Goal: Information Seeking & Learning: Learn about a topic

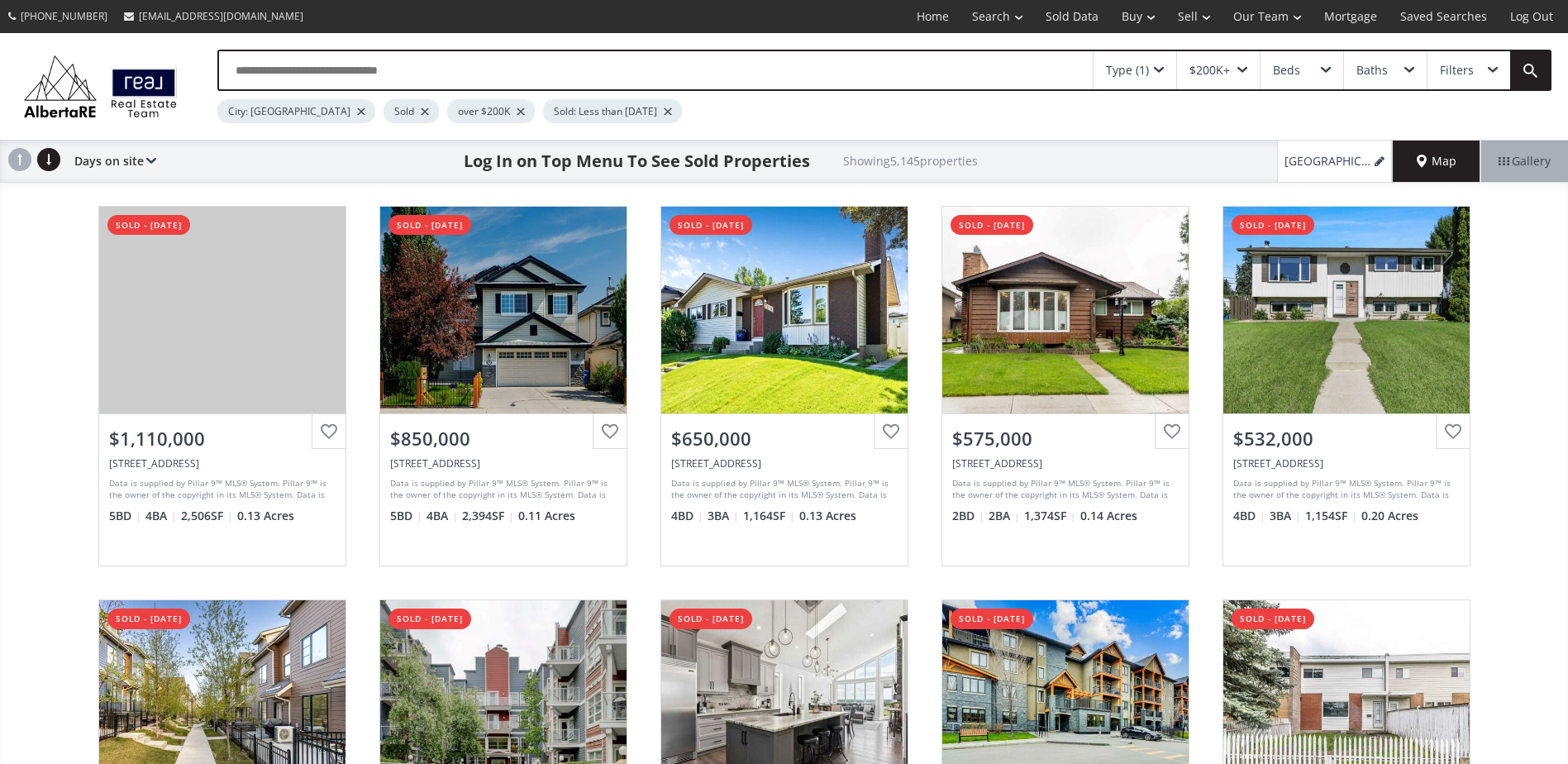
click at [420, 112] on div at bounding box center [425, 112] width 8 height 7
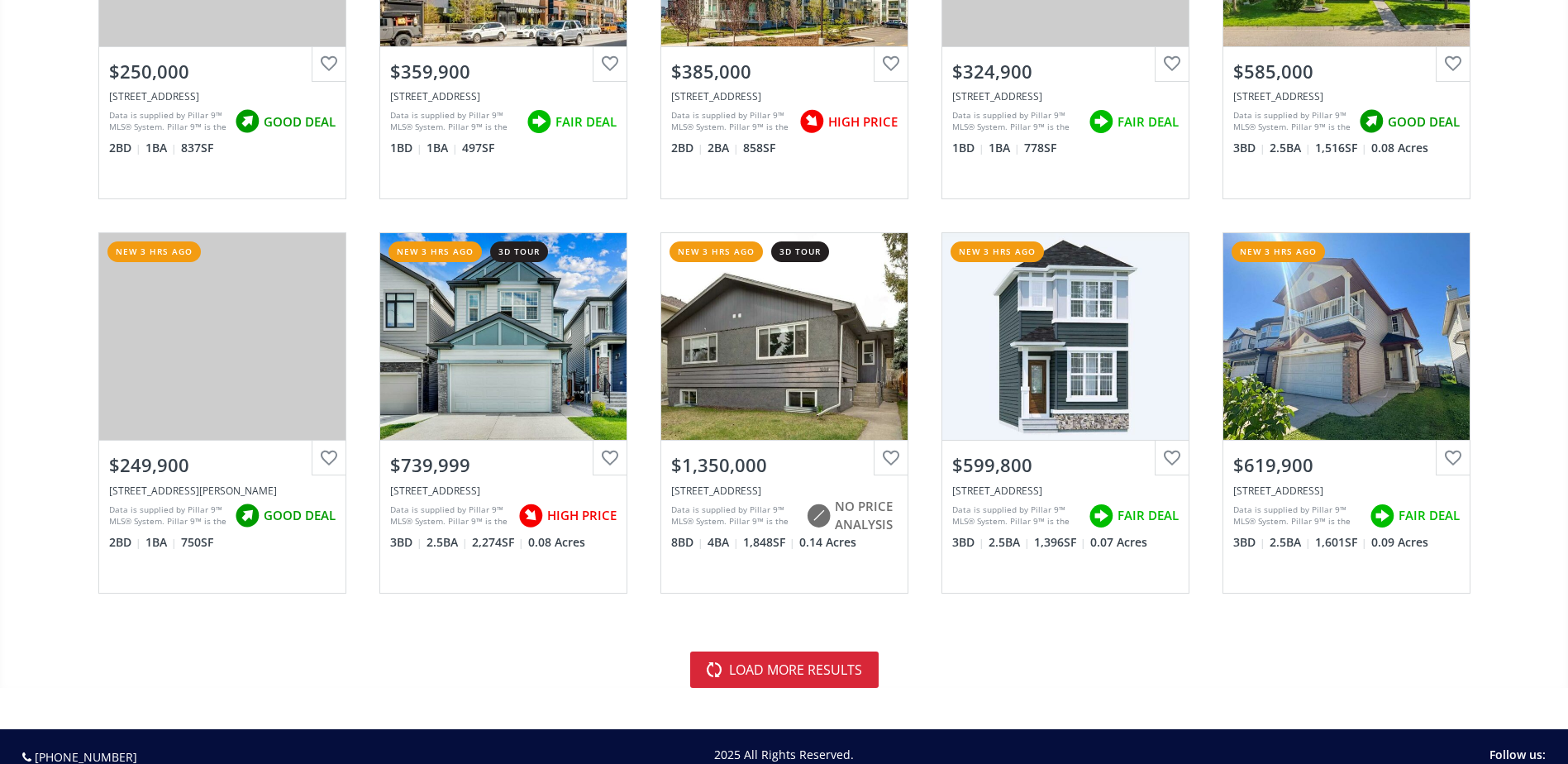
scroll to position [3721, 0]
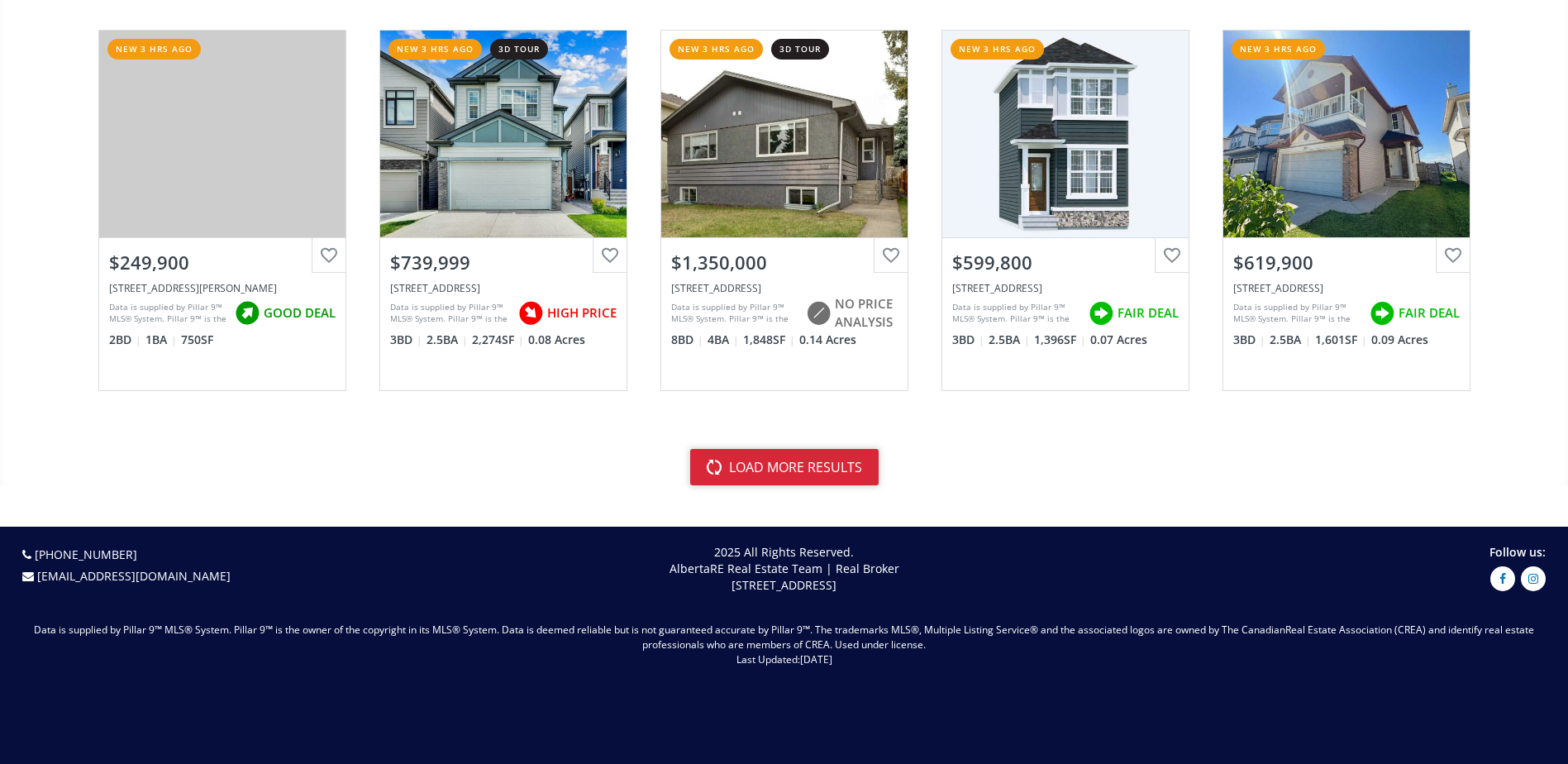
click at [748, 455] on button "load more results" at bounding box center [784, 467] width 188 height 36
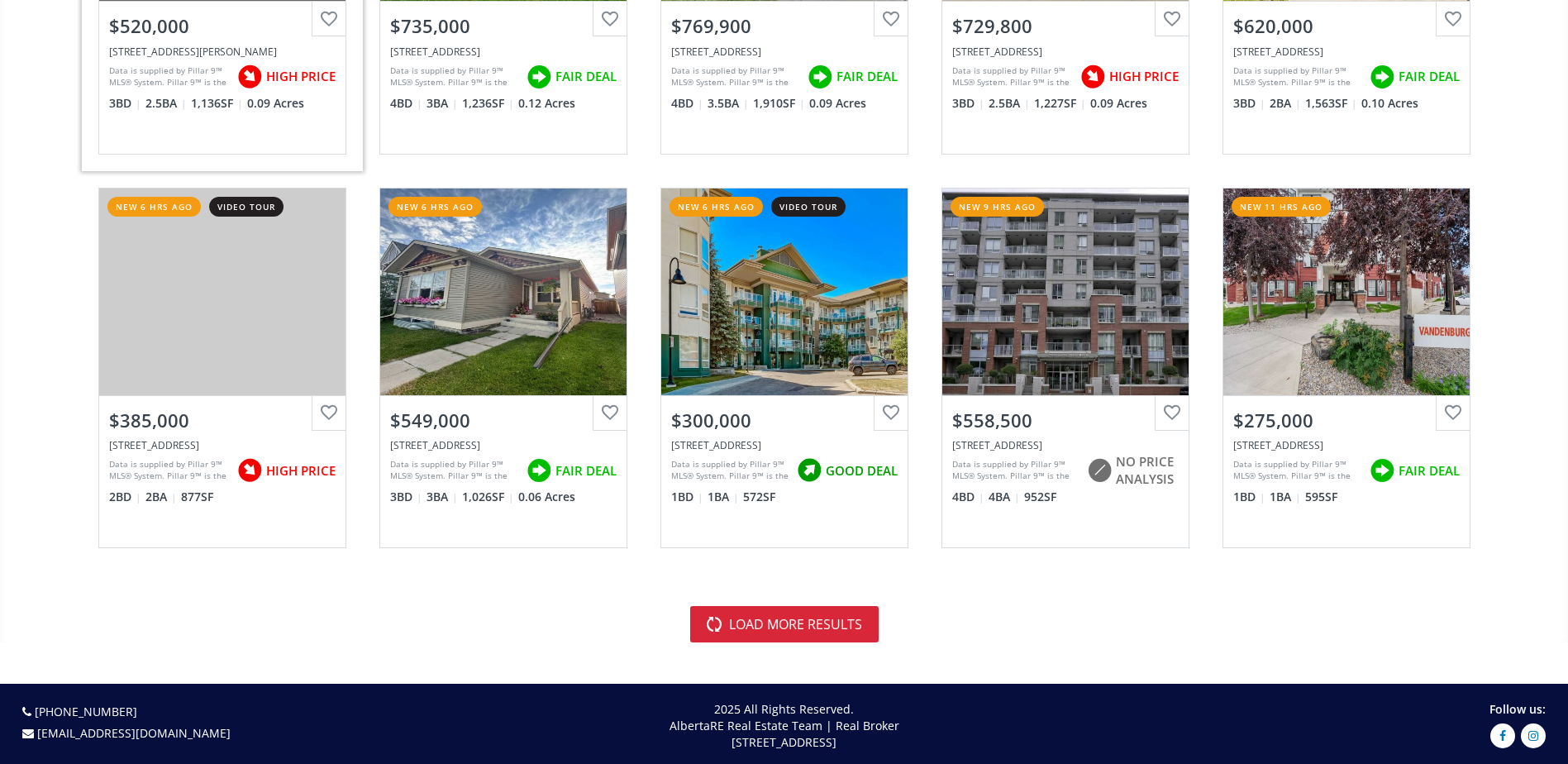
scroll to position [7773, 0]
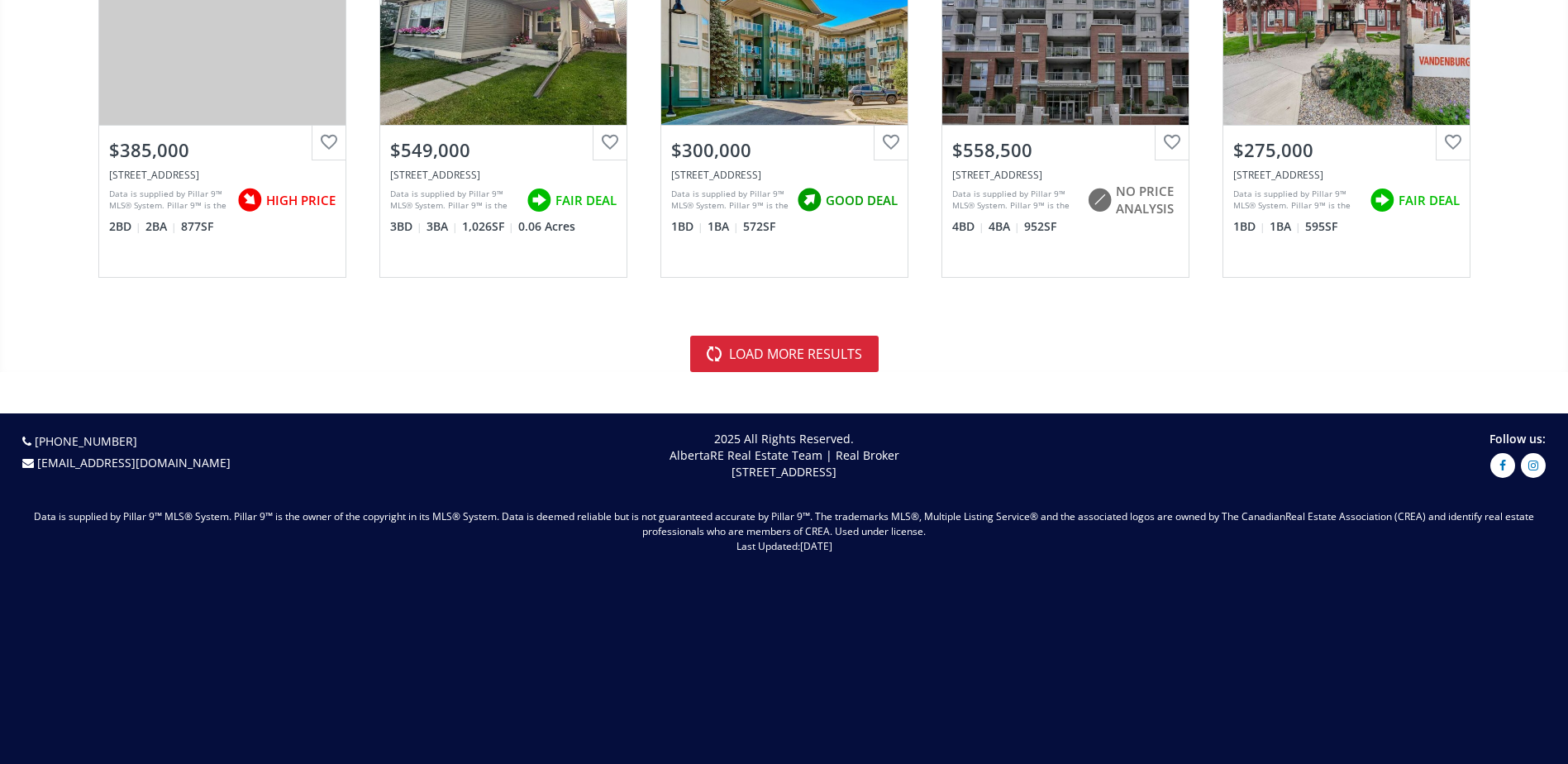
click at [784, 349] on button "load more results" at bounding box center [784, 354] width 188 height 36
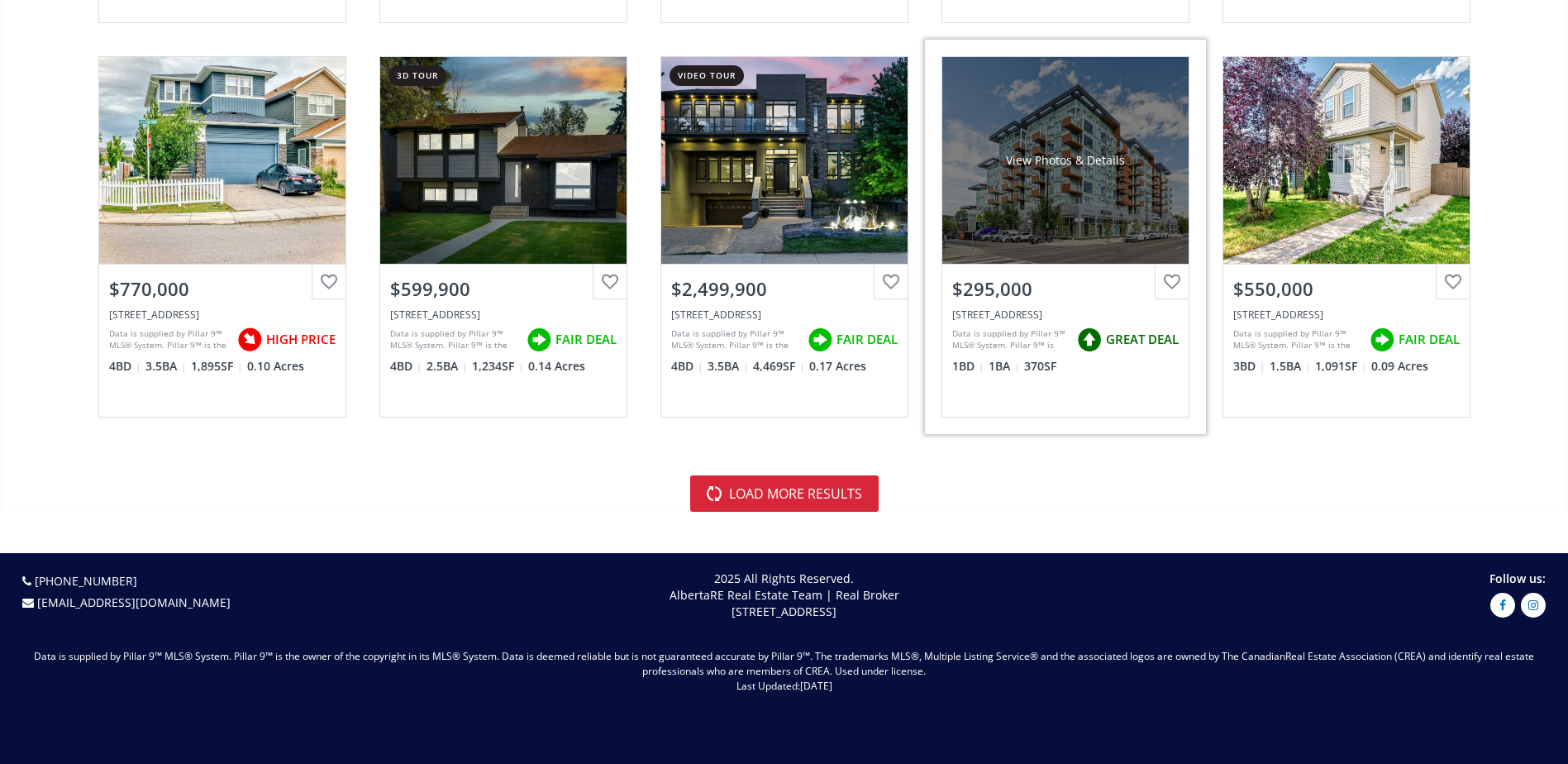
scroll to position [11742, 0]
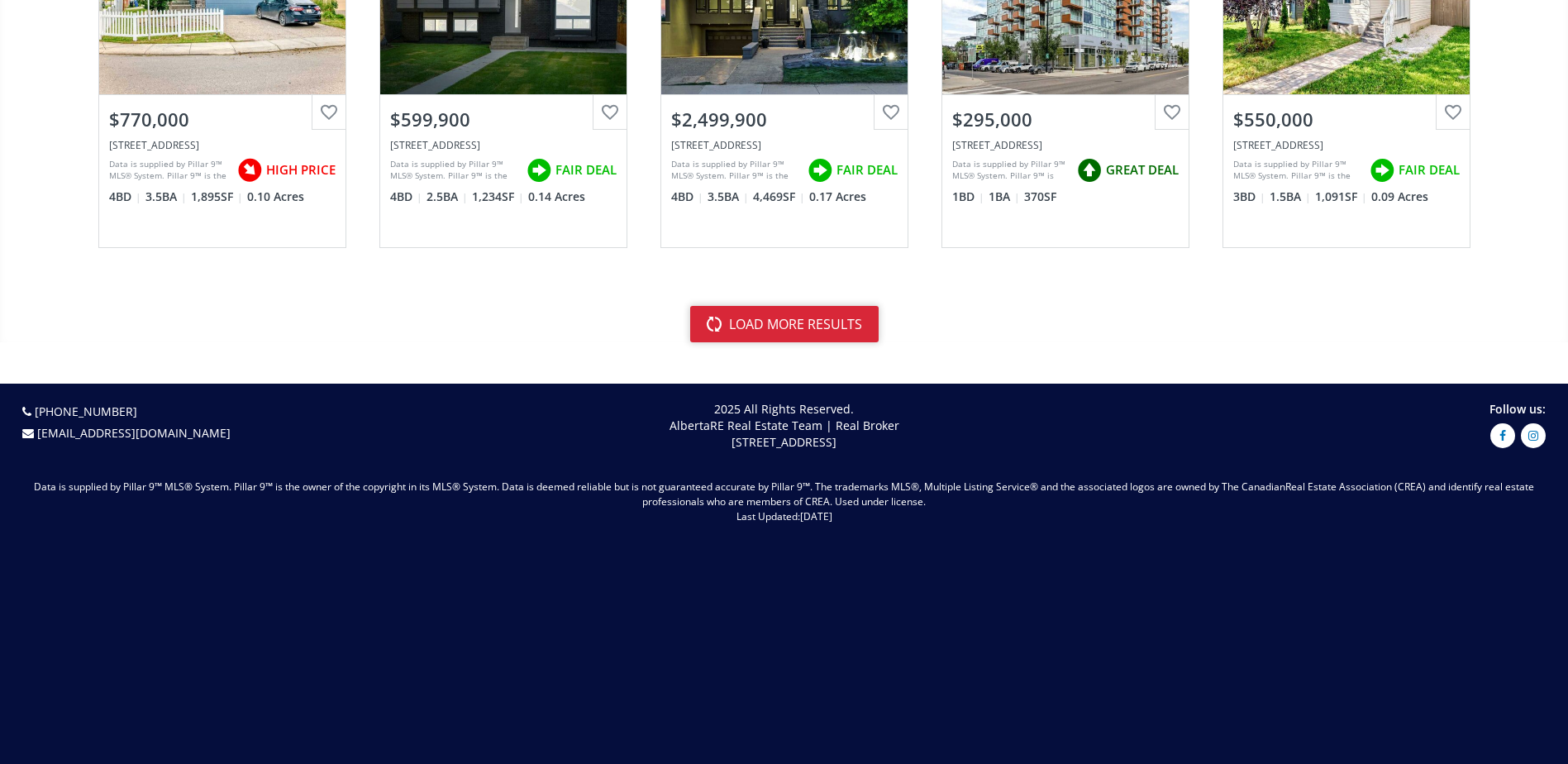
click at [795, 326] on button "load more results" at bounding box center [784, 324] width 188 height 36
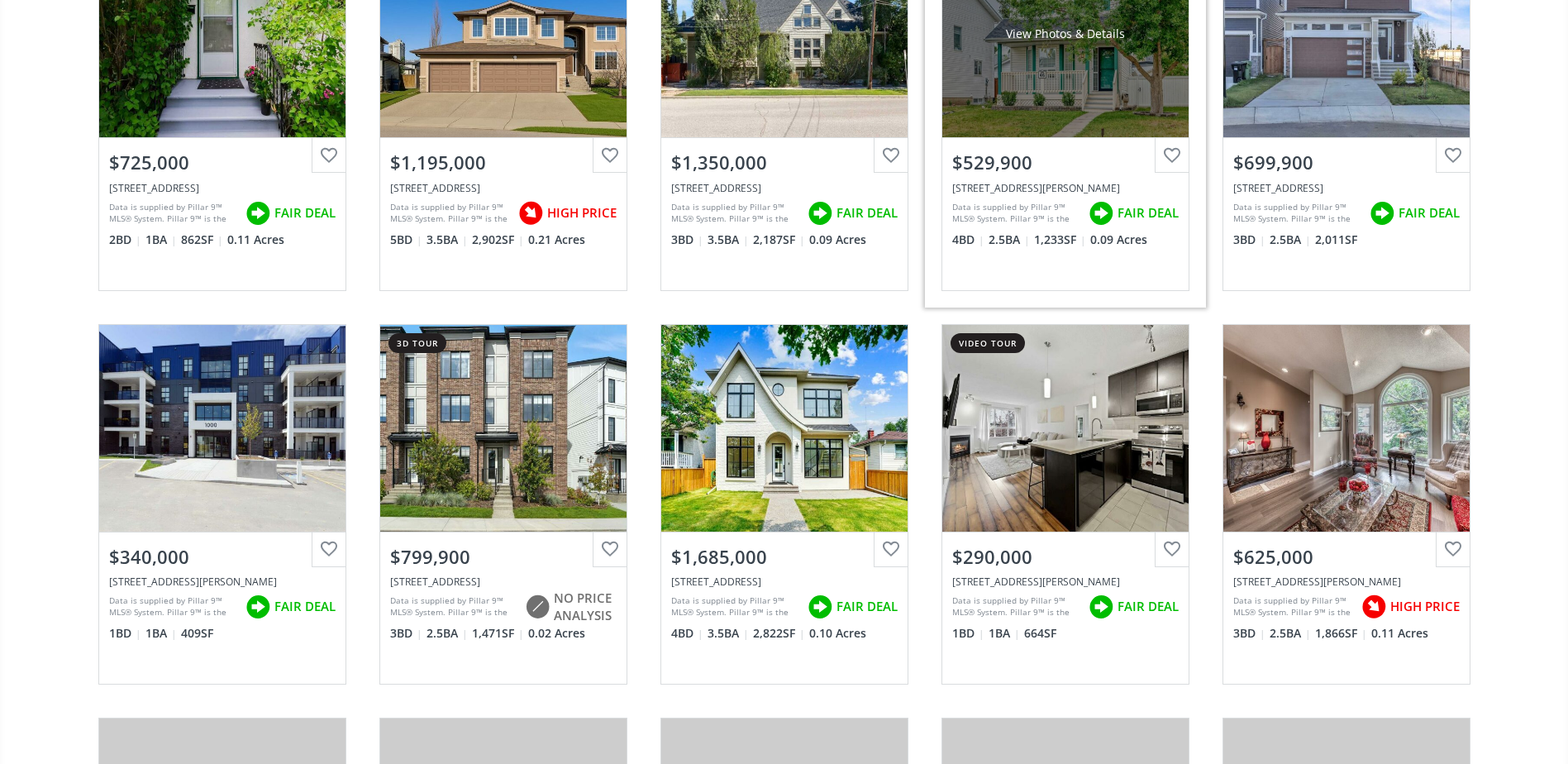
scroll to position [12651, 0]
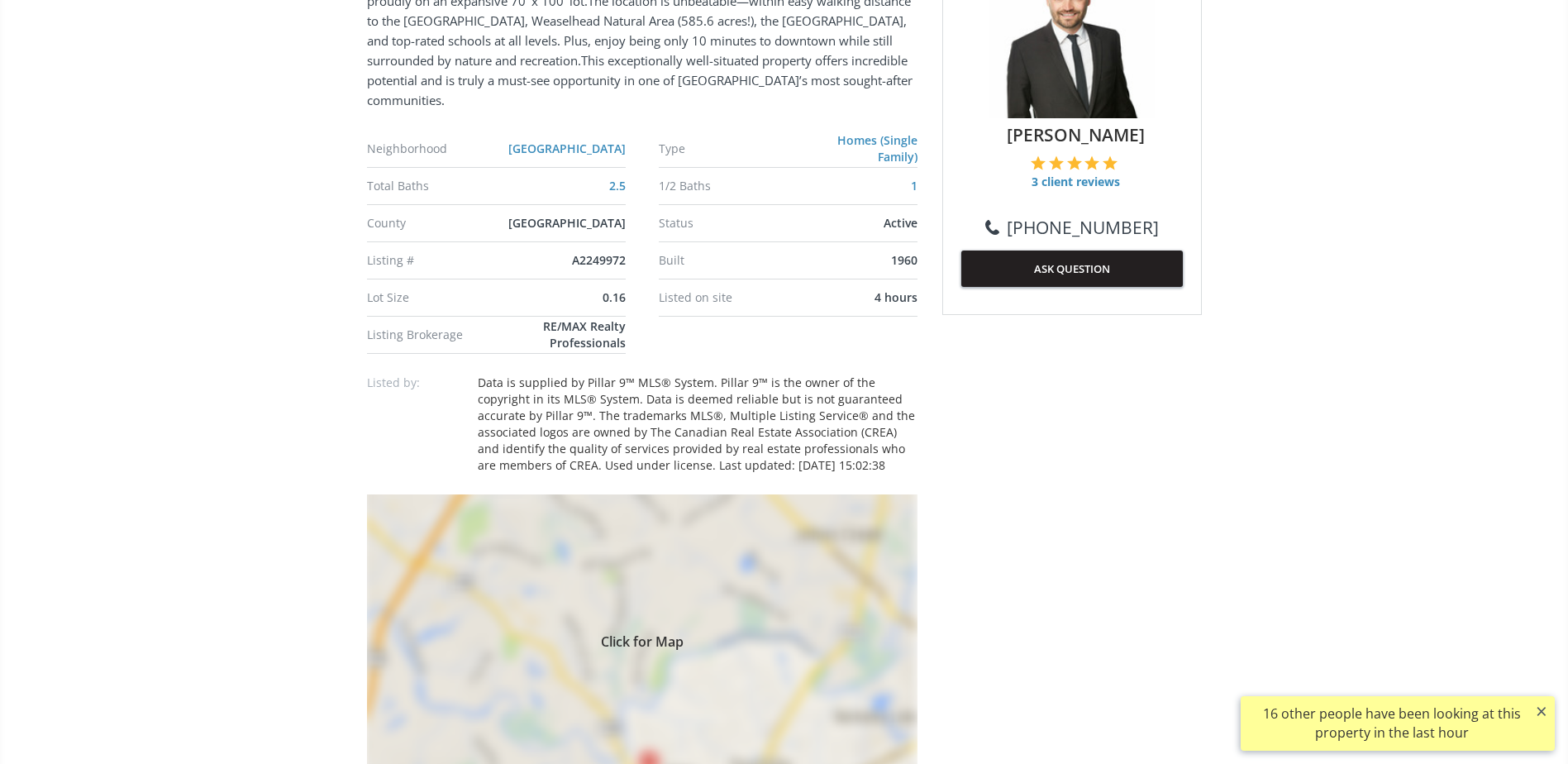
scroll to position [910, 0]
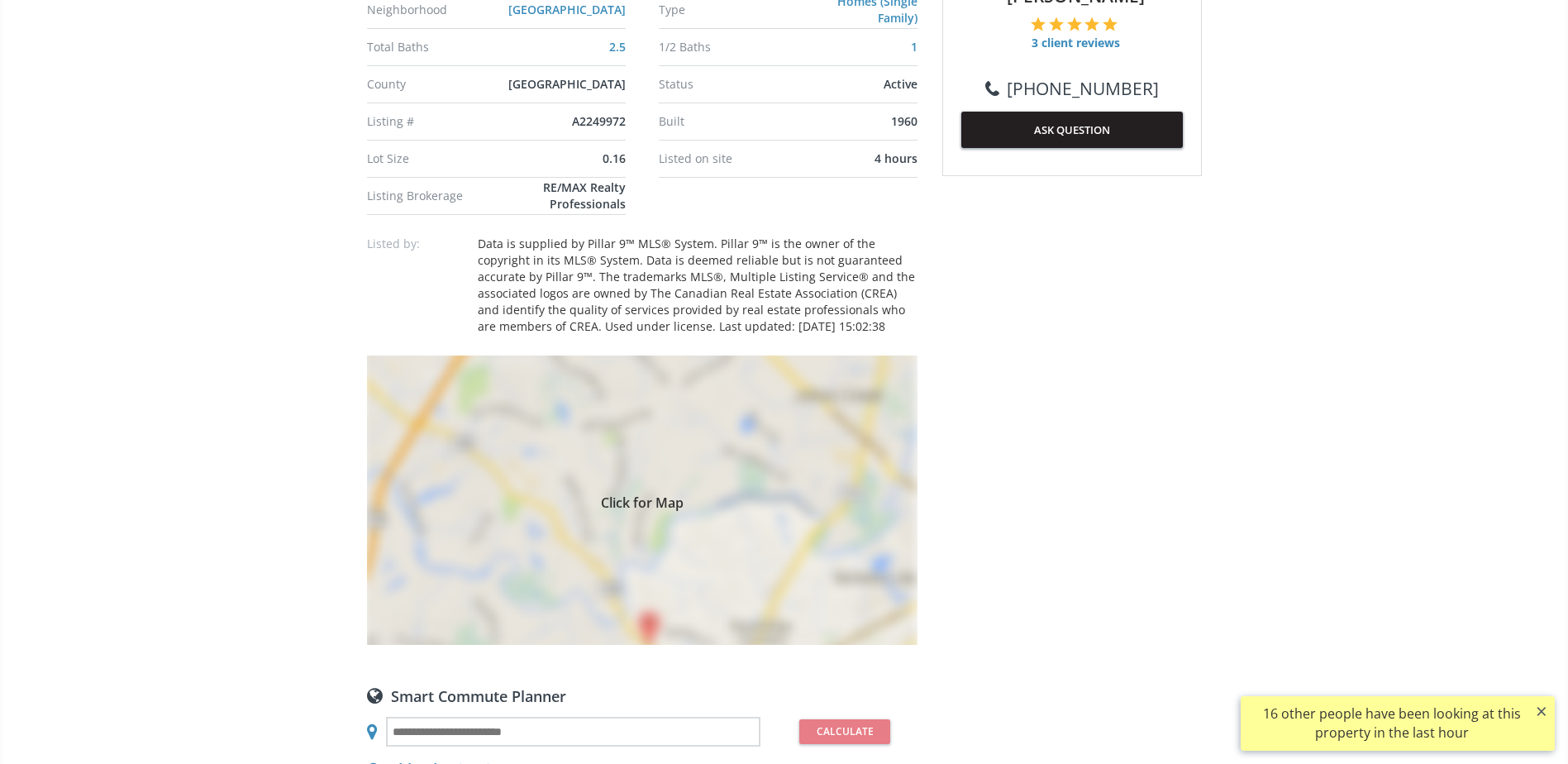
click at [848, 421] on div "Click for Map" at bounding box center [642, 499] width 550 height 289
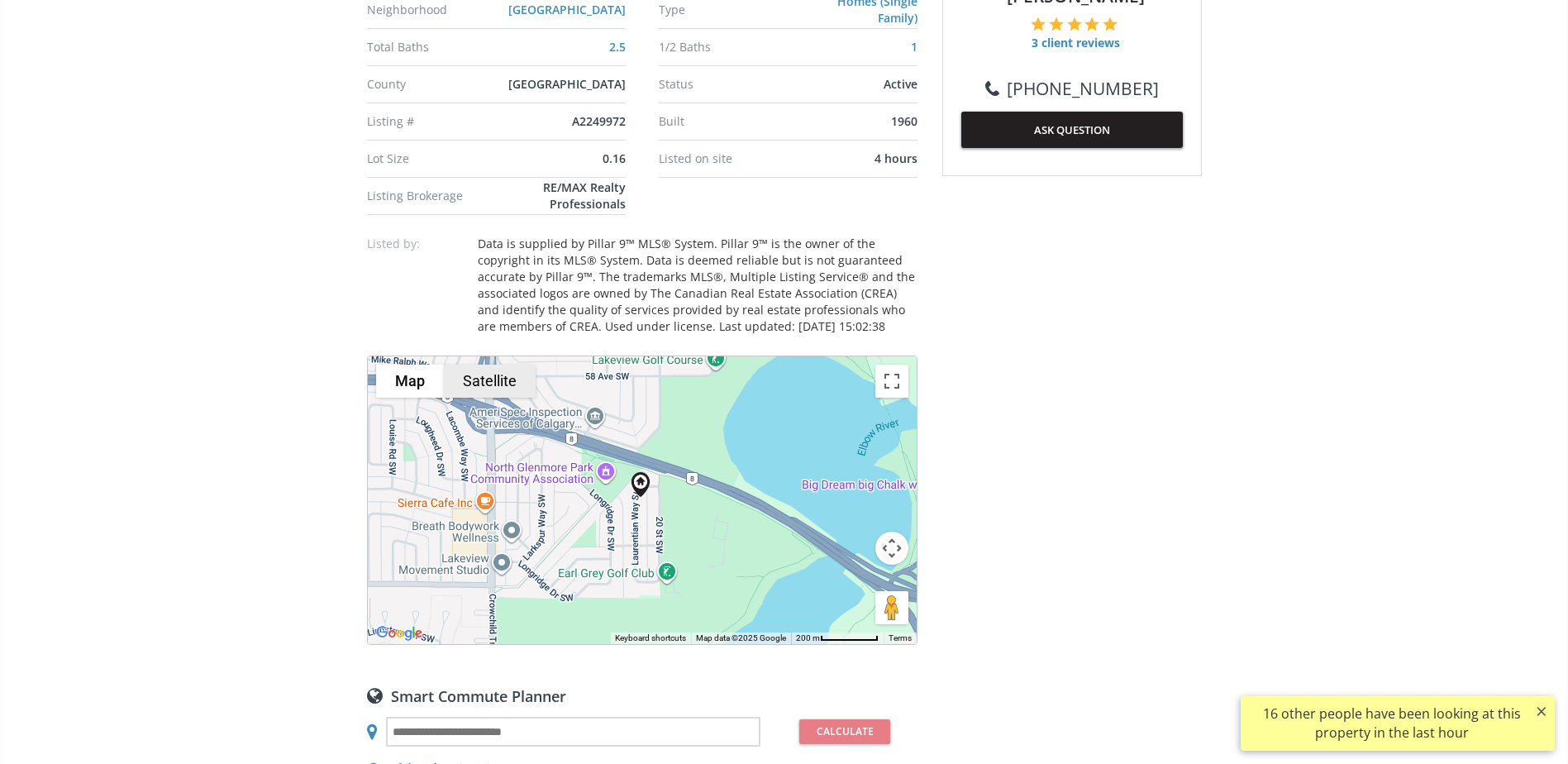
click at [508, 369] on button "Satellite" at bounding box center [490, 381] width 92 height 33
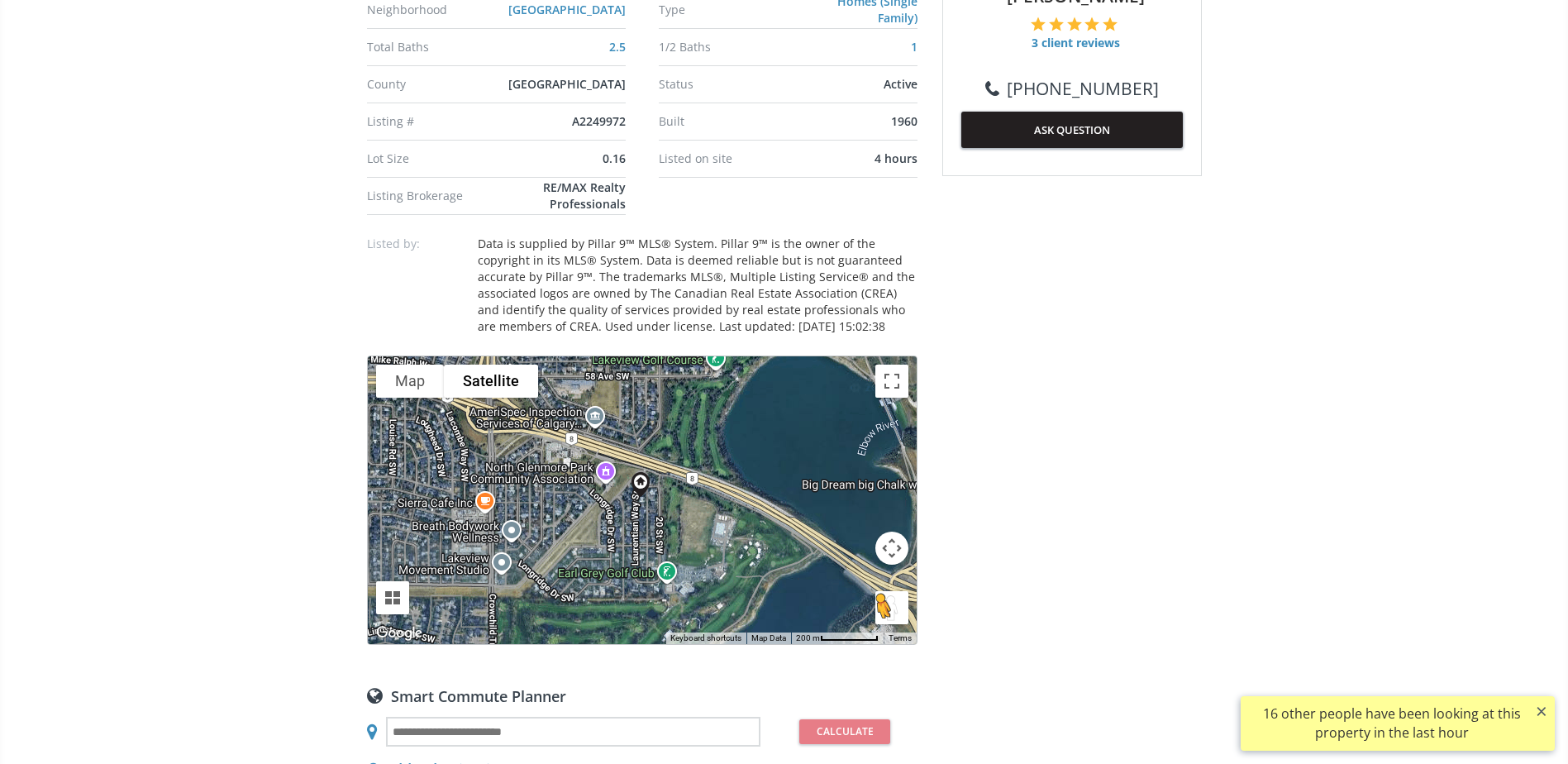
click at [891, 591] on button "Drag Pegman onto the map to open Street View" at bounding box center [892, 607] width 33 height 33
click at [884, 532] on button "Map camera controls" at bounding box center [892, 548] width 33 height 33
click at [845, 490] on button "Zoom in" at bounding box center [850, 506] width 33 height 33
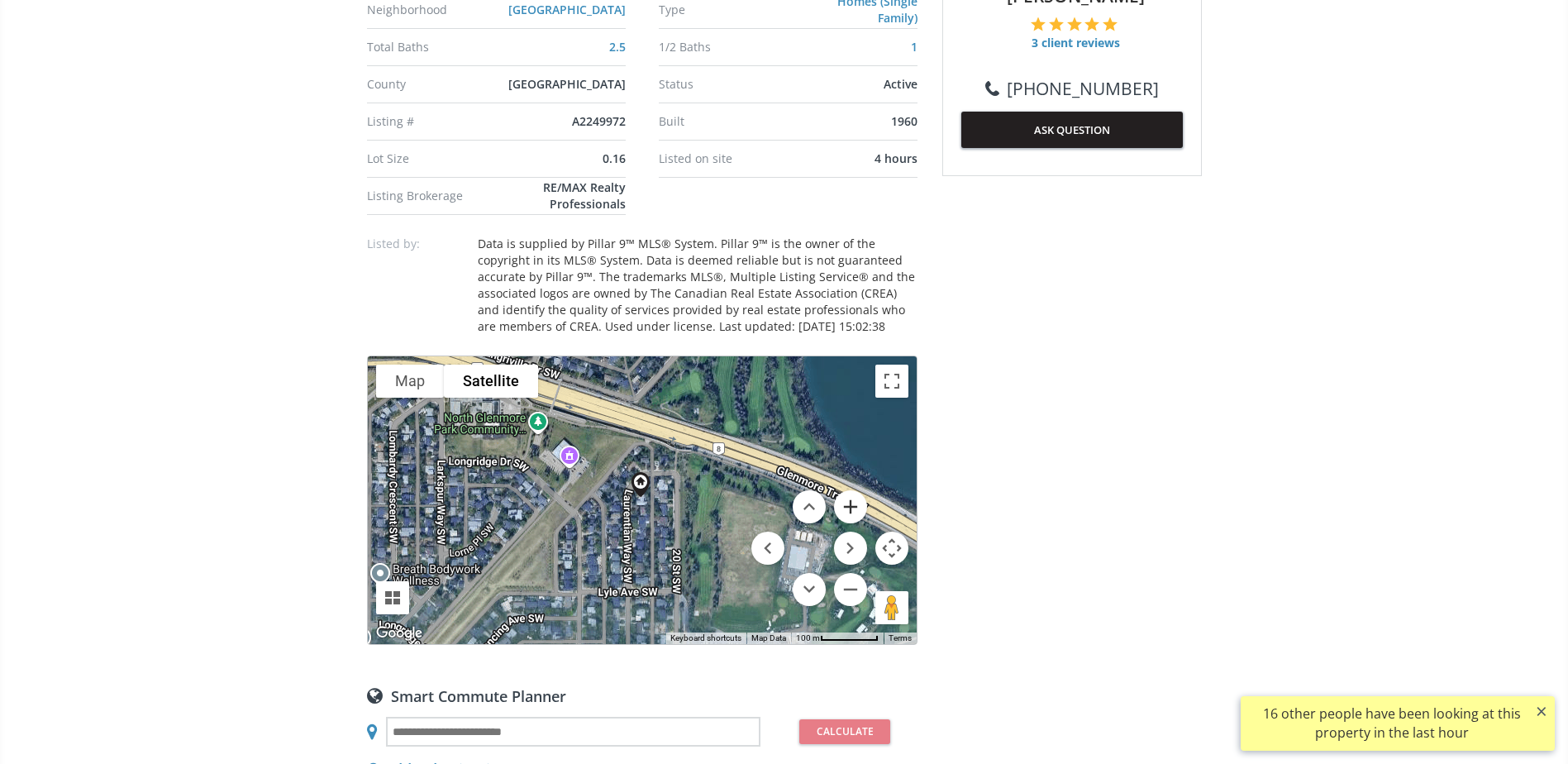
click at [845, 490] on button "Zoom in" at bounding box center [850, 506] width 33 height 33
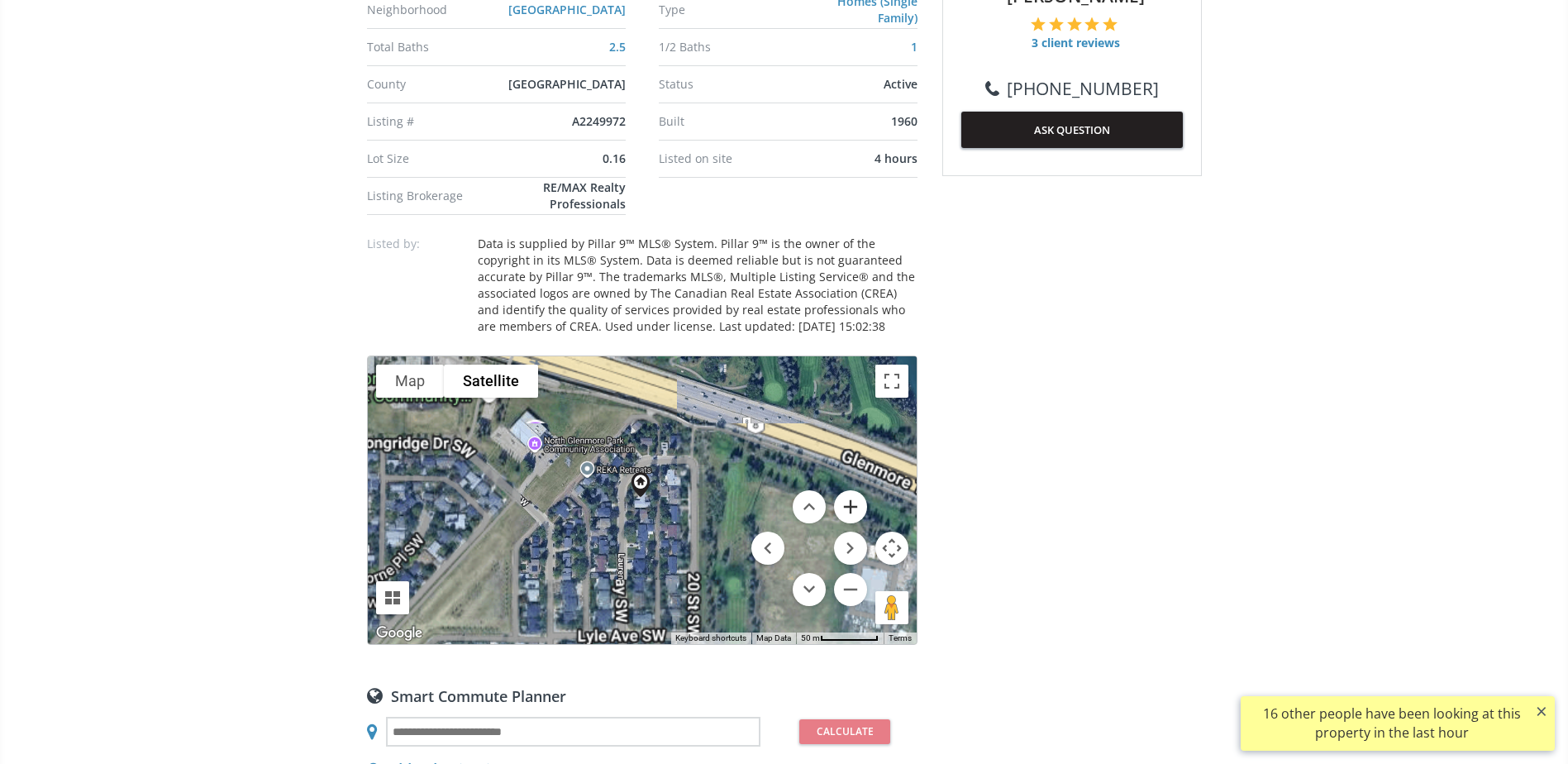
click at [845, 490] on button "Zoom in" at bounding box center [850, 506] width 33 height 33
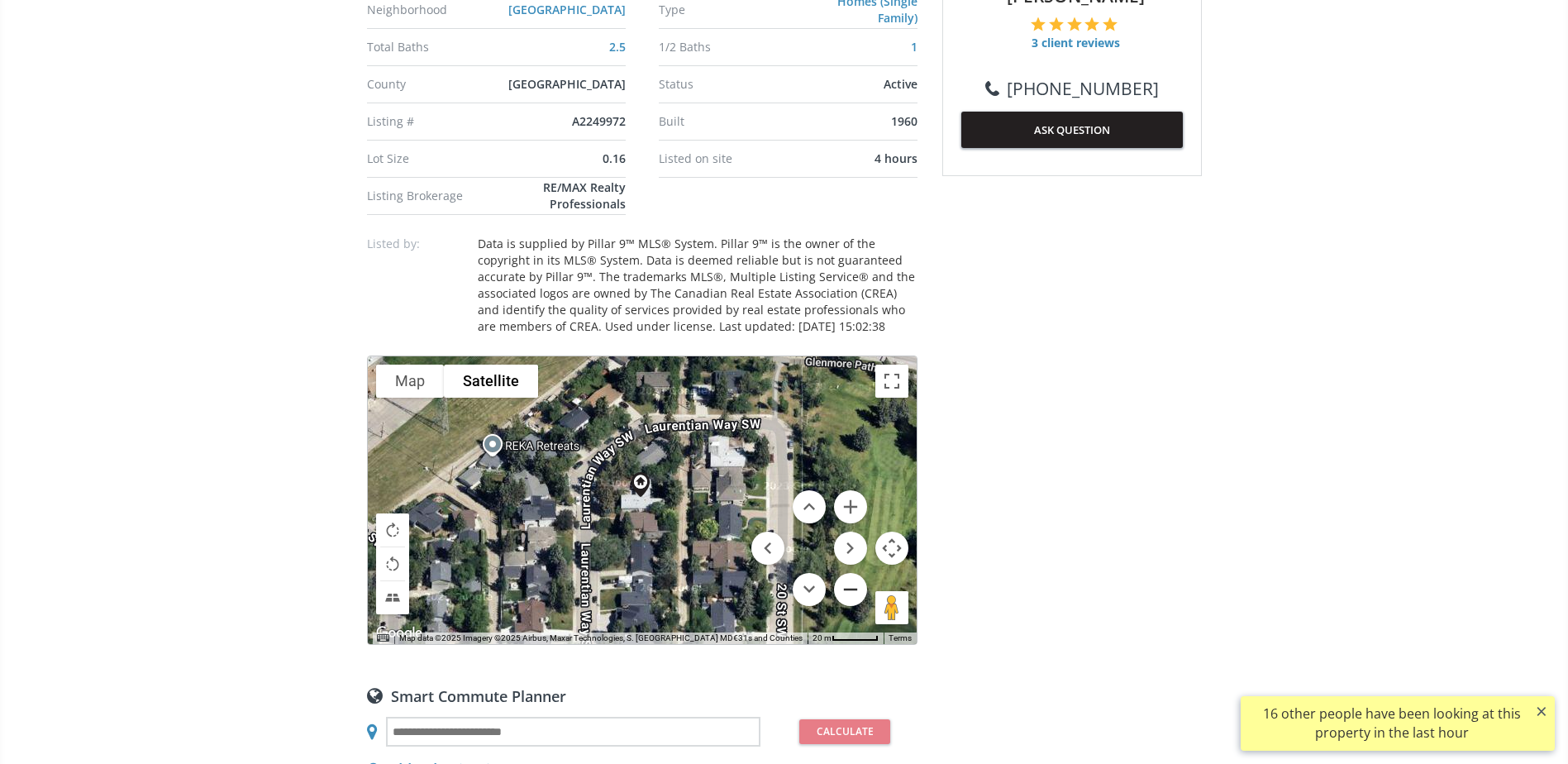
click at [859, 573] on button "Zoom out" at bounding box center [850, 589] width 33 height 33
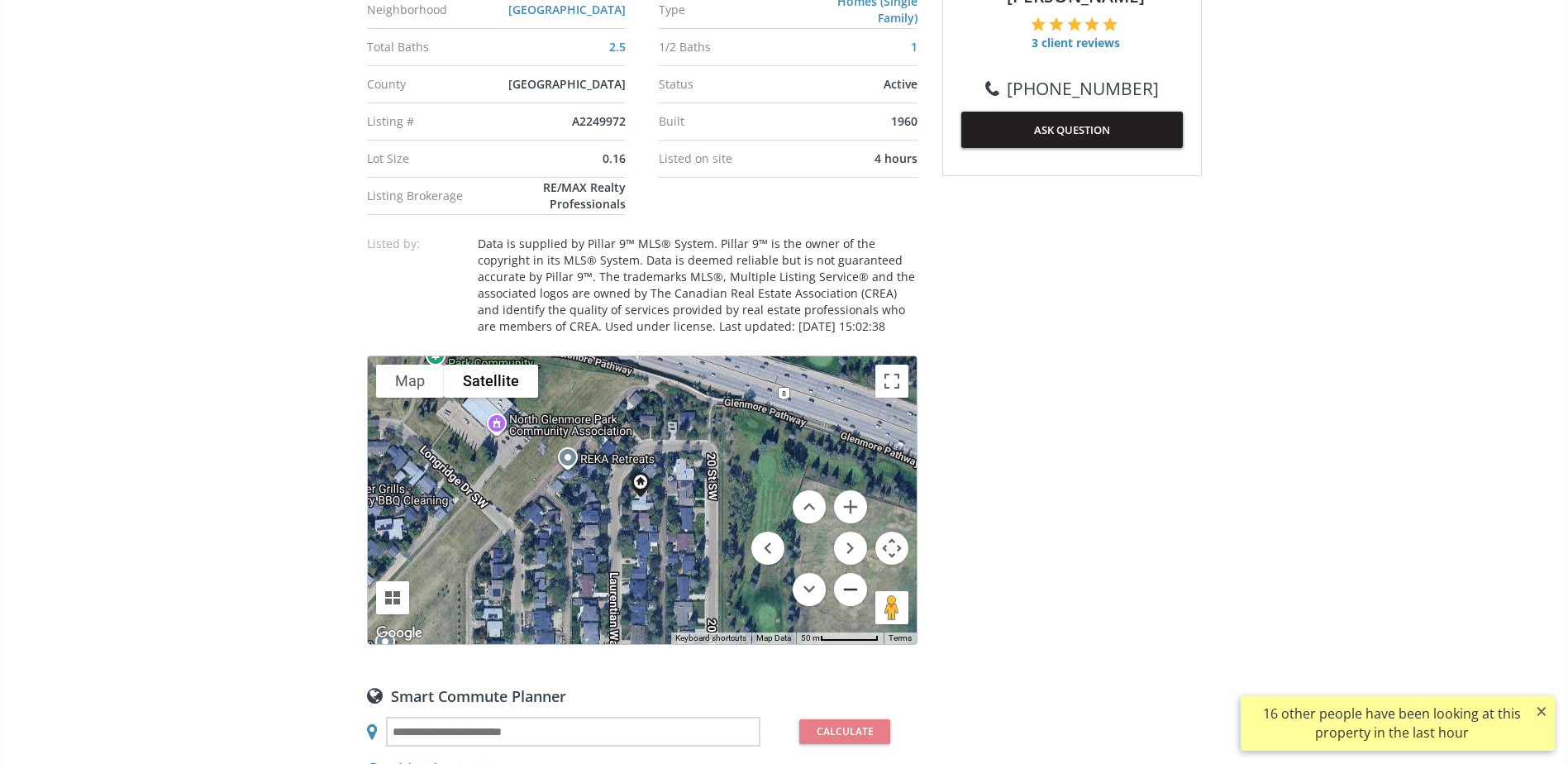
click at [859, 573] on button "Zoom out" at bounding box center [850, 589] width 33 height 33
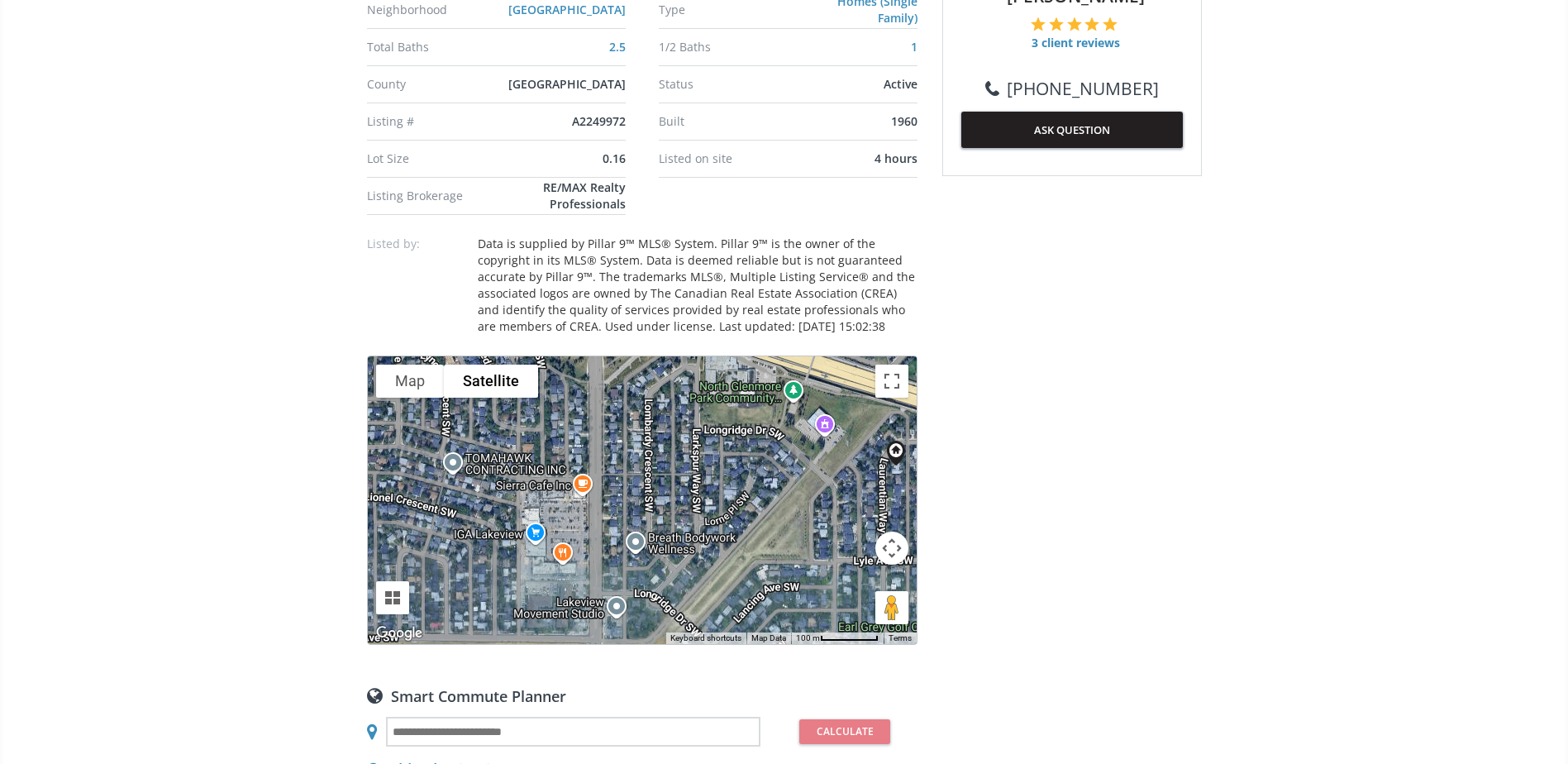
drag, startPoint x: 732, startPoint y: 562, endPoint x: 990, endPoint y: 530, distance: 260.0
click at [900, 532] on button "Map camera controls" at bounding box center [892, 548] width 33 height 33
click at [851, 490] on button "Zoom in" at bounding box center [850, 506] width 33 height 33
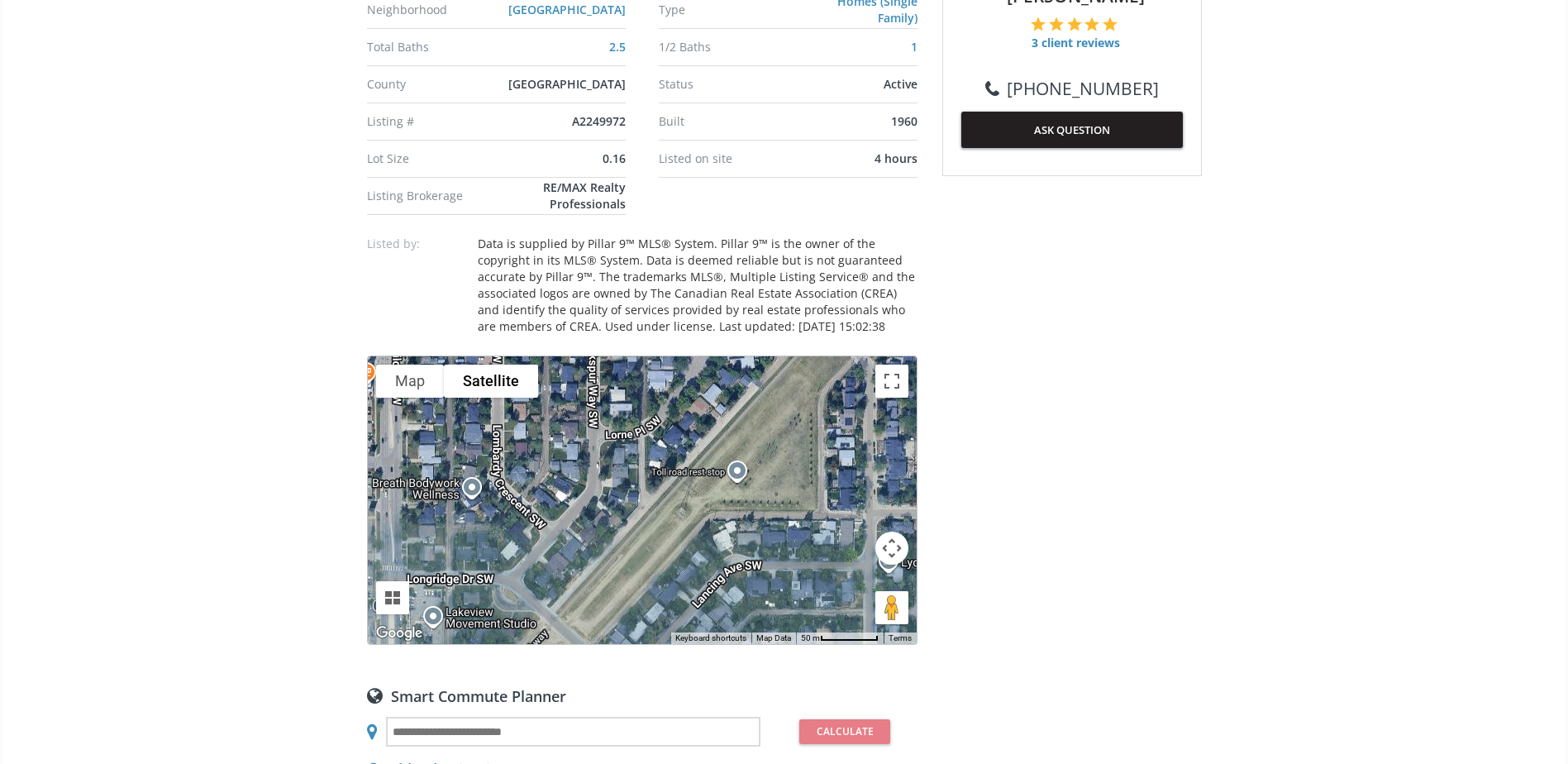
drag, startPoint x: 757, startPoint y: 429, endPoint x: 623, endPoint y: 342, distance: 159.8
click at [623, 356] on div at bounding box center [642, 499] width 549 height 287
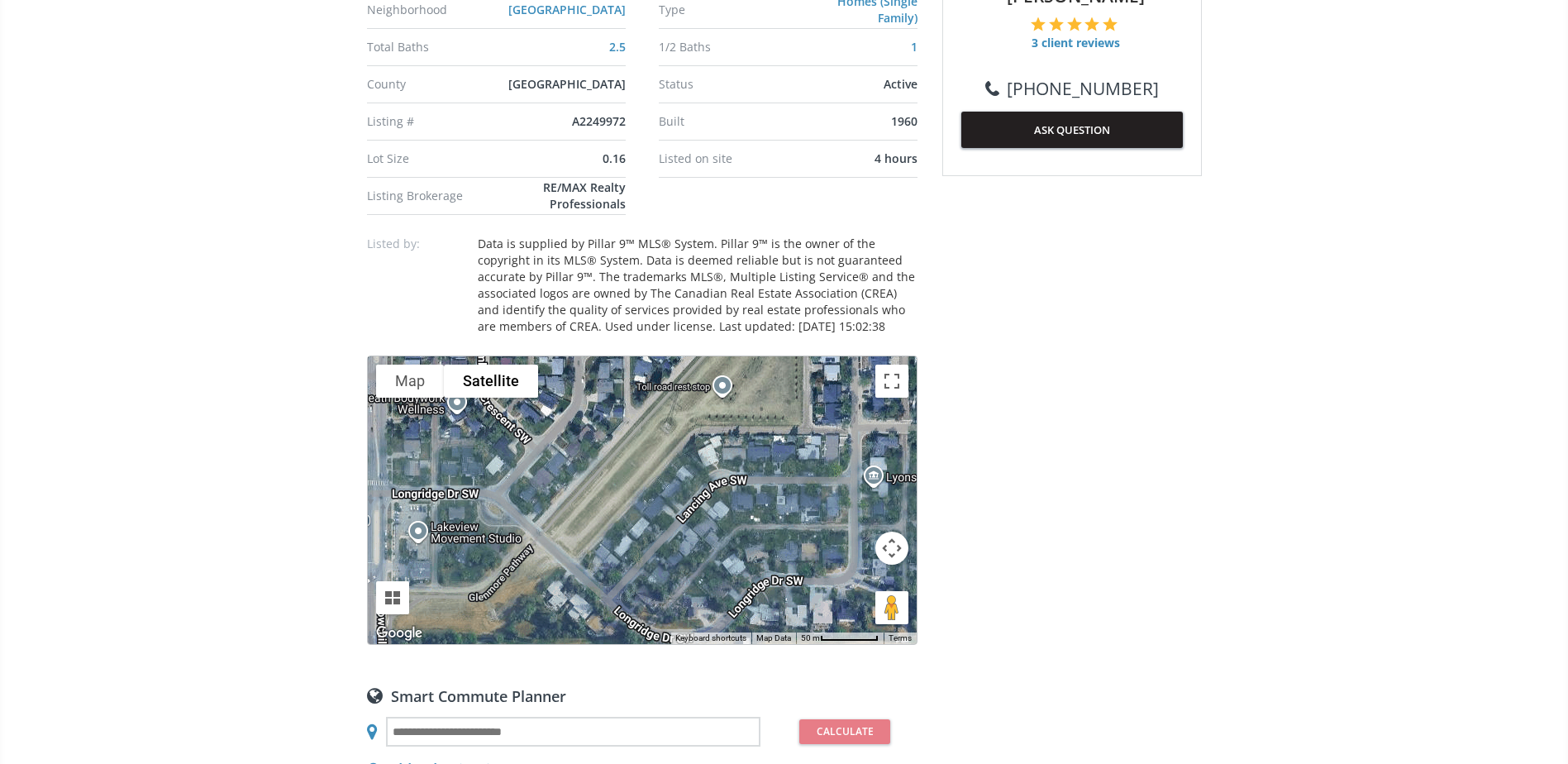
drag, startPoint x: 731, startPoint y: 557, endPoint x: 716, endPoint y: 469, distance: 89.3
click at [716, 469] on div at bounding box center [642, 499] width 549 height 287
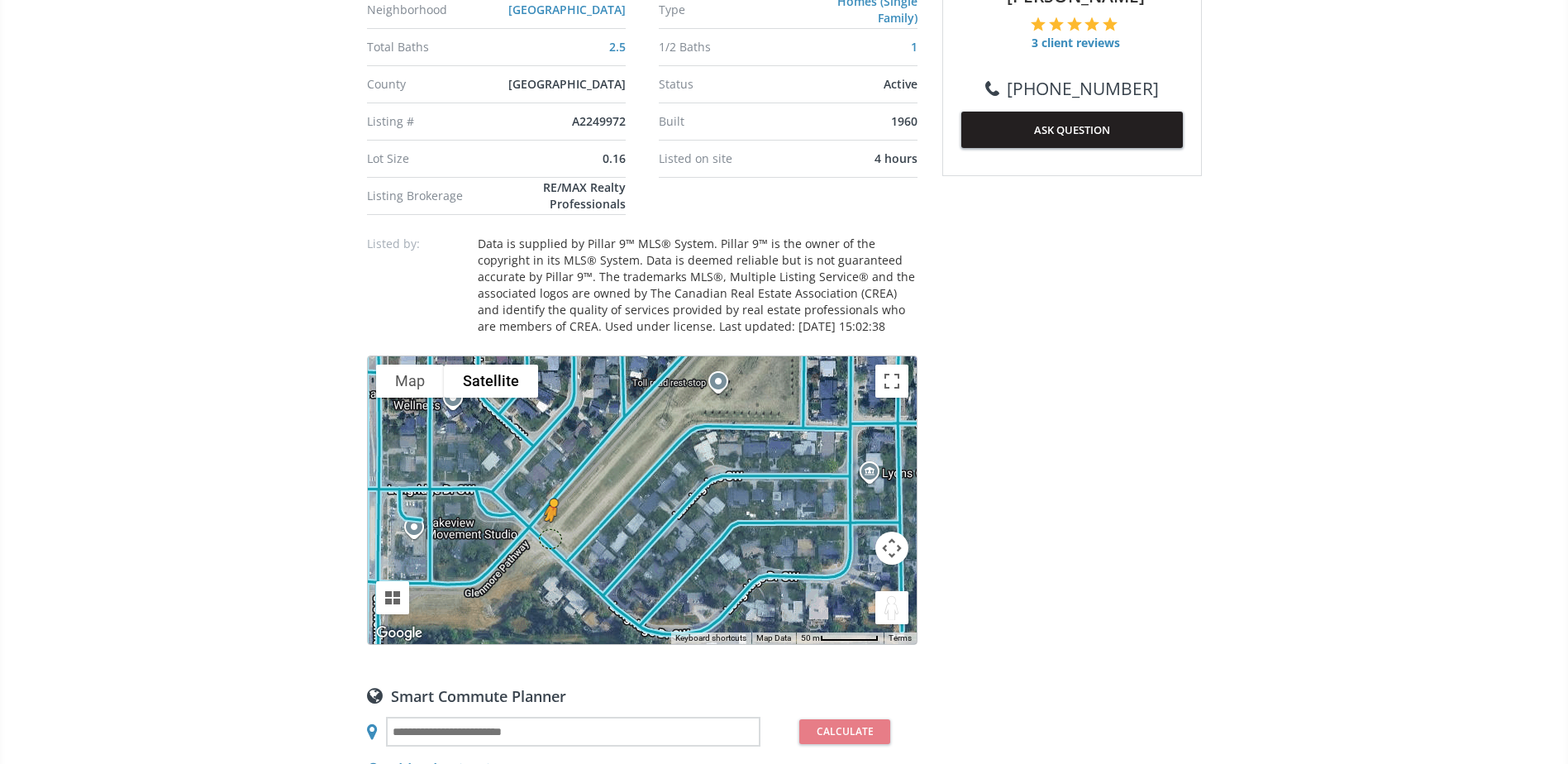
drag, startPoint x: 892, startPoint y: 591, endPoint x: 547, endPoint y: 519, distance: 352.4
click at [547, 519] on div "To activate drag with keyboard, press Alt + Enter. Once in keyboard drag state,…" at bounding box center [642, 499] width 549 height 287
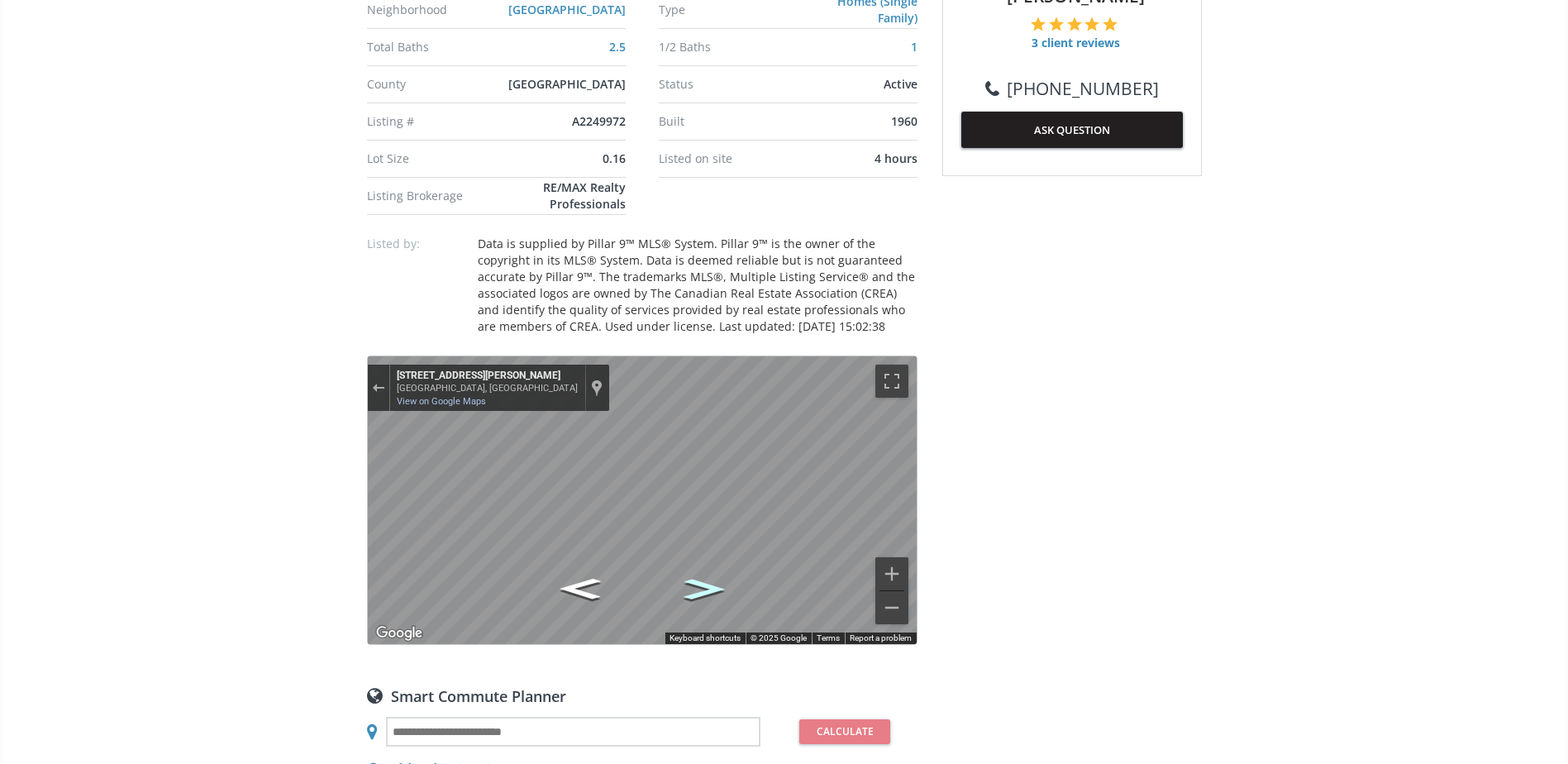
click at [702, 575] on icon "Go Southeast, Longridge Dr SW" at bounding box center [704, 589] width 76 height 31
click at [381, 383] on div "Exit the Street View" at bounding box center [378, 388] width 13 height 10
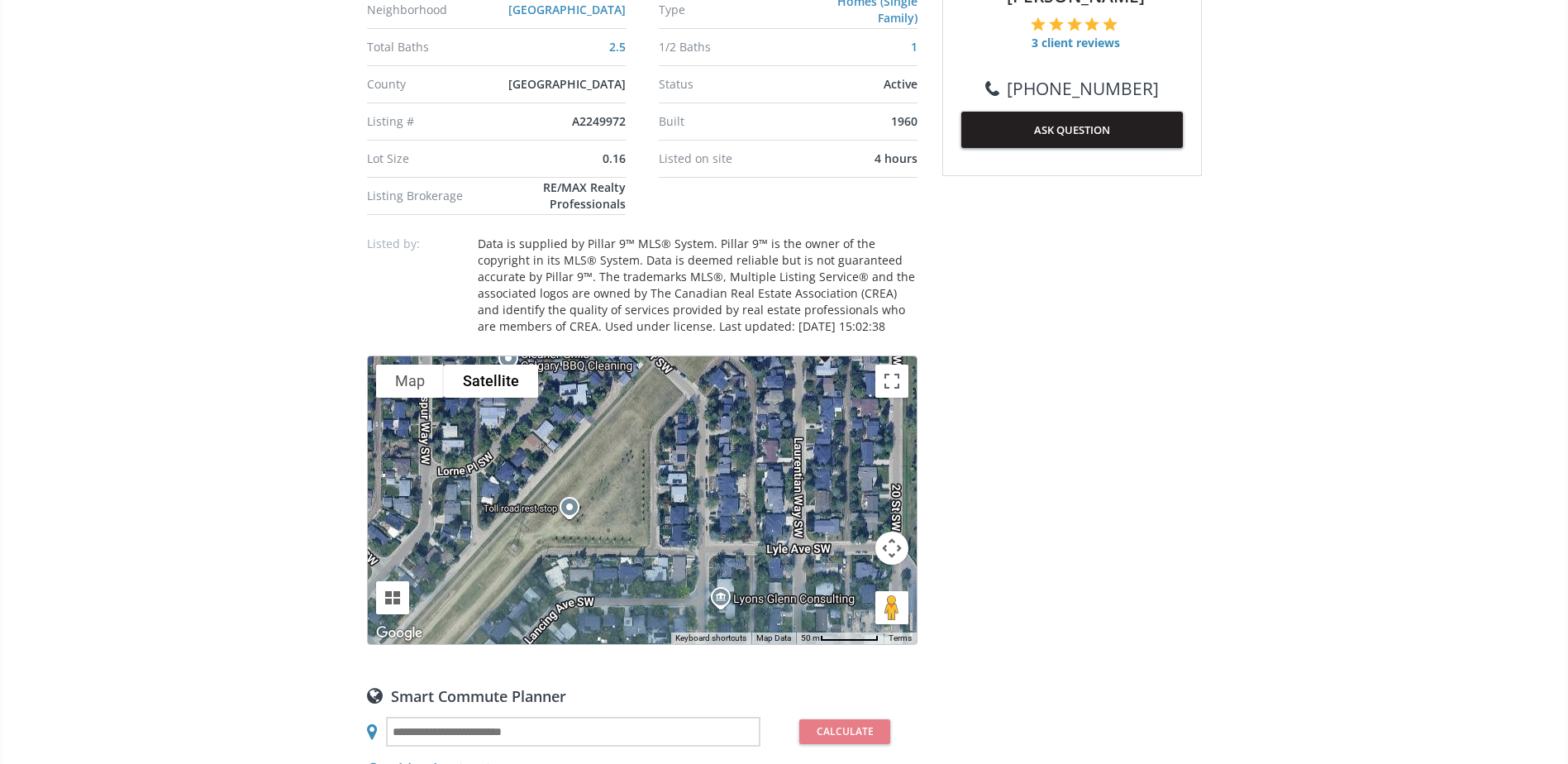
drag, startPoint x: 688, startPoint y: 561, endPoint x: 659, endPoint y: 599, distance: 47.8
click at [659, 599] on div "Loading..." at bounding box center [642, 499] width 549 height 287
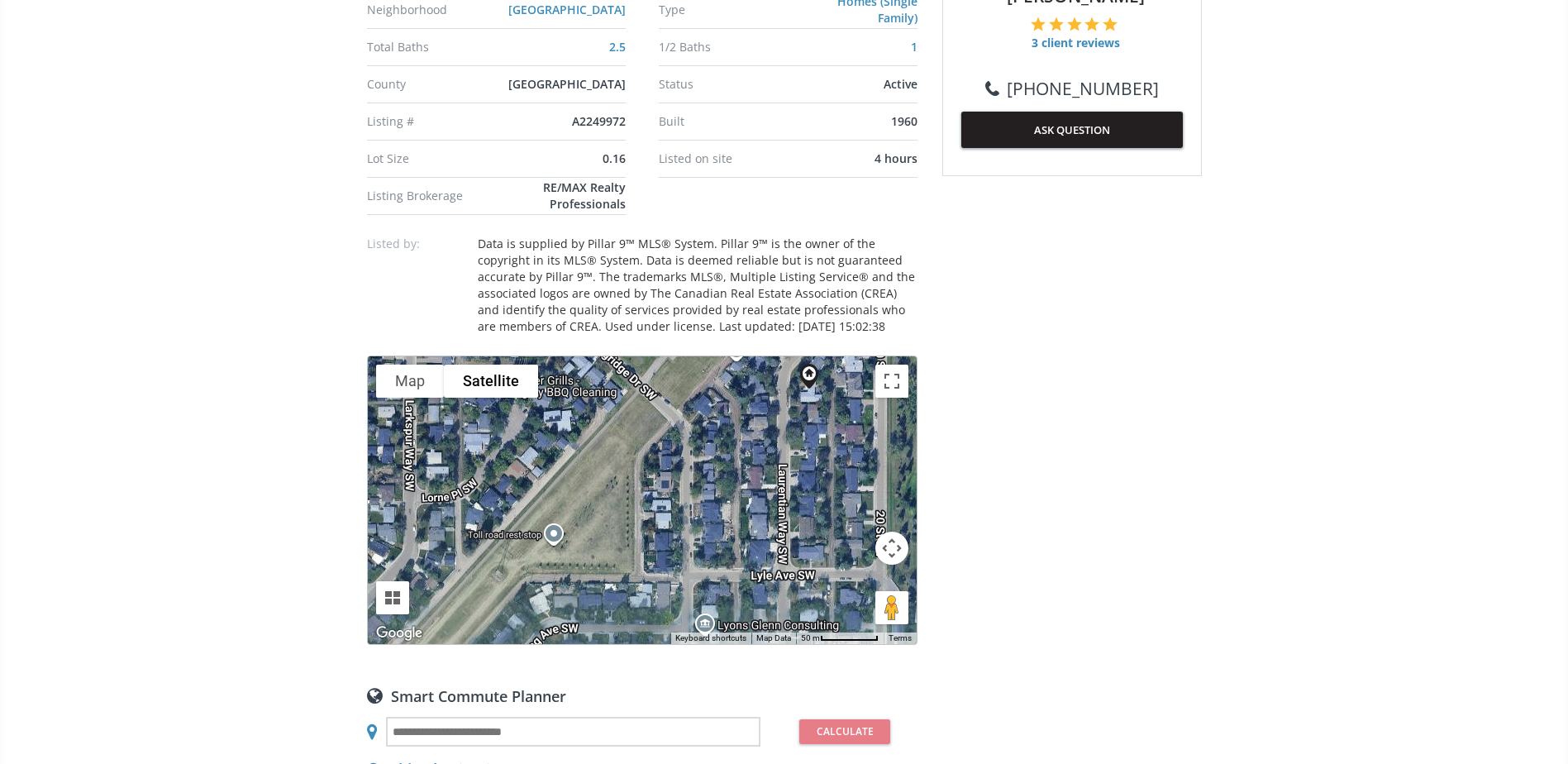
drag, startPoint x: 740, startPoint y: 466, endPoint x: 620, endPoint y: 547, distance: 144.8
click at [620, 547] on div "Loading..." at bounding box center [642, 499] width 549 height 287
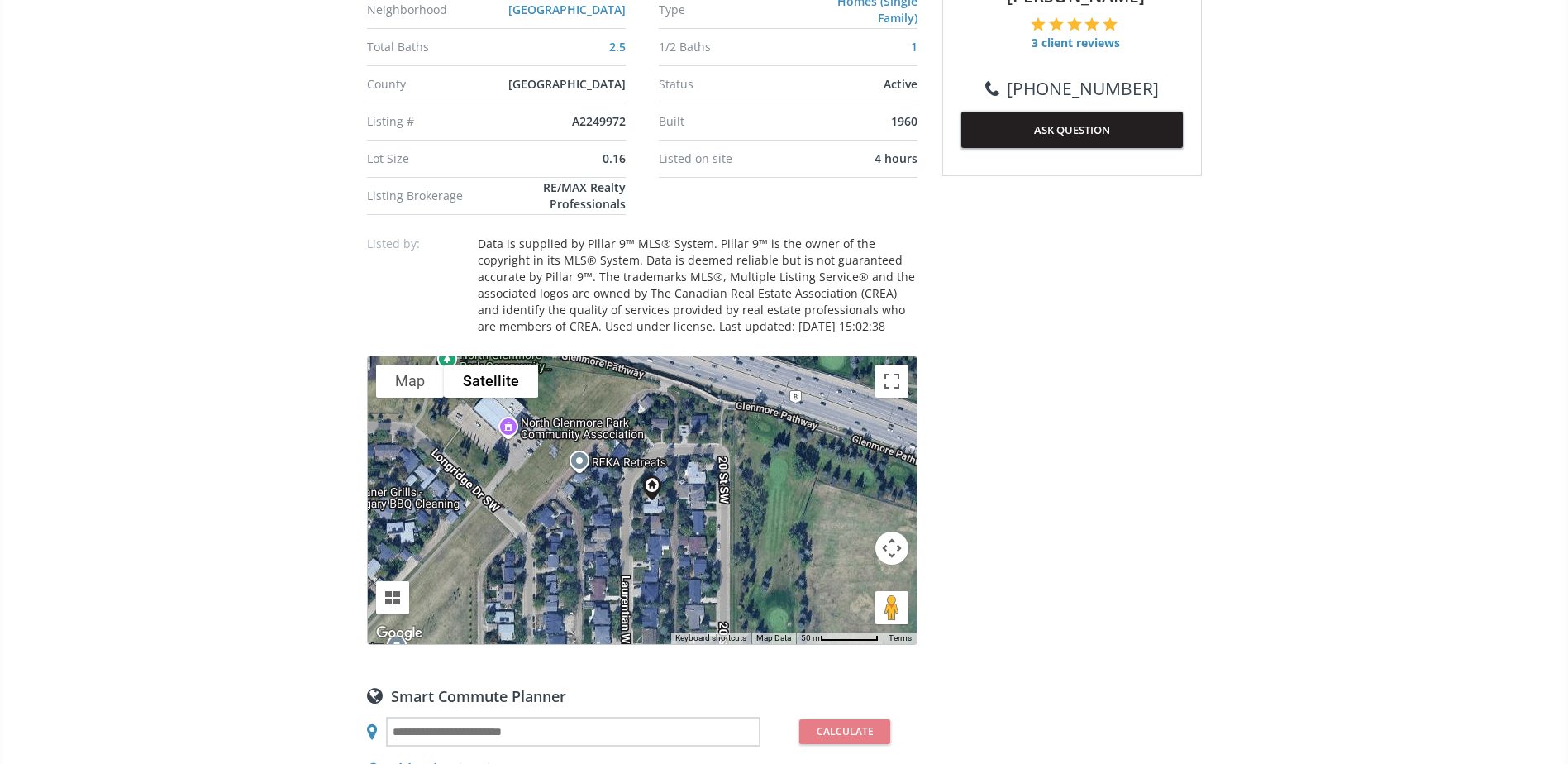
drag, startPoint x: 797, startPoint y: 501, endPoint x: 767, endPoint y: 538, distance: 47.6
click at [767, 538] on div "Loading..." at bounding box center [642, 499] width 549 height 287
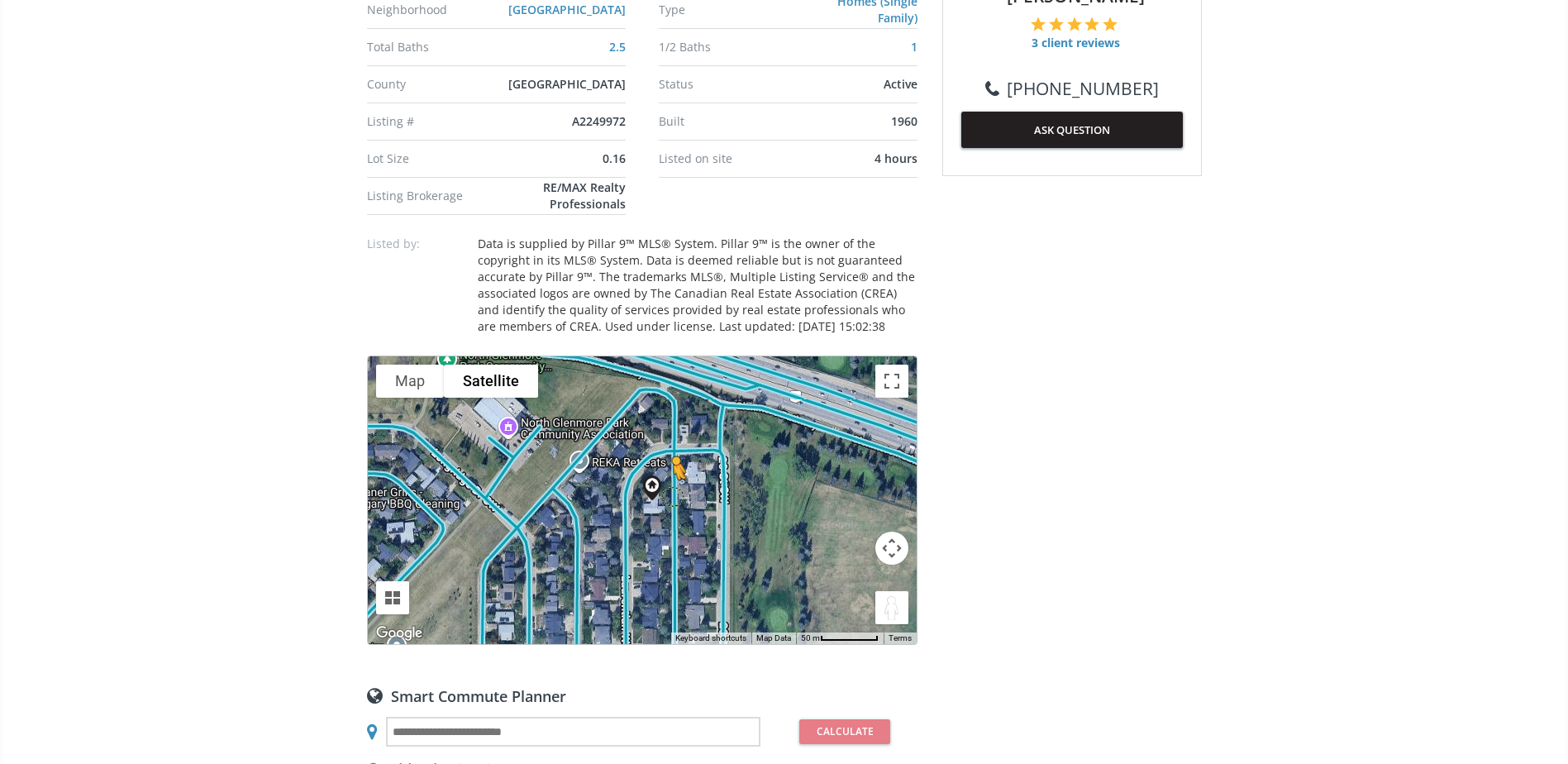
drag, startPoint x: 887, startPoint y: 589, endPoint x: 673, endPoint y: 477, distance: 241.5
click at [673, 477] on div "To activate drag with keyboard, press Alt + Enter. Once in keyboard drag state,…" at bounding box center [642, 499] width 549 height 287
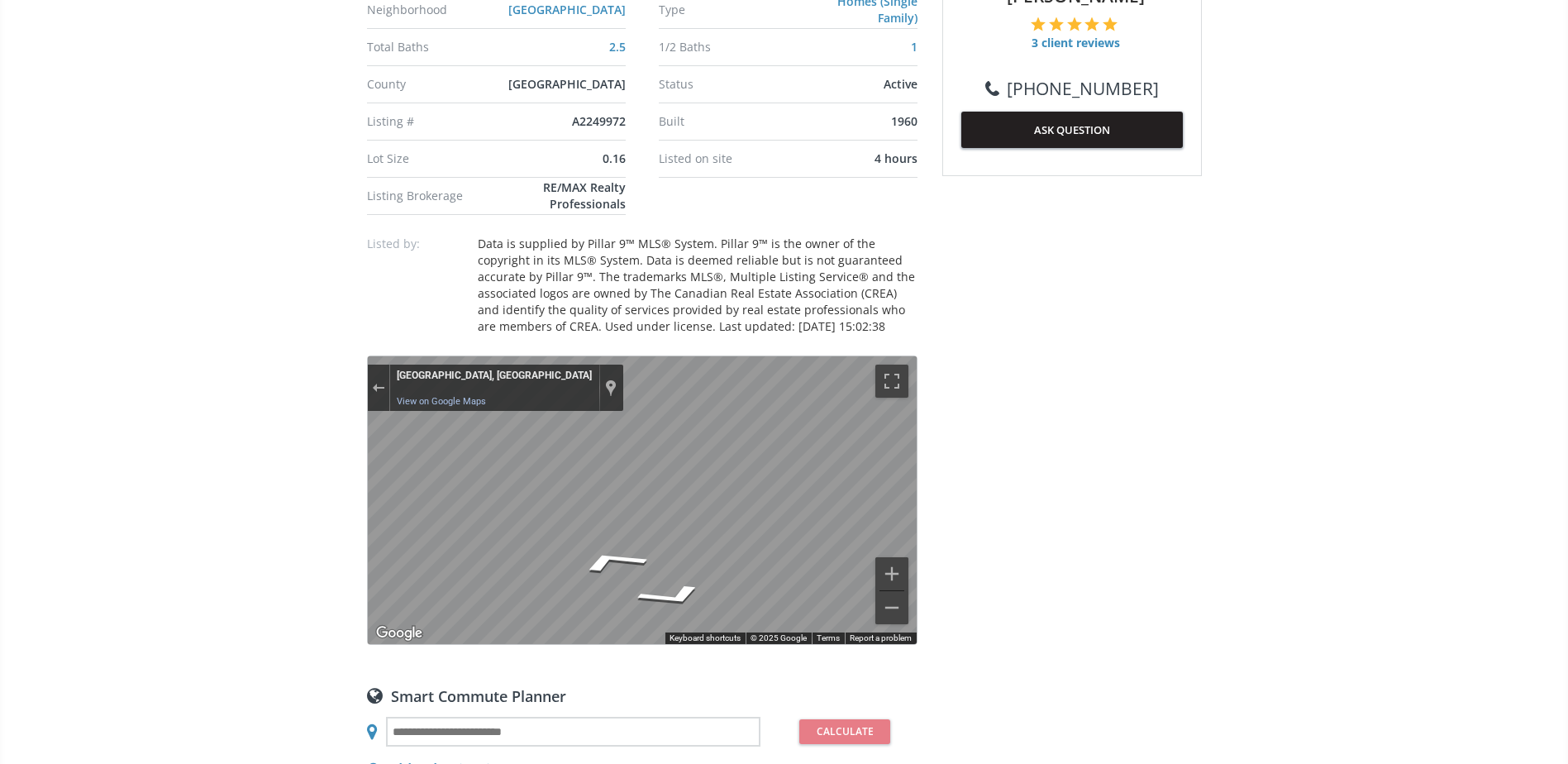
click at [375, 383] on div "Exit the Street View" at bounding box center [378, 388] width 13 height 10
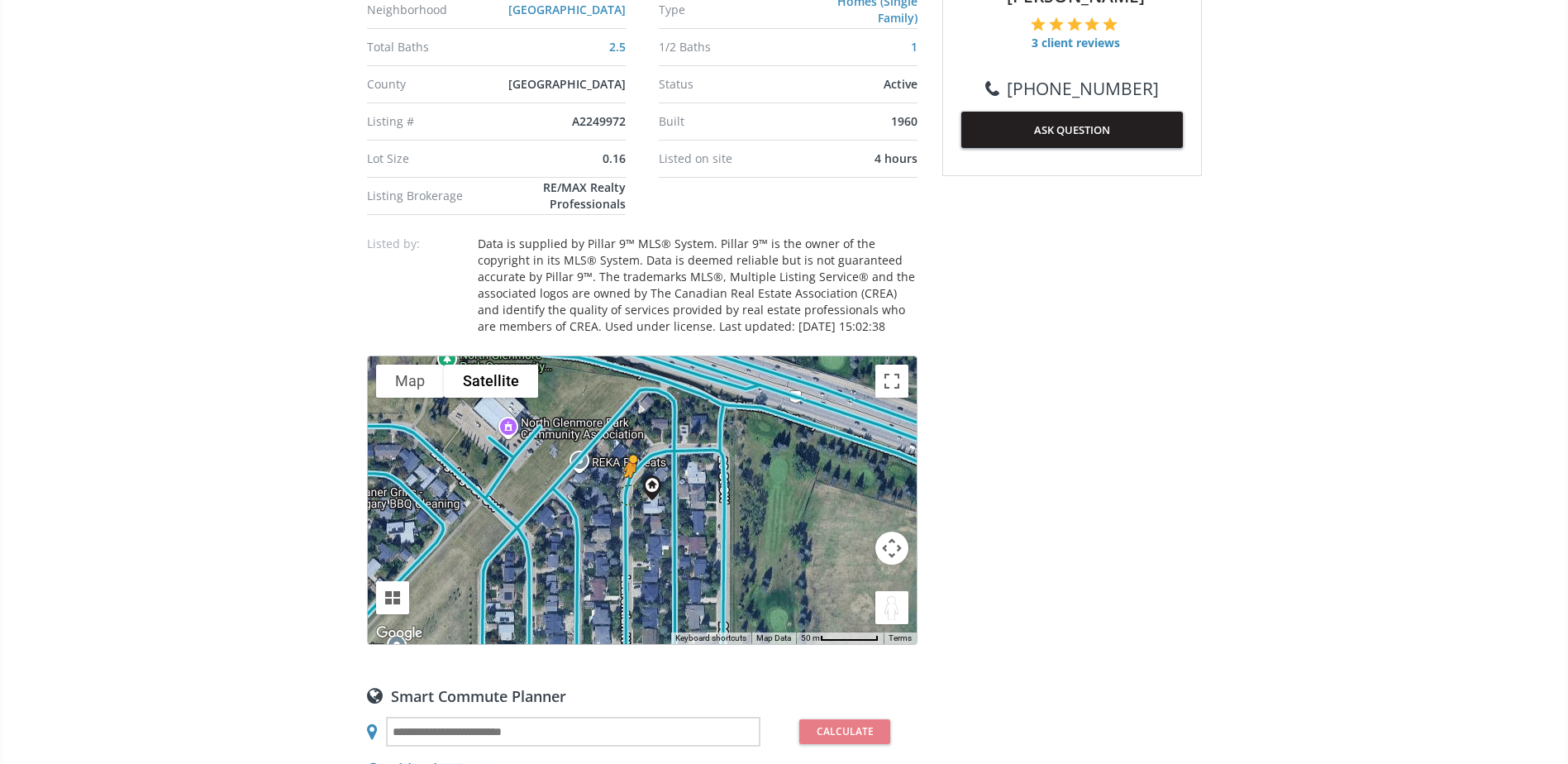
drag, startPoint x: 889, startPoint y: 593, endPoint x: 629, endPoint y: 475, distance: 285.5
click at [629, 475] on div "To activate drag with keyboard, press Alt + Enter. Once in keyboard drag state,…" at bounding box center [642, 499] width 549 height 287
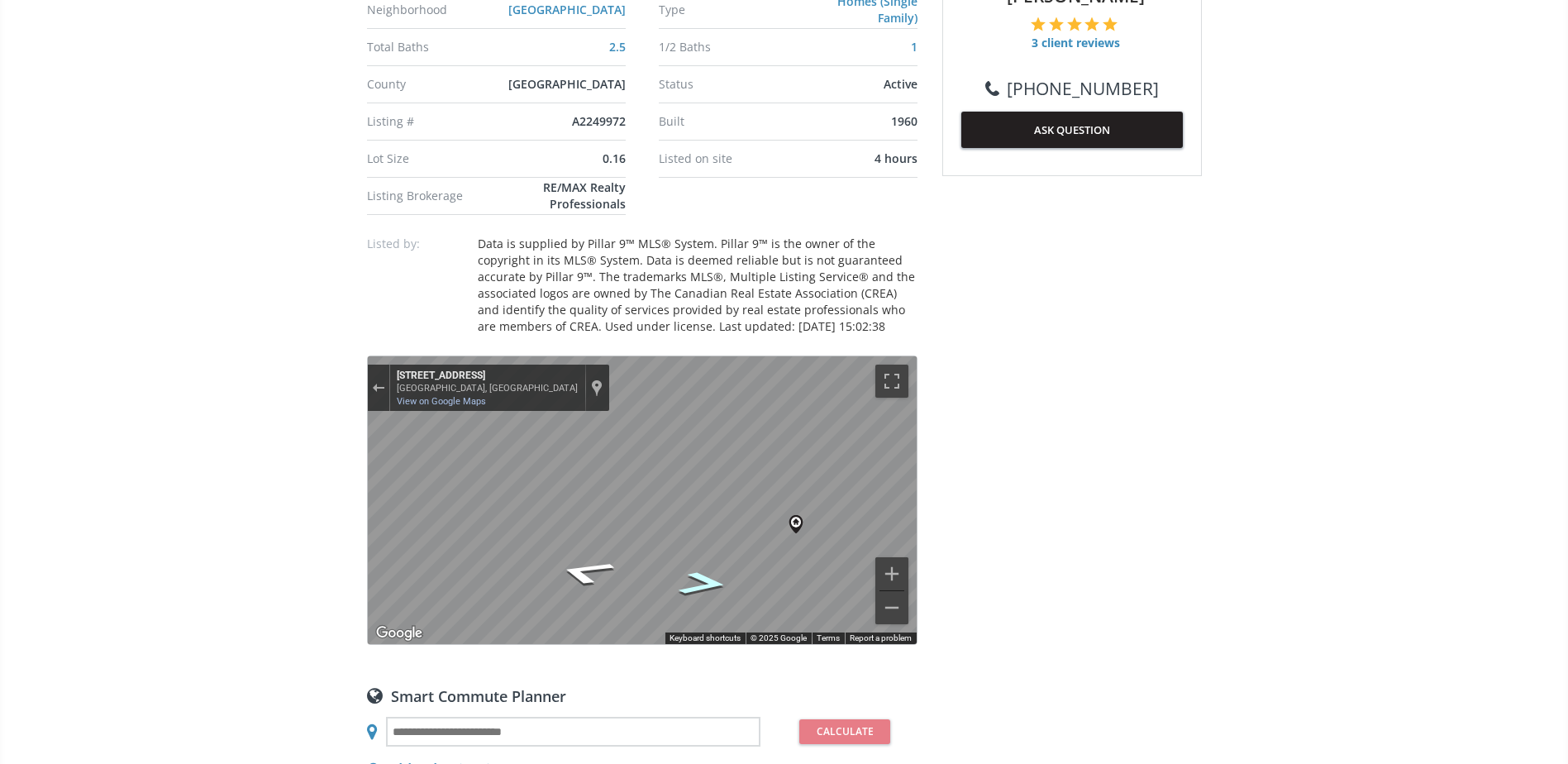
click at [692, 566] on icon "Go South, Laurentian Way SW" at bounding box center [702, 583] width 91 height 36
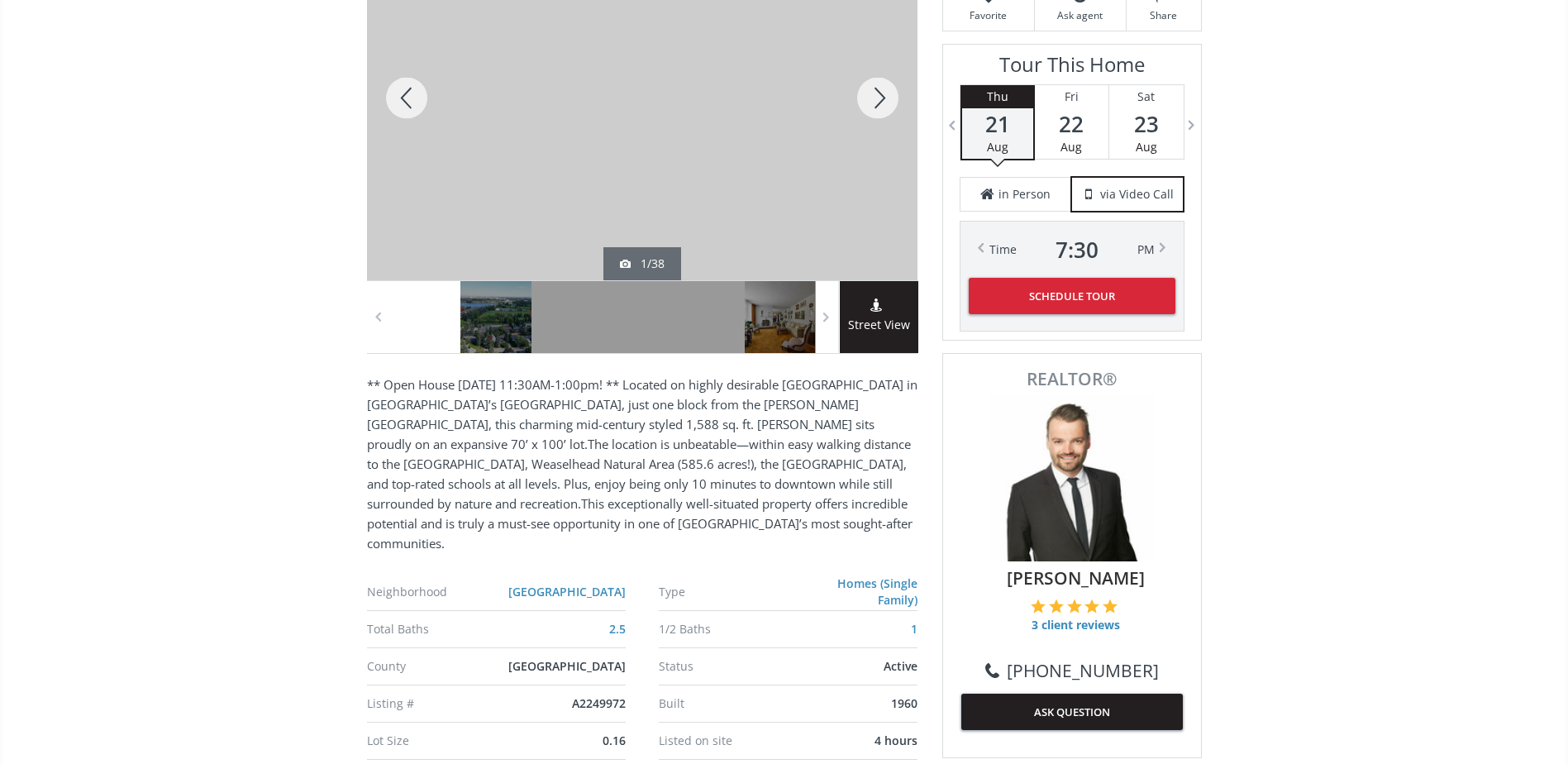
scroll to position [0, 0]
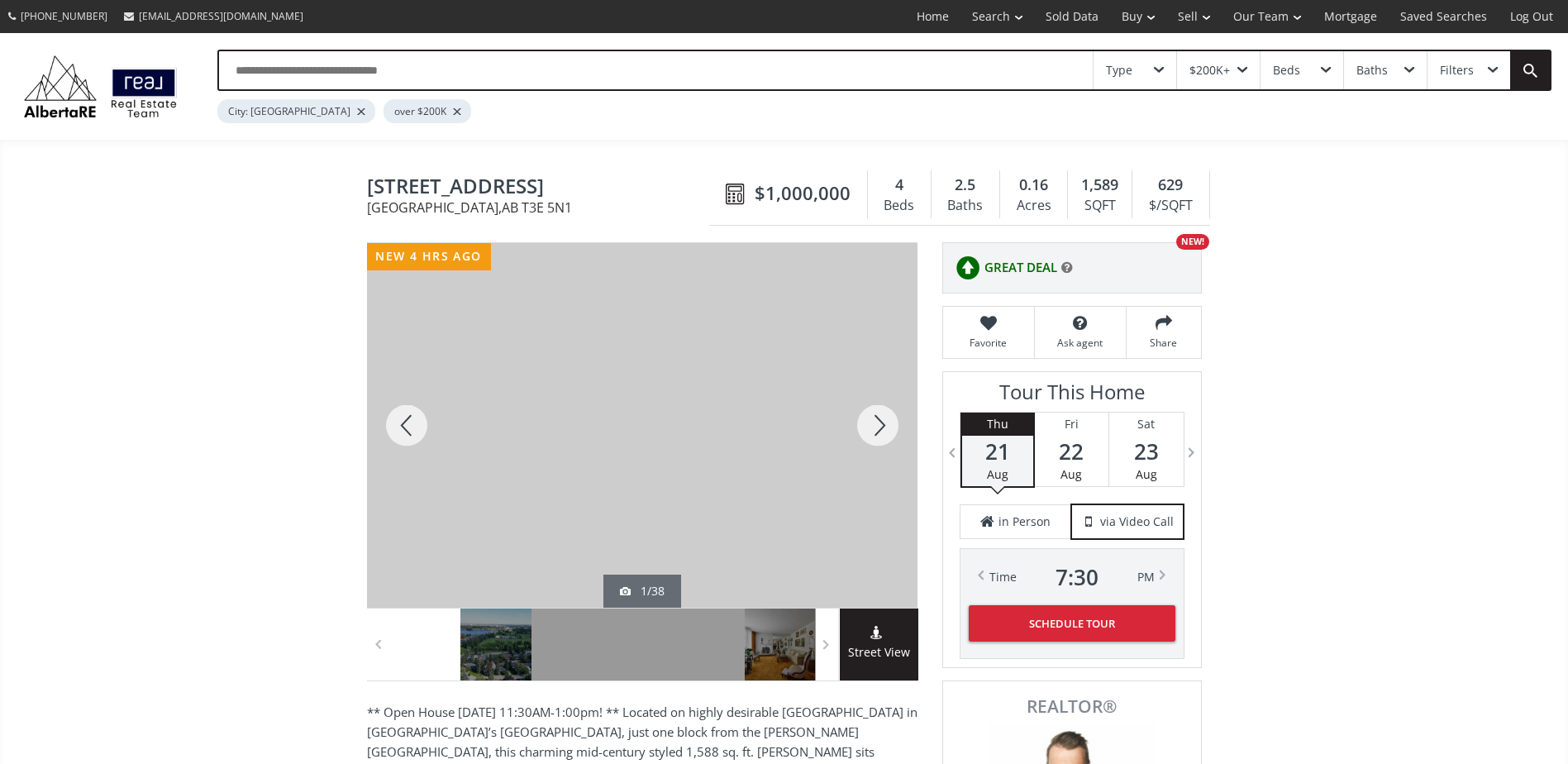
click at [890, 431] on div at bounding box center [878, 426] width 80 height 365
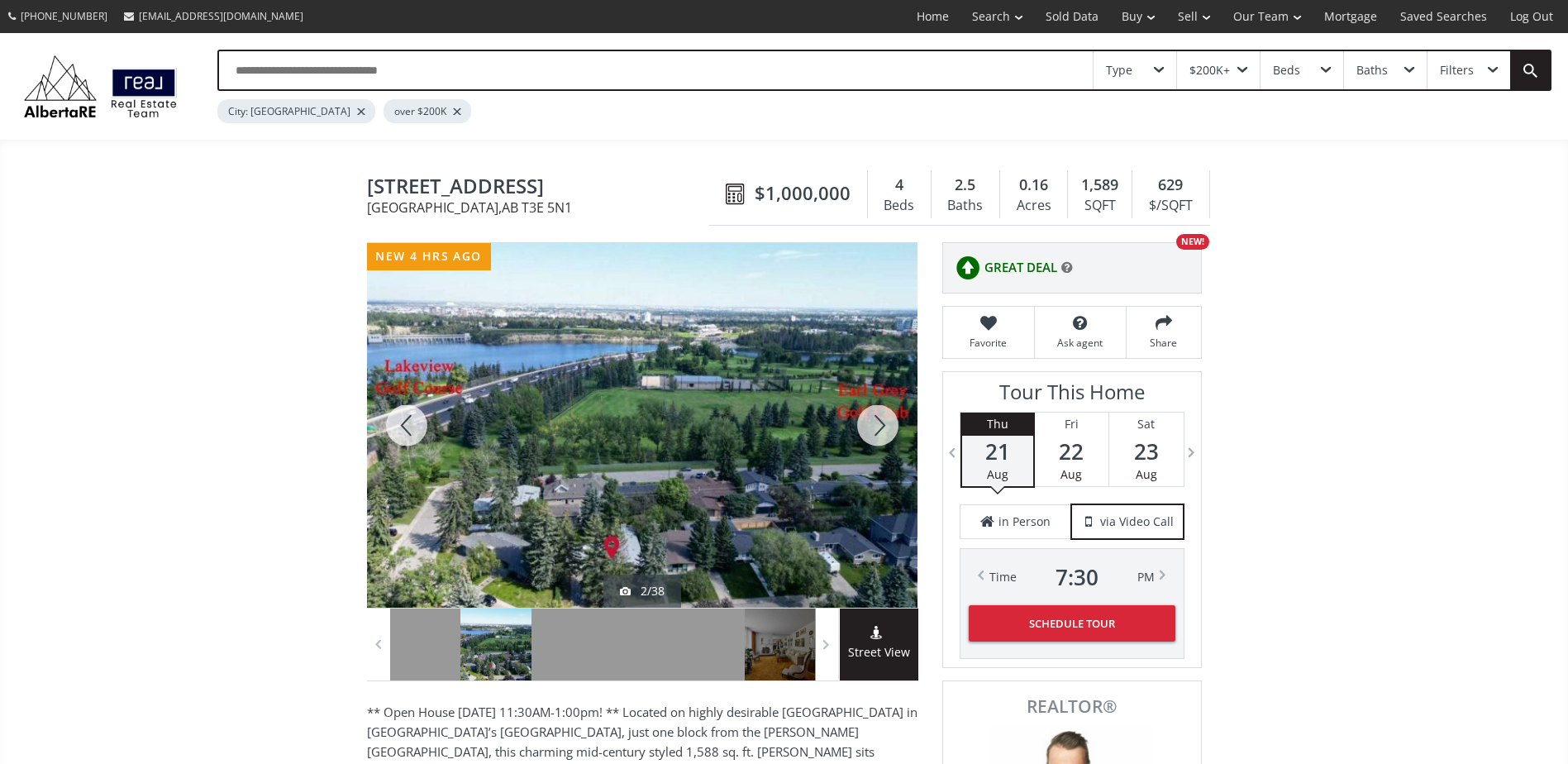
click at [890, 431] on div at bounding box center [878, 426] width 80 height 365
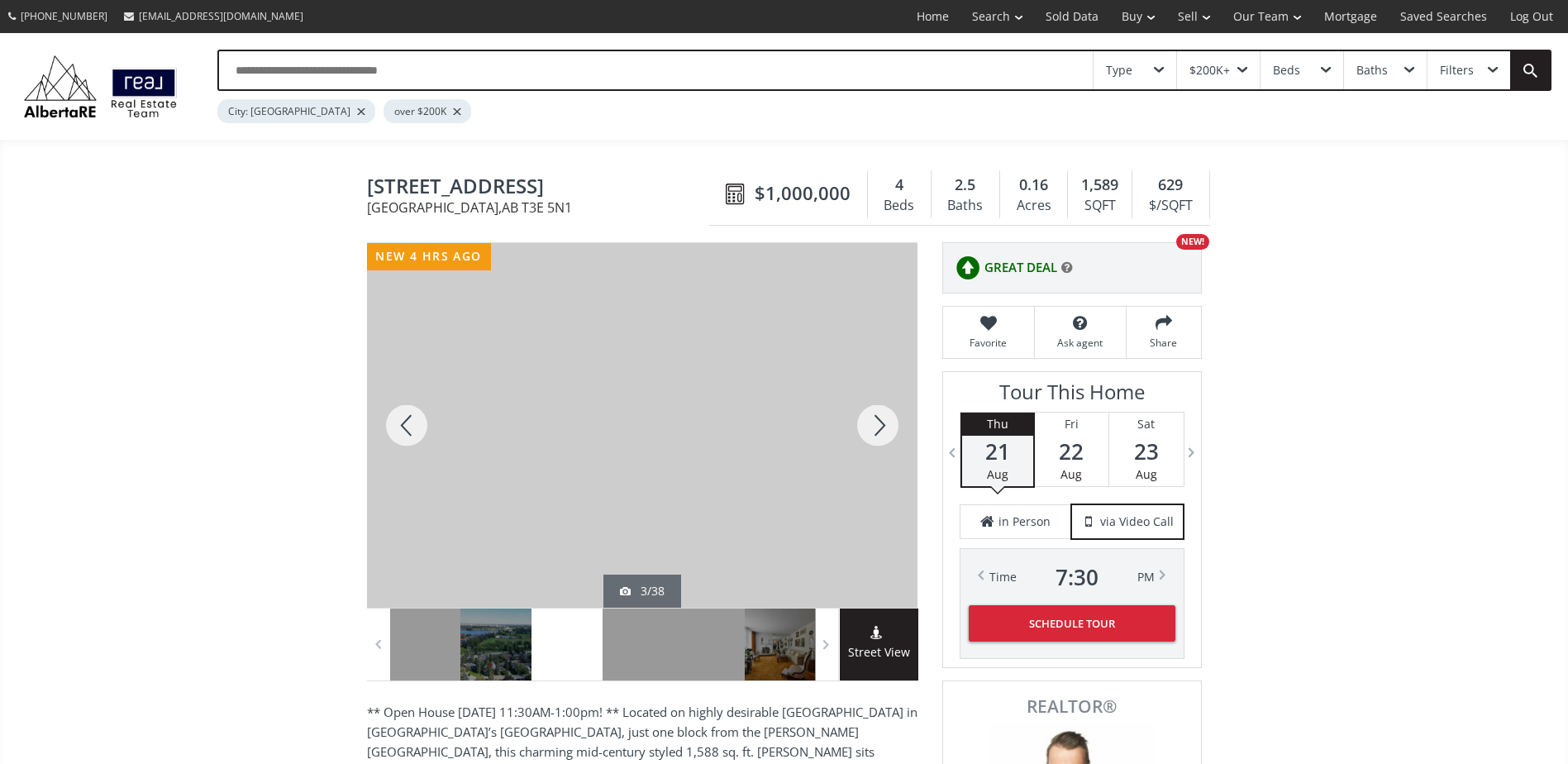
click at [435, 440] on div at bounding box center [407, 426] width 80 height 365
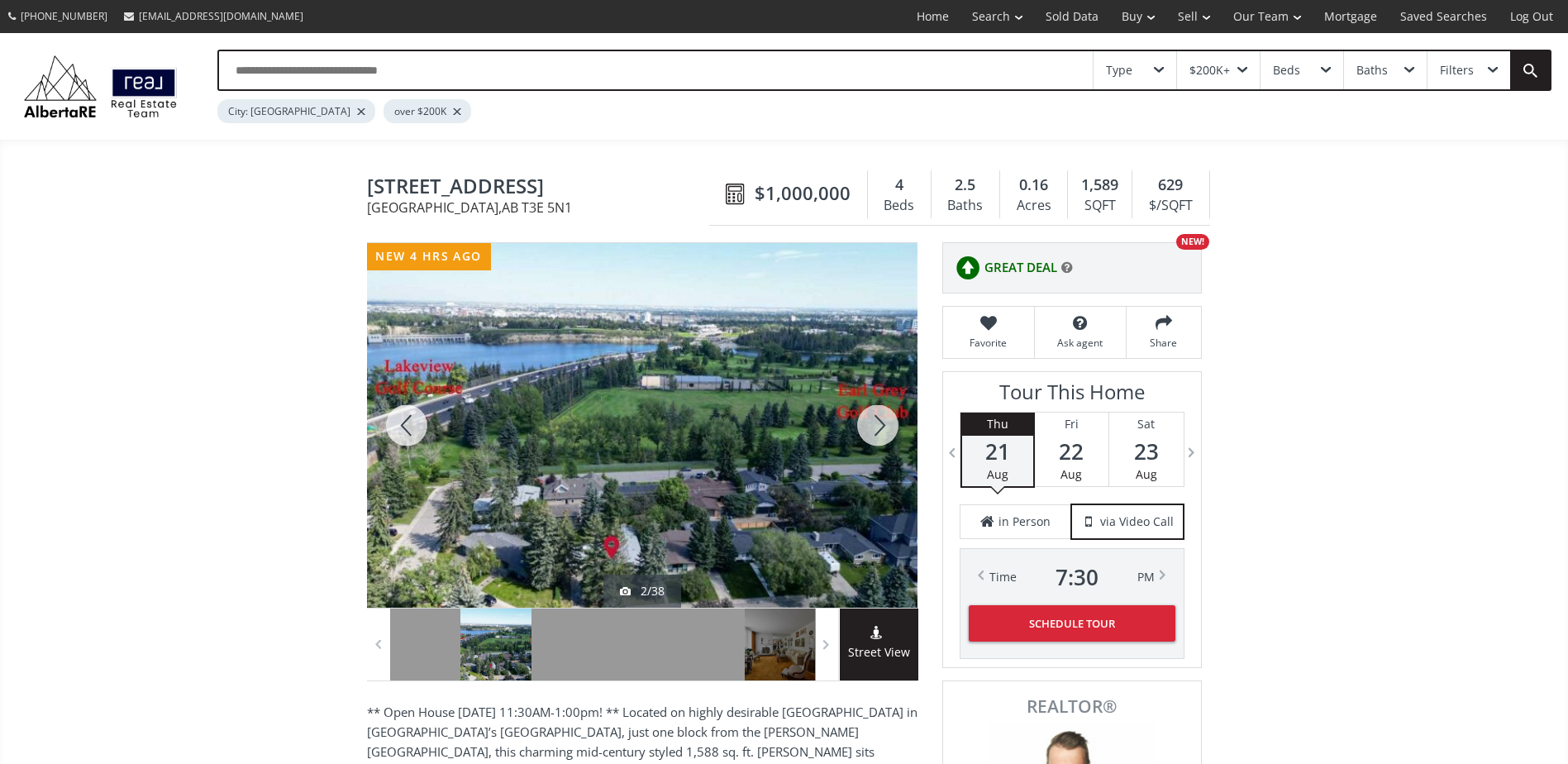
click at [882, 419] on div at bounding box center [878, 426] width 80 height 365
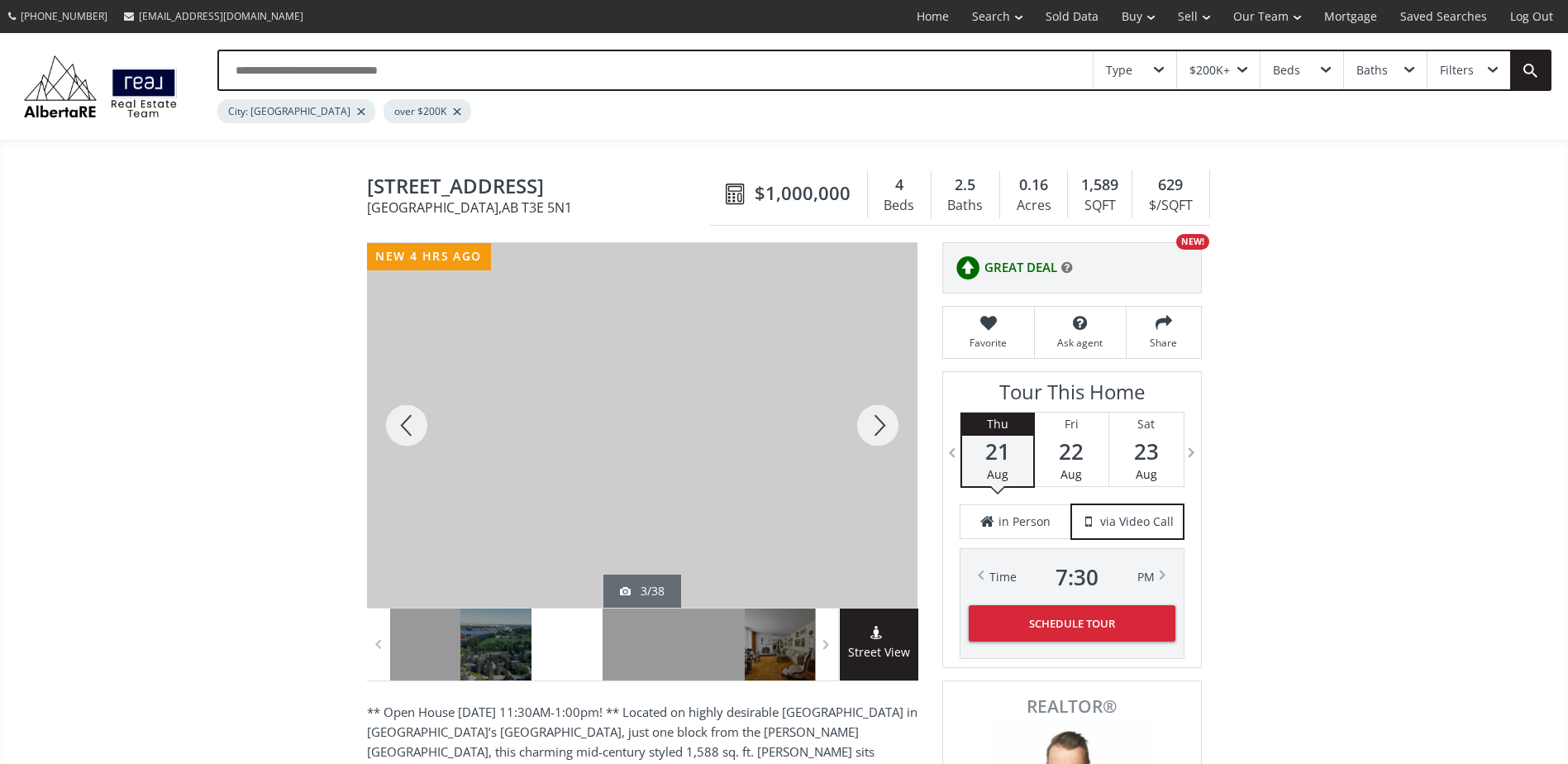
click at [882, 419] on div at bounding box center [878, 426] width 80 height 365
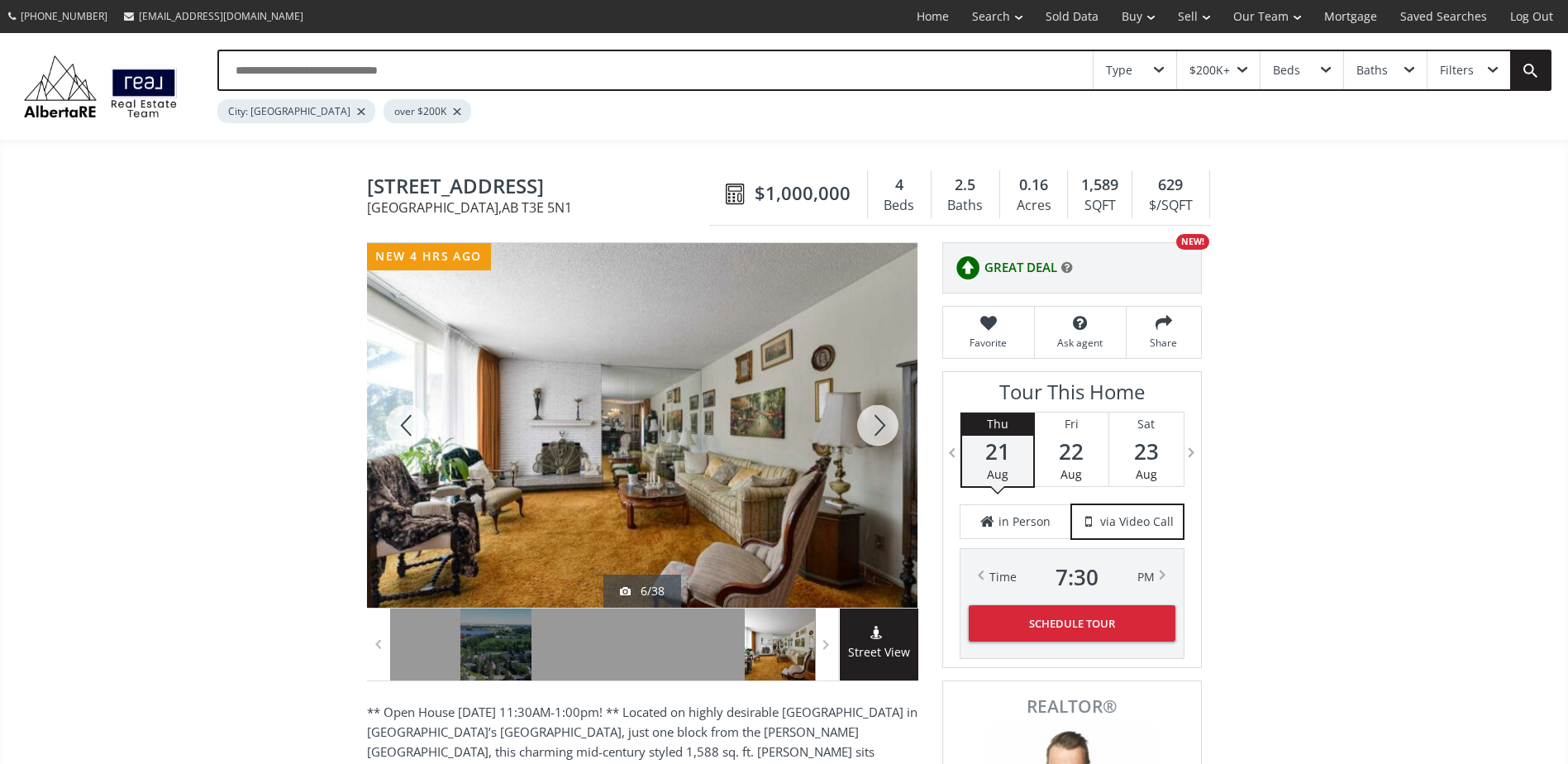
click at [882, 419] on div at bounding box center [878, 426] width 80 height 365
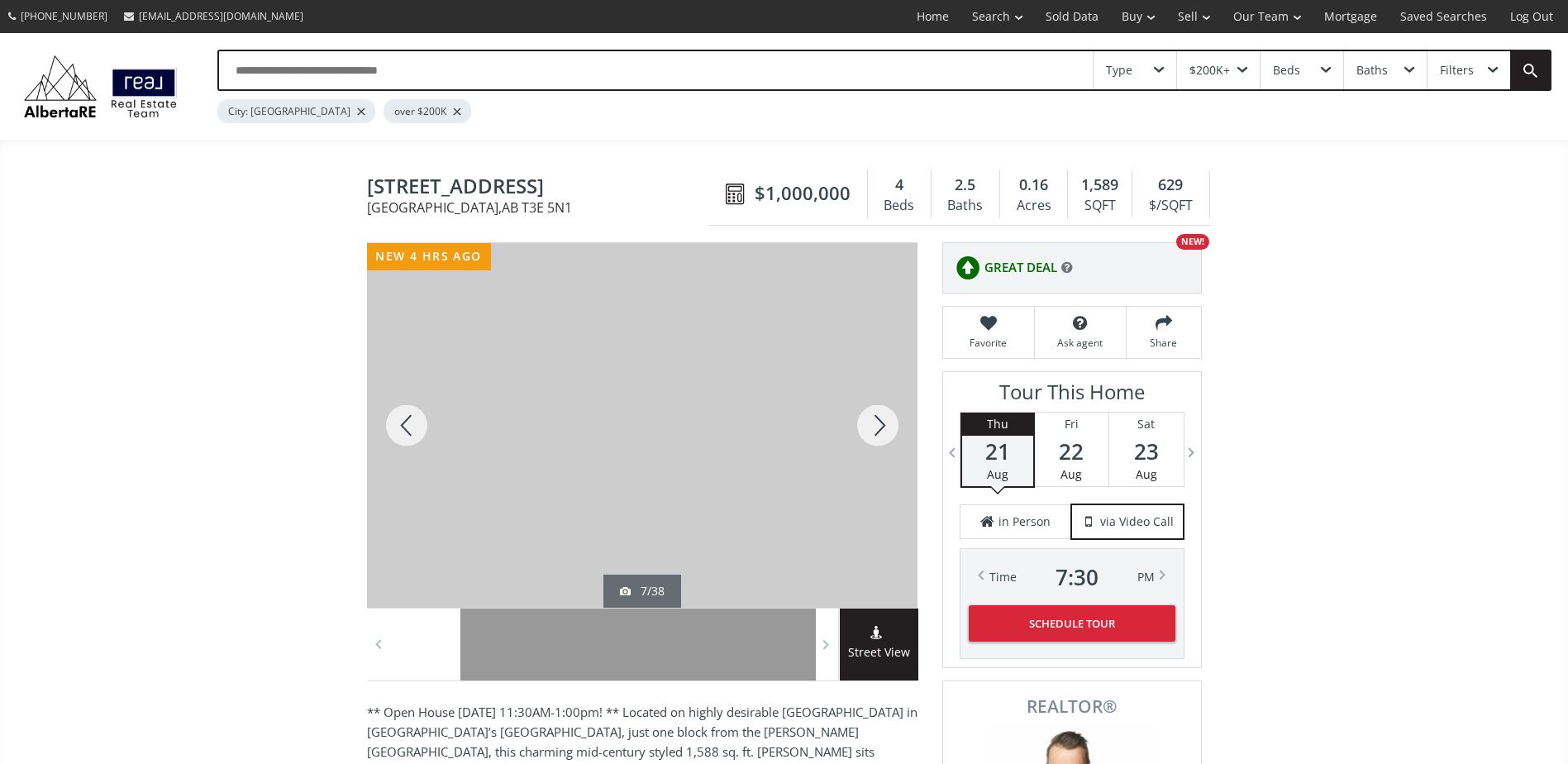
click at [882, 419] on div at bounding box center [878, 426] width 80 height 365
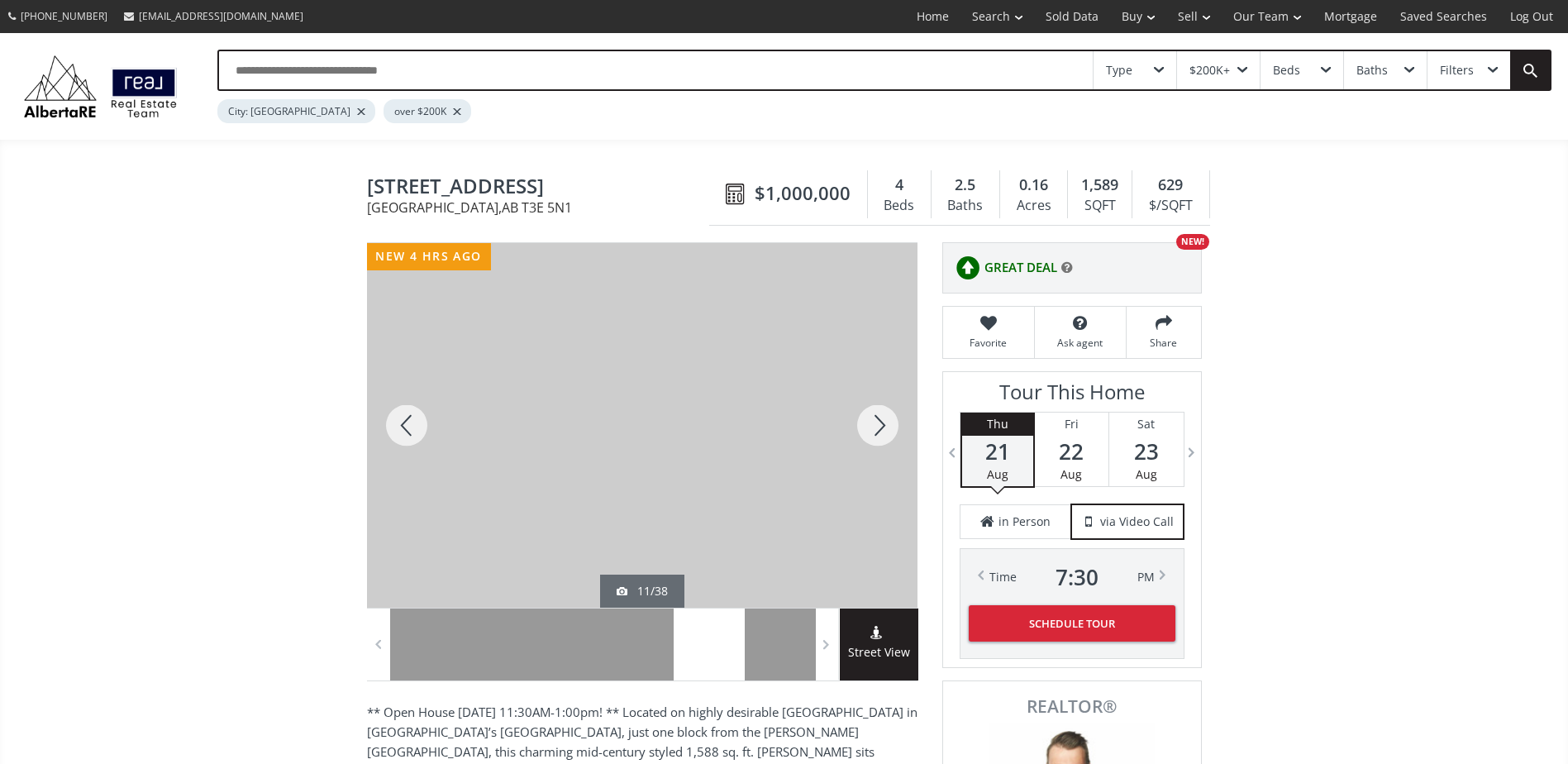
click at [882, 419] on div at bounding box center [878, 426] width 80 height 365
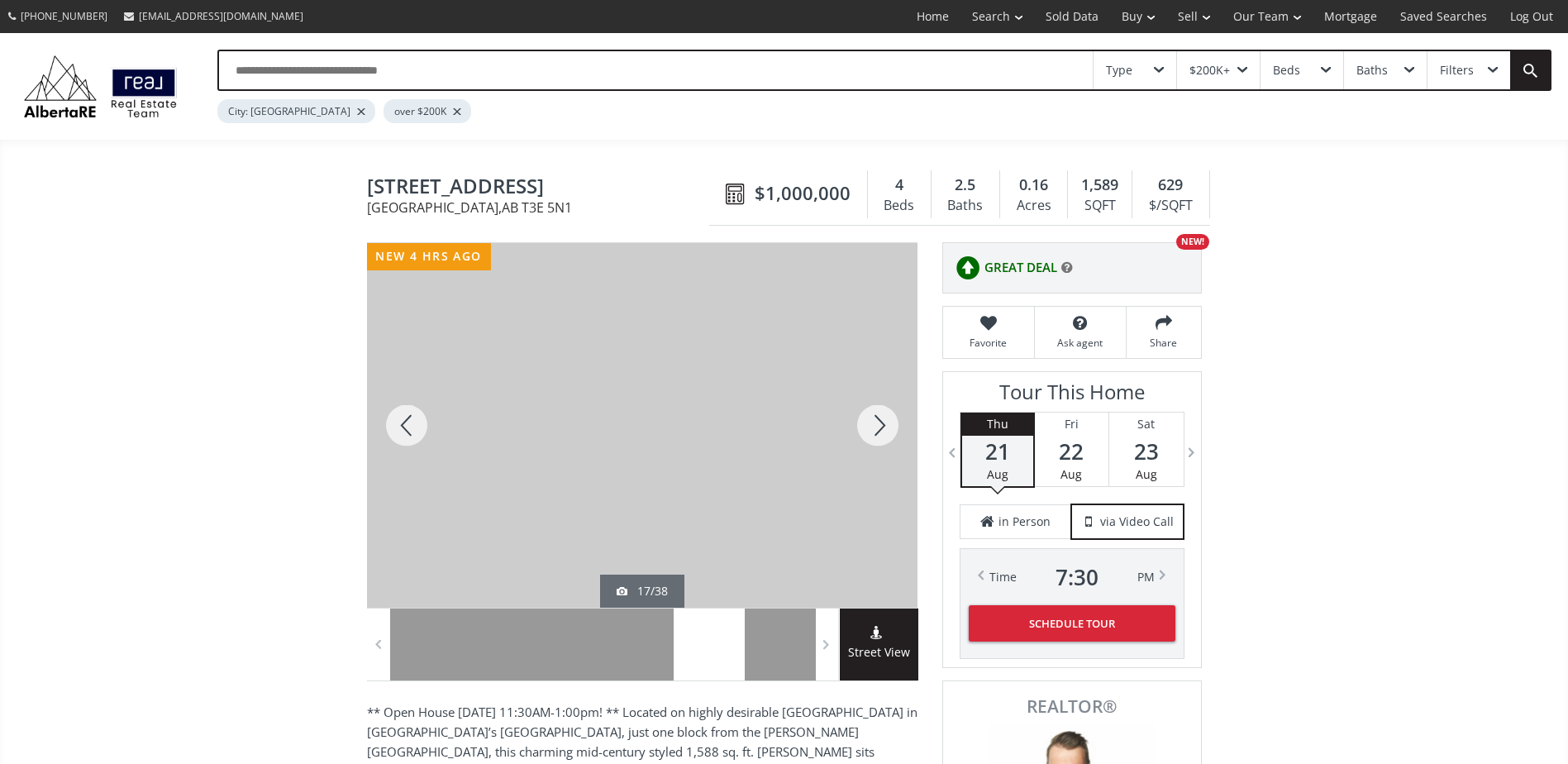
click at [882, 419] on div at bounding box center [878, 426] width 80 height 365
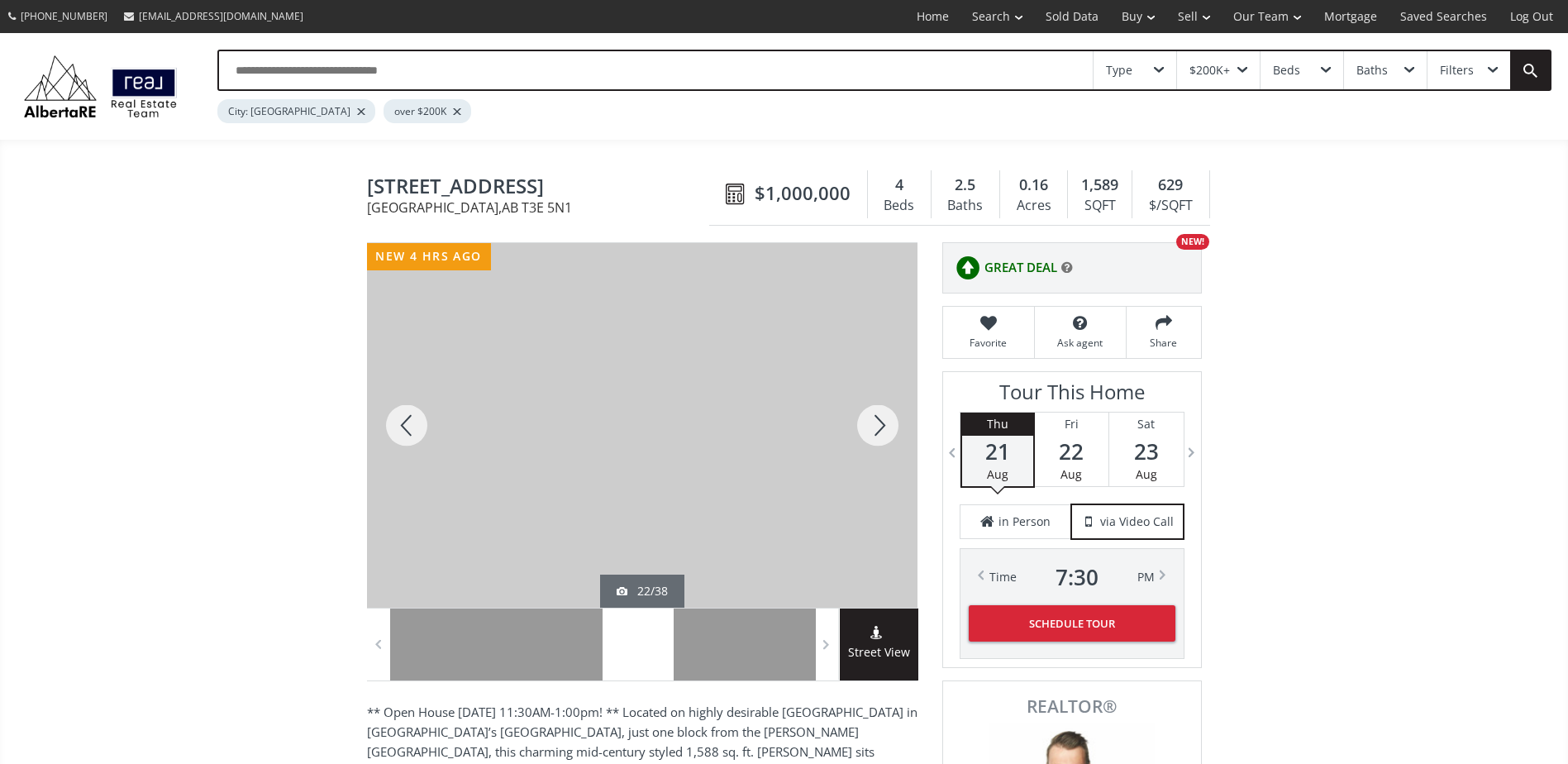
click at [882, 419] on div at bounding box center [878, 426] width 80 height 365
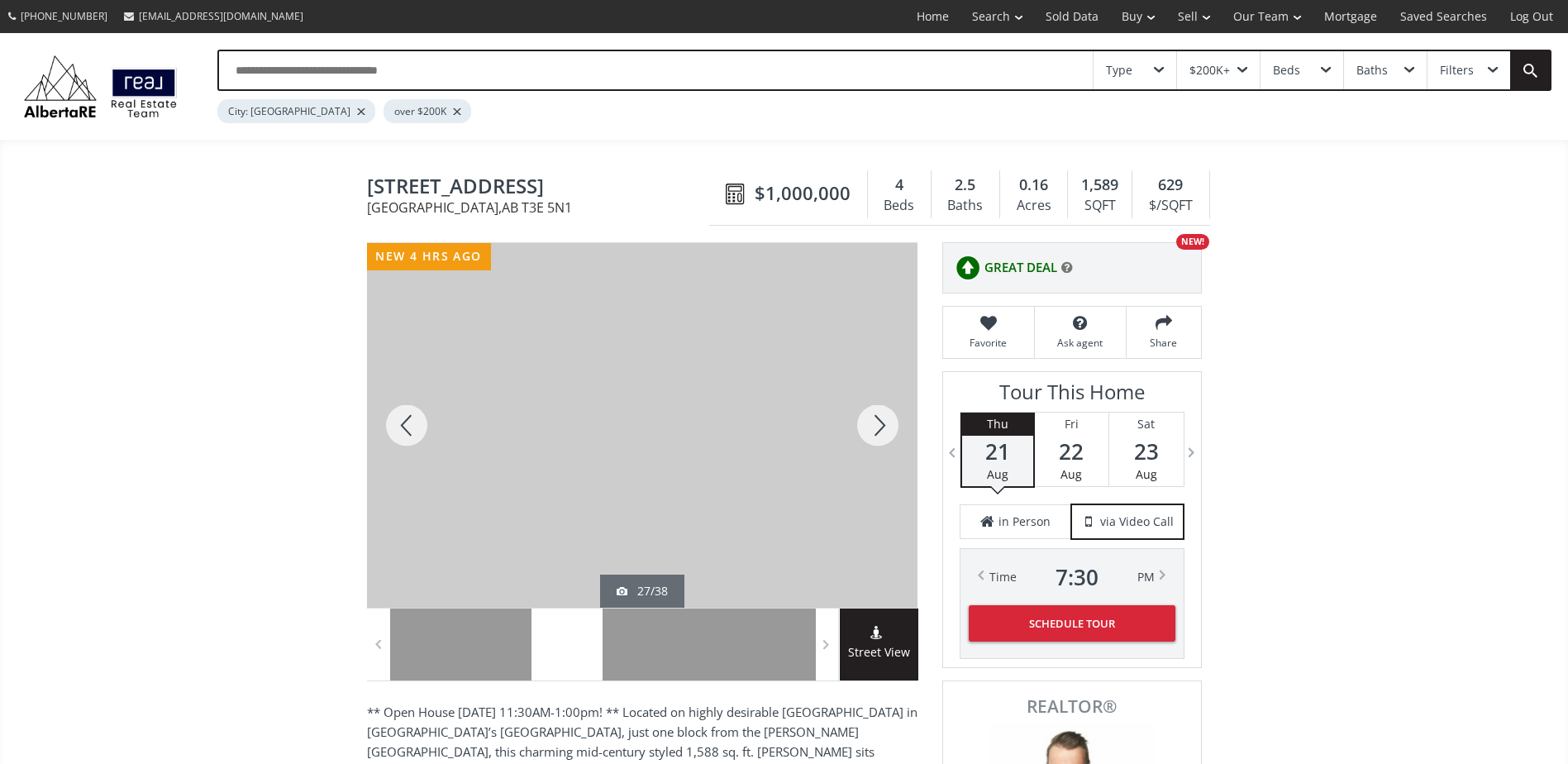
click at [882, 419] on div at bounding box center [878, 426] width 80 height 365
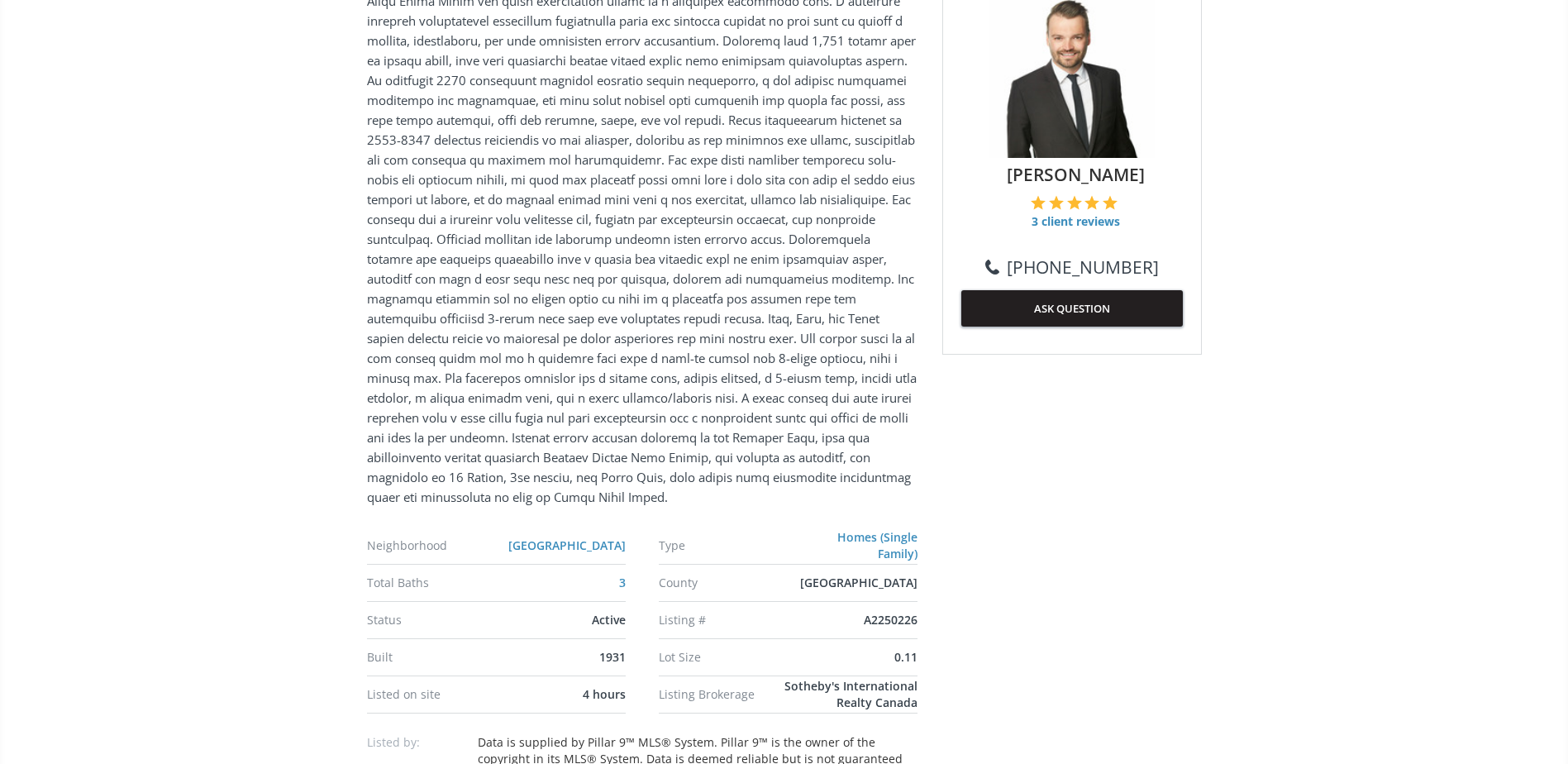
scroll to position [1075, 0]
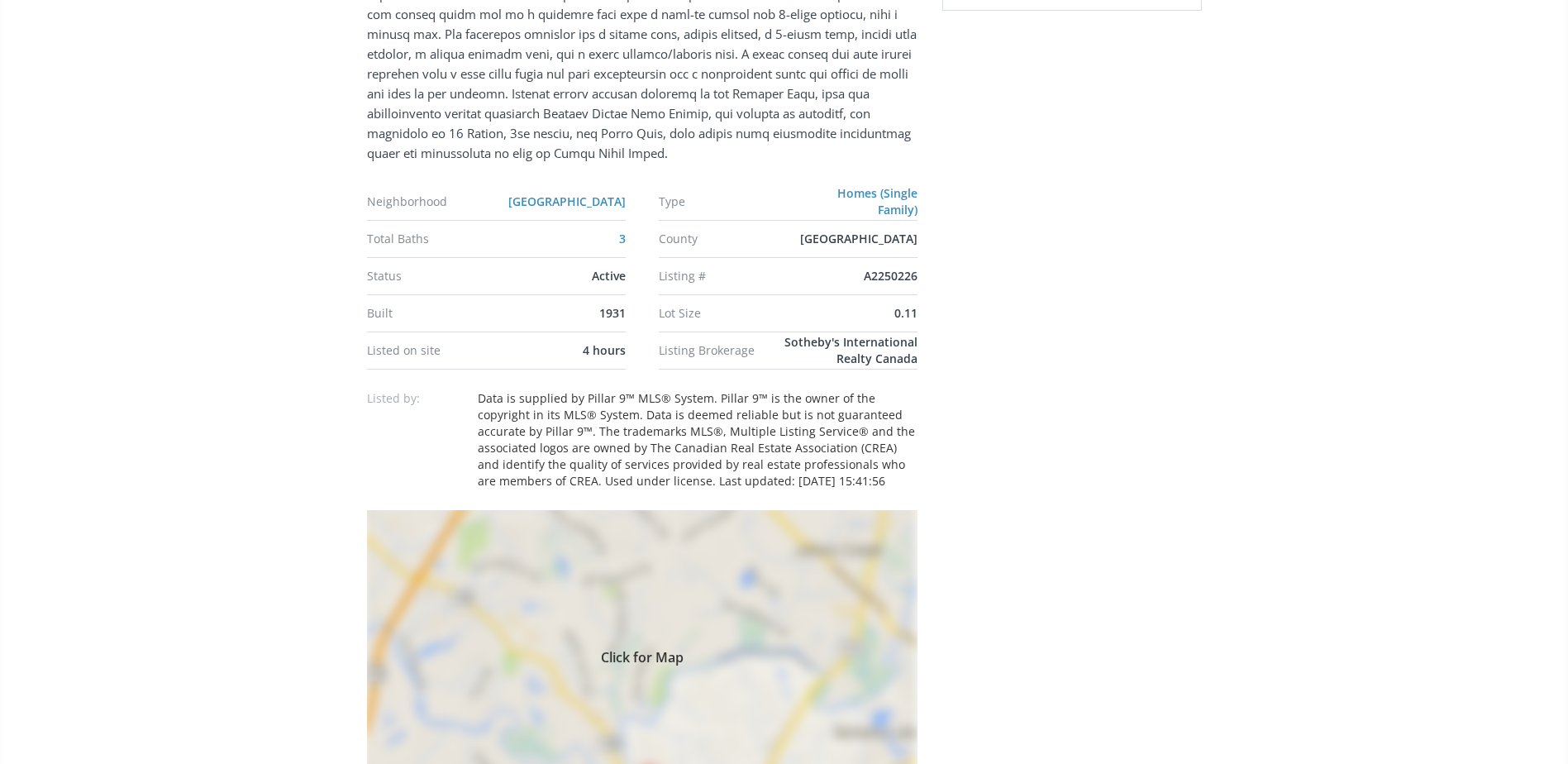
click at [747, 683] on div "Click for Map" at bounding box center [642, 655] width 550 height 289
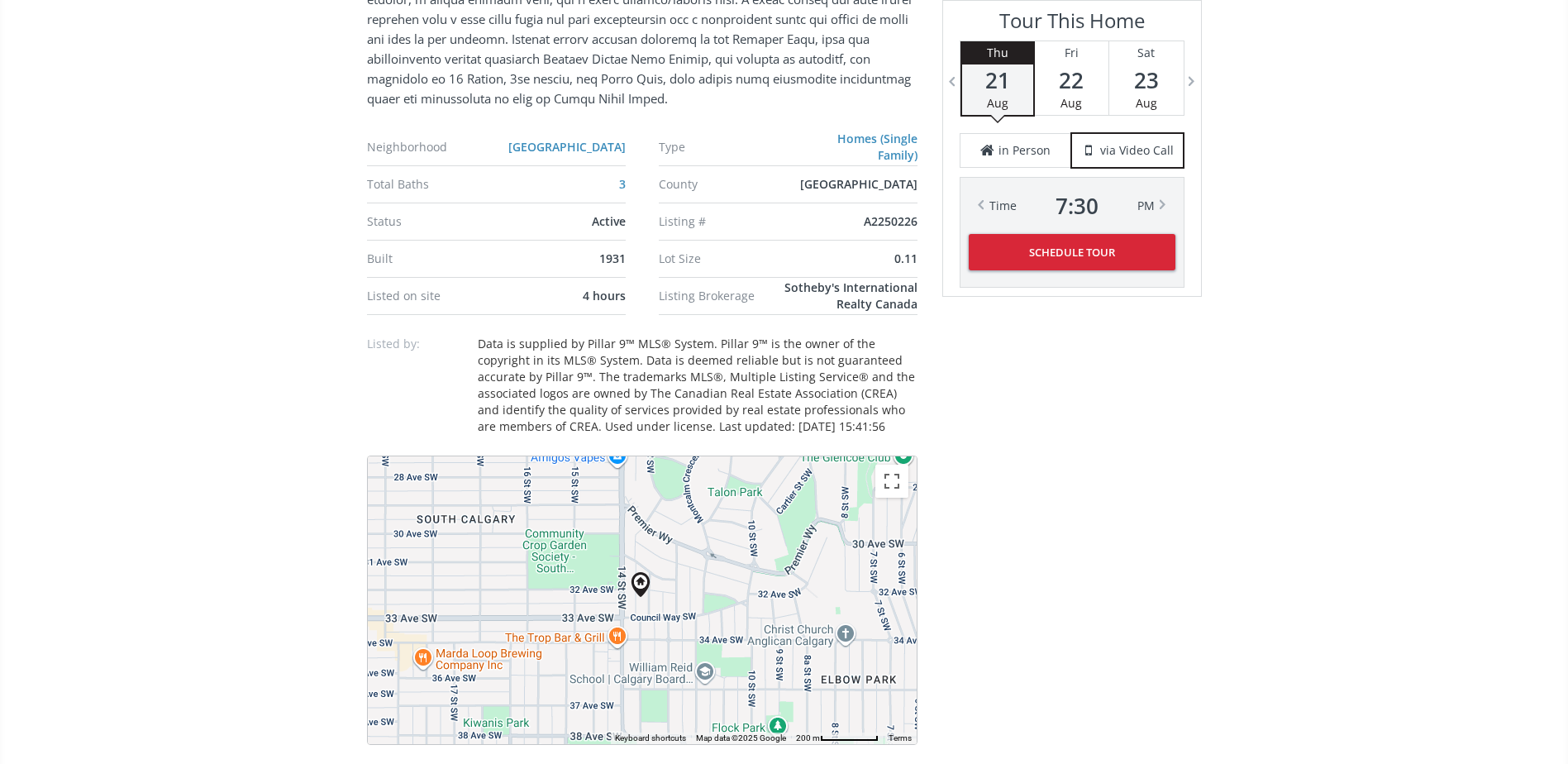
scroll to position [1241, 0]
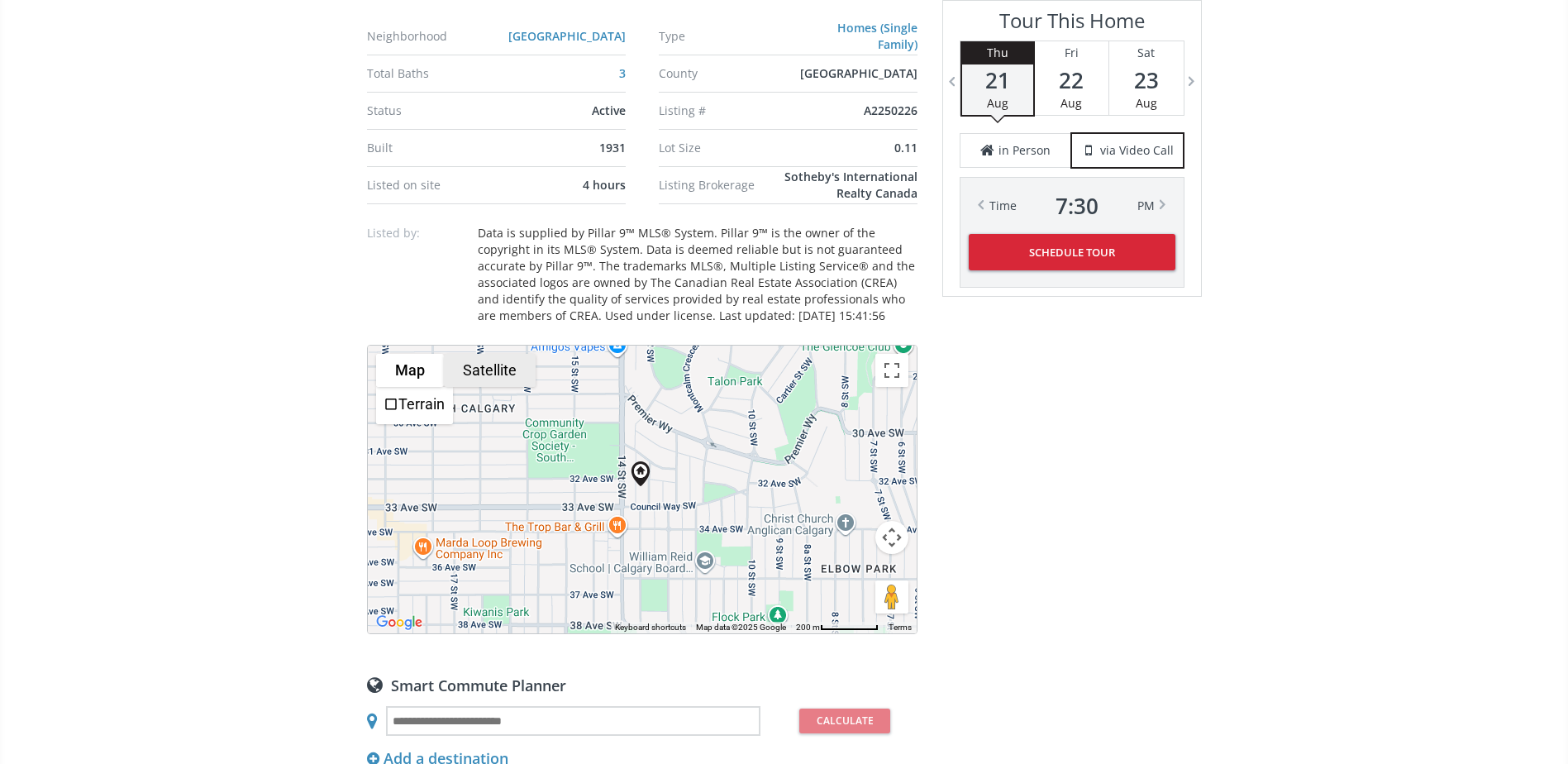
click at [475, 364] on button "Satellite" at bounding box center [490, 370] width 92 height 33
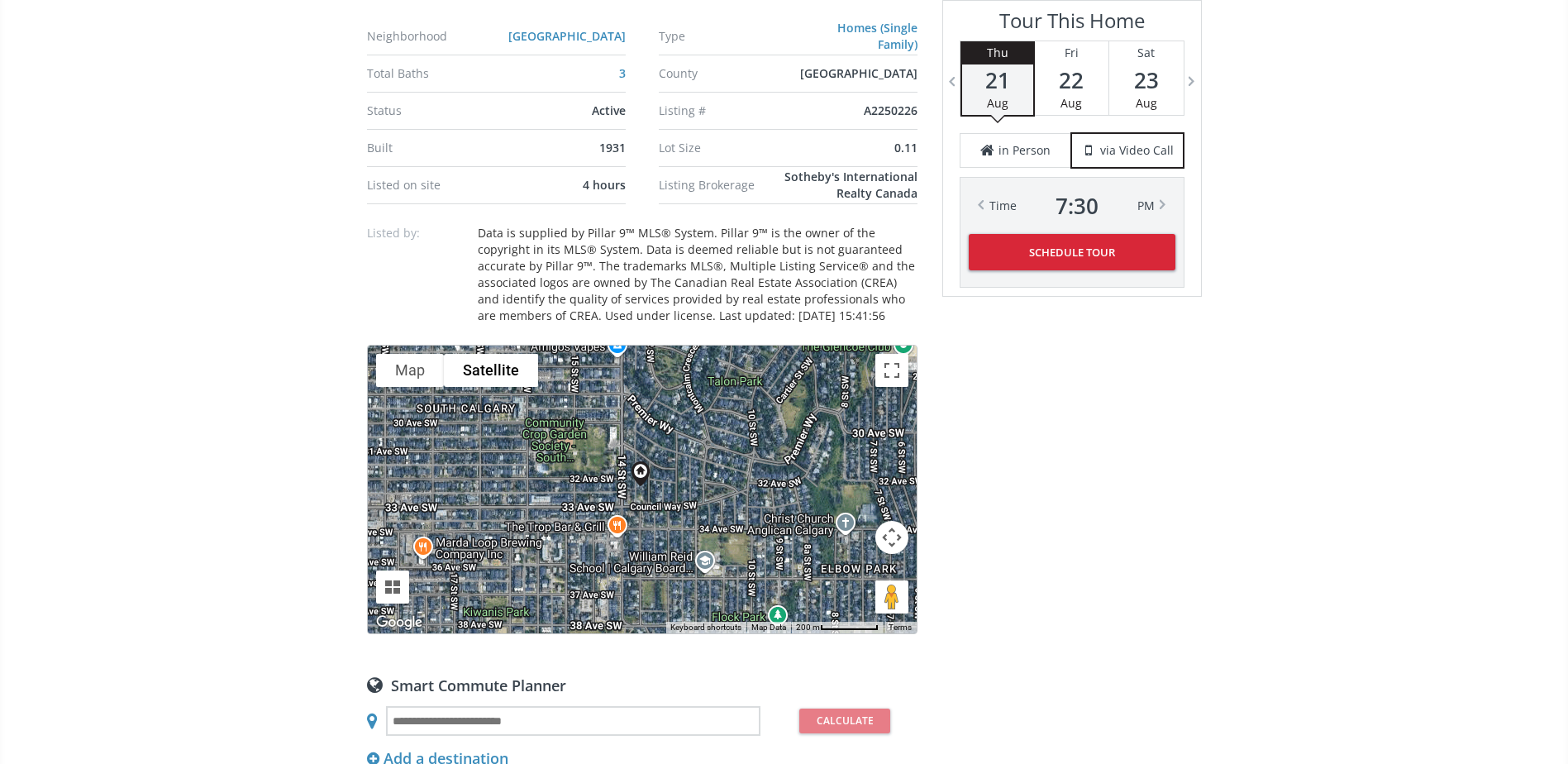
click at [893, 539] on button "Map camera controls" at bounding box center [892, 537] width 33 height 33
click at [850, 495] on button "Zoom in" at bounding box center [850, 496] width 33 height 33
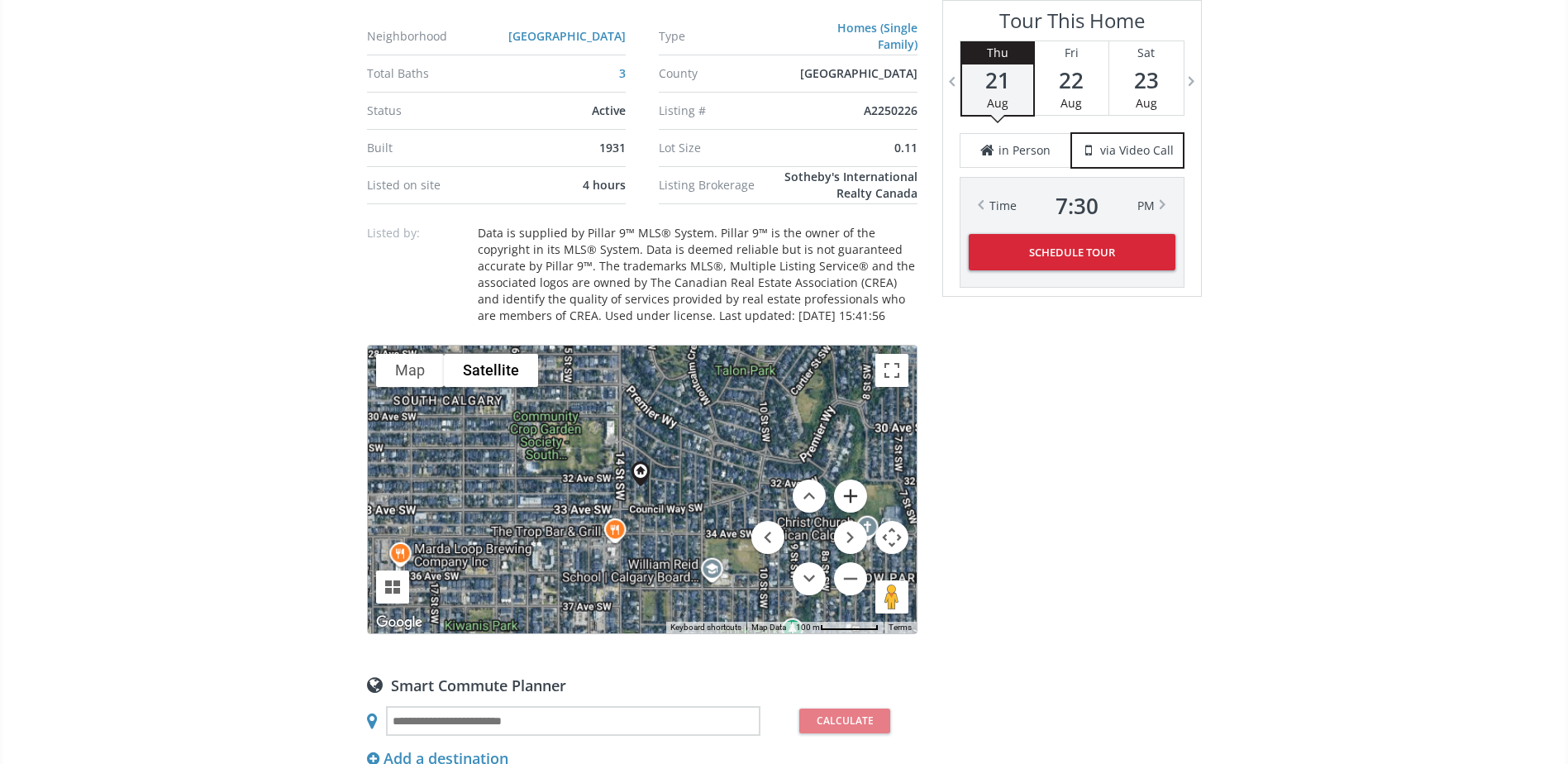
click at [850, 495] on button "Zoom in" at bounding box center [850, 496] width 33 height 33
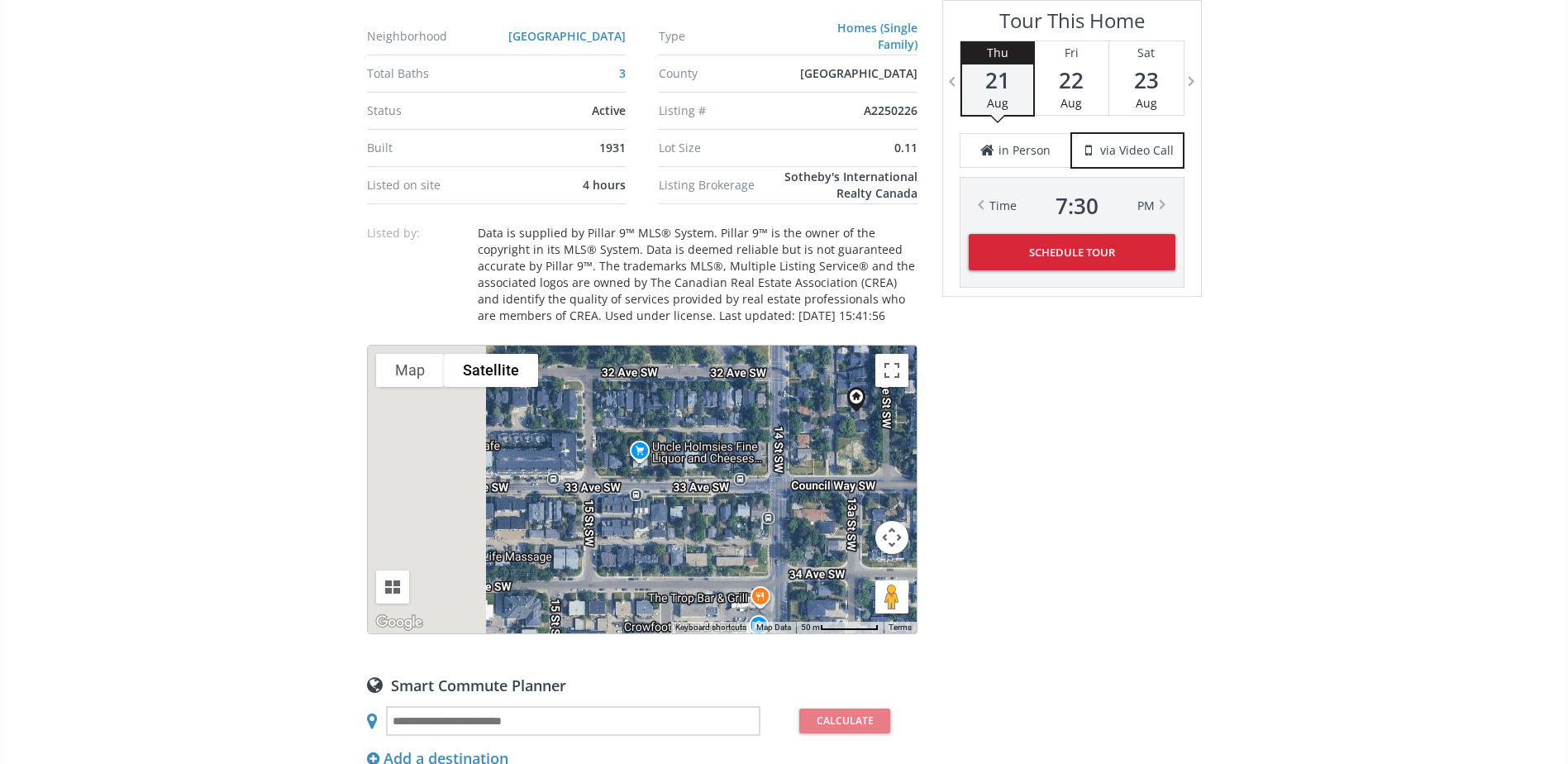
drag, startPoint x: 748, startPoint y: 421, endPoint x: 992, endPoint y: 334, distance: 259.0
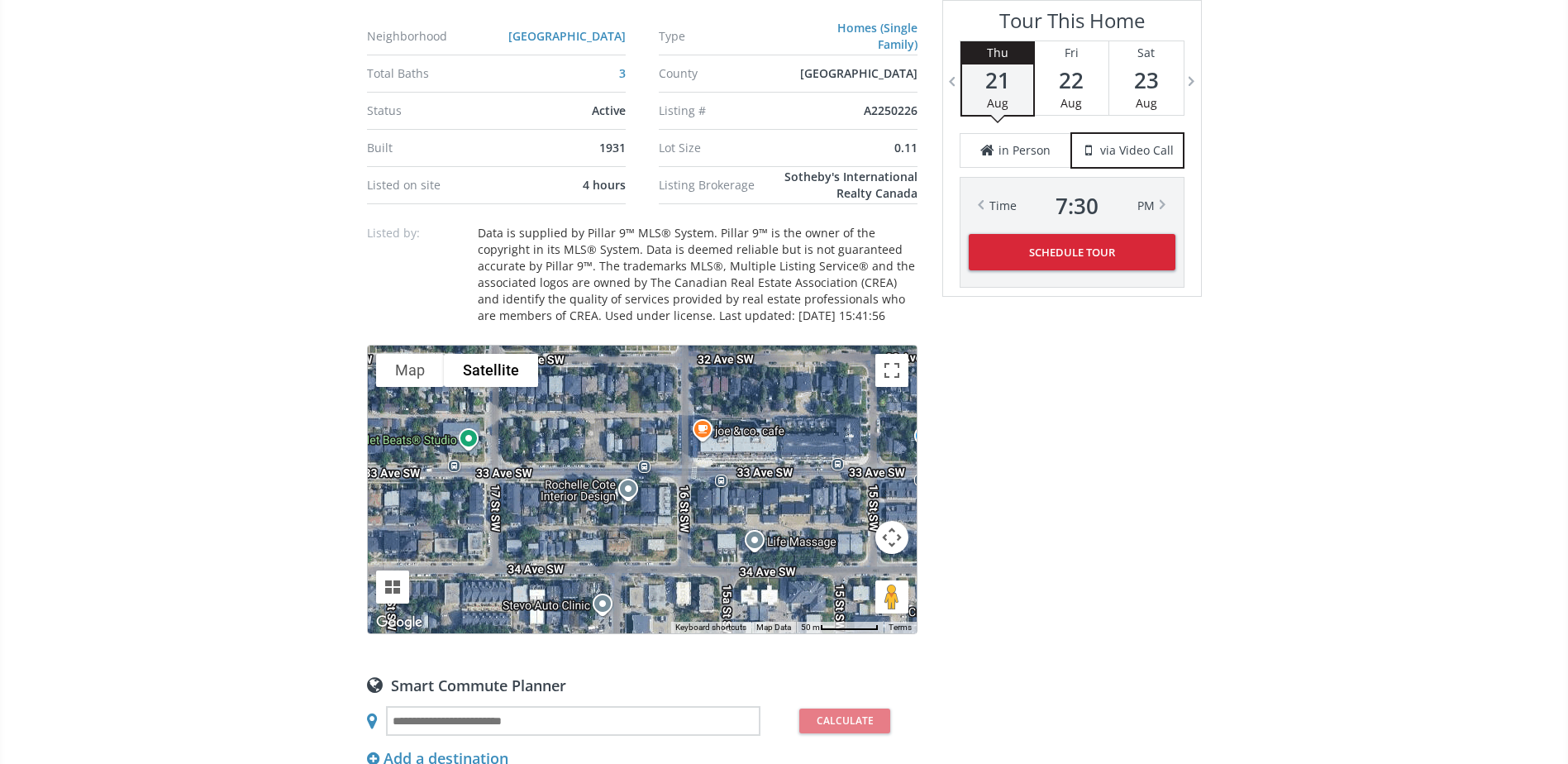
drag, startPoint x: 696, startPoint y: 455, endPoint x: 998, endPoint y: 450, distance: 302.0
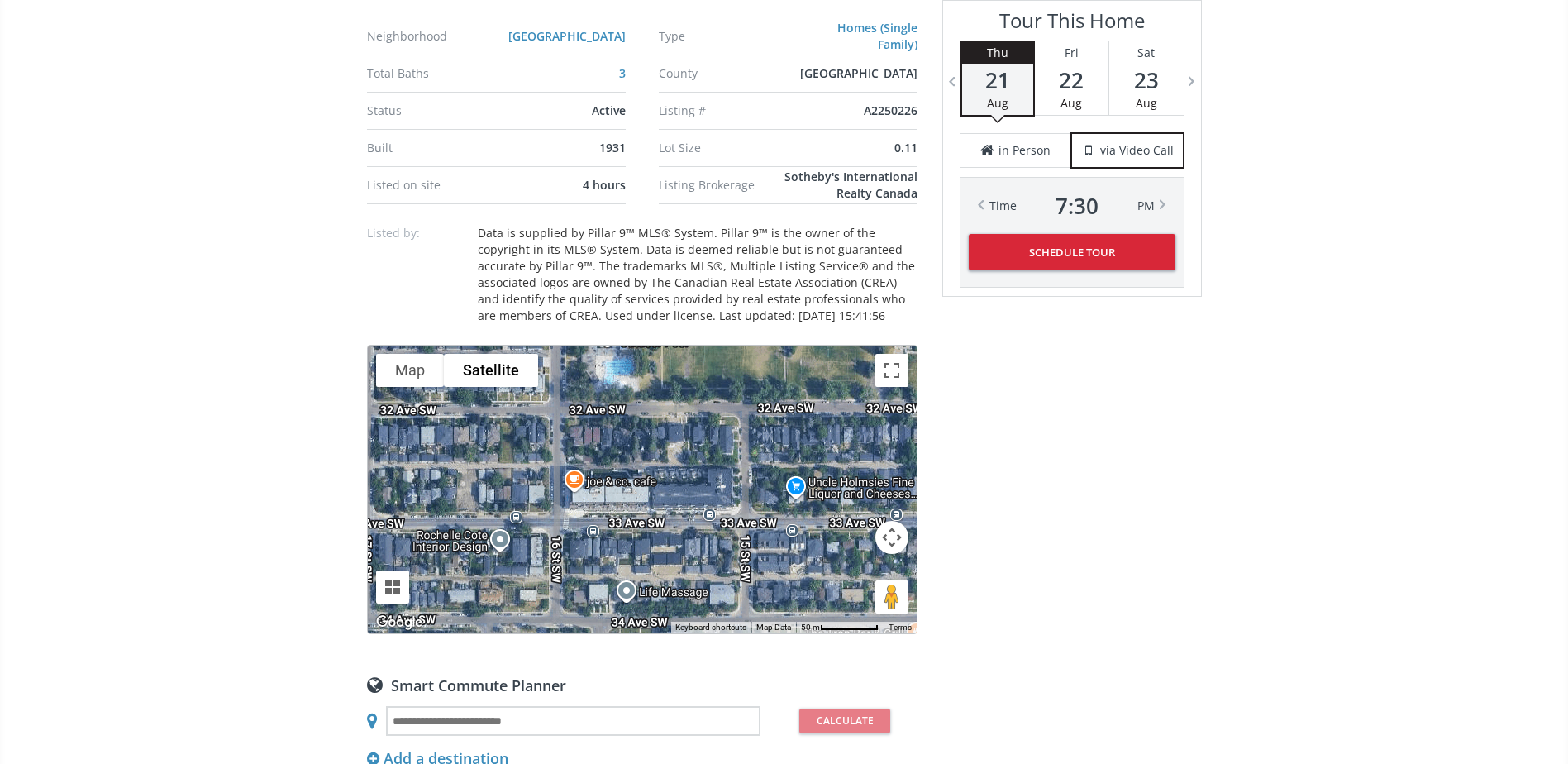
drag, startPoint x: 680, startPoint y: 480, endPoint x: 478, endPoint y: 538, distance: 210.2
click at [478, 538] on div at bounding box center [642, 489] width 549 height 287
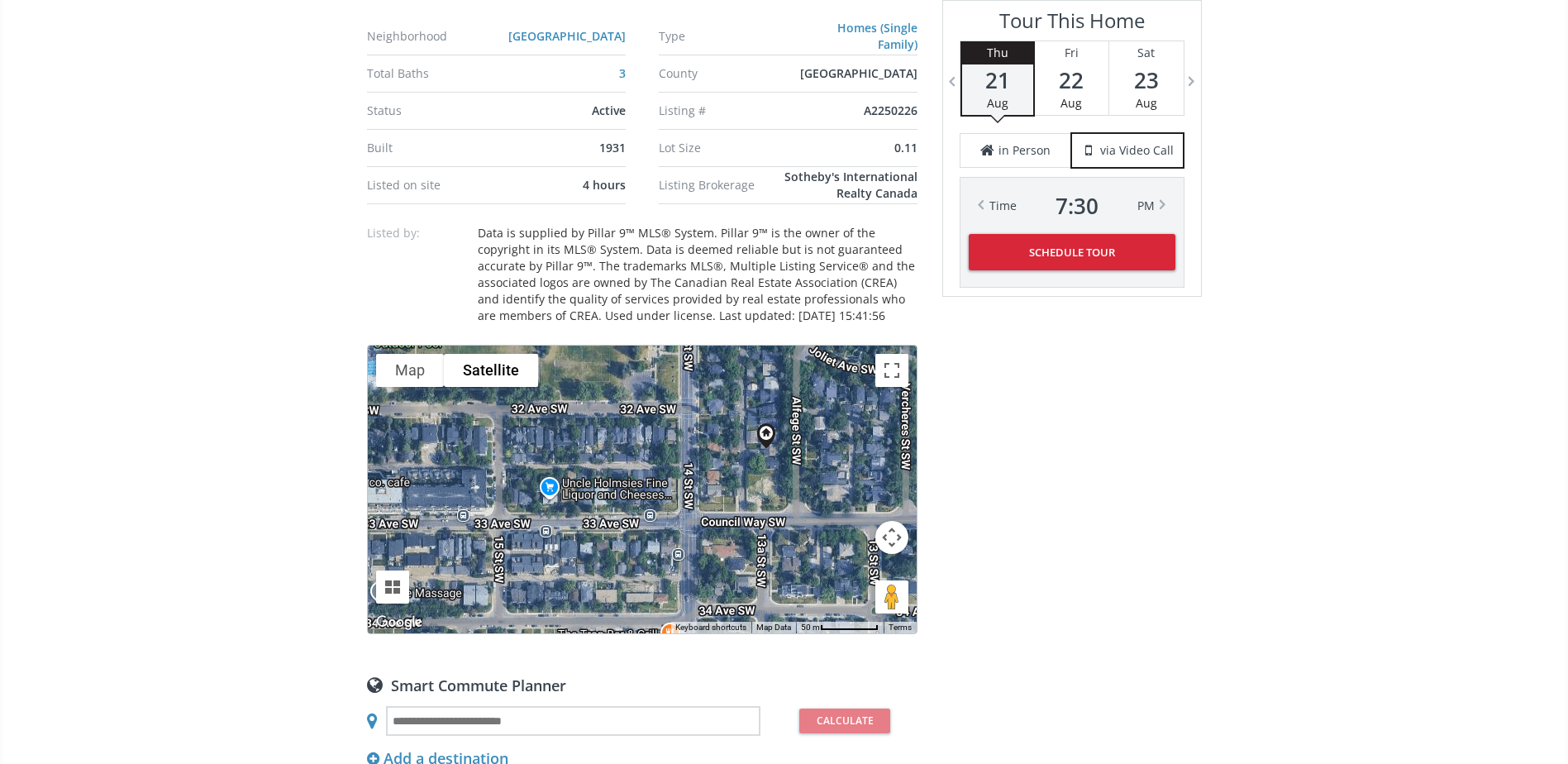
drag, startPoint x: 704, startPoint y: 498, endPoint x: 453, endPoint y: 499, distance: 251.0
click at [453, 499] on div at bounding box center [642, 489] width 549 height 287
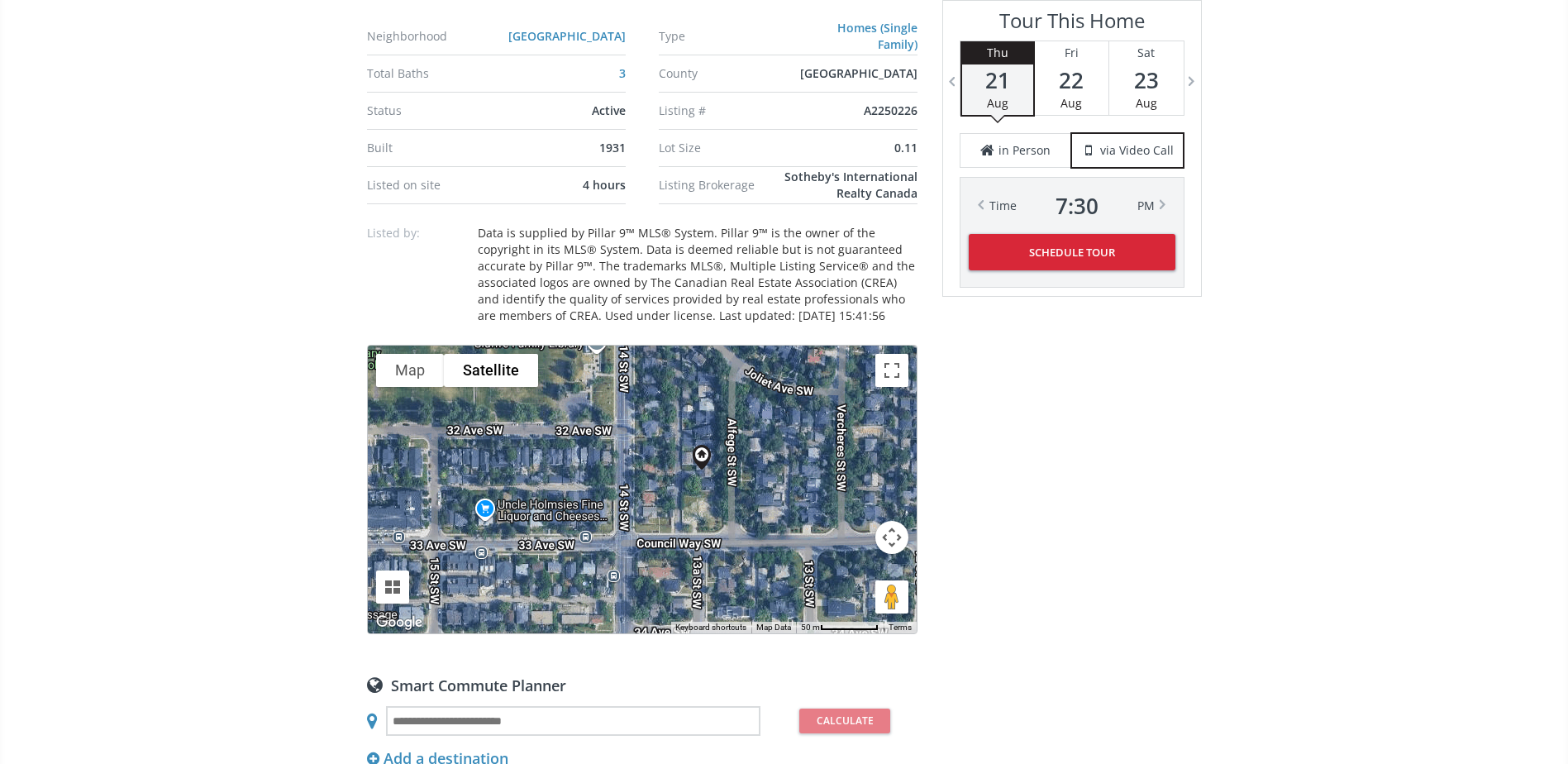
drag, startPoint x: 739, startPoint y: 479, endPoint x: 670, endPoint y: 505, distance: 73.7
click at [670, 505] on div at bounding box center [642, 489] width 549 height 287
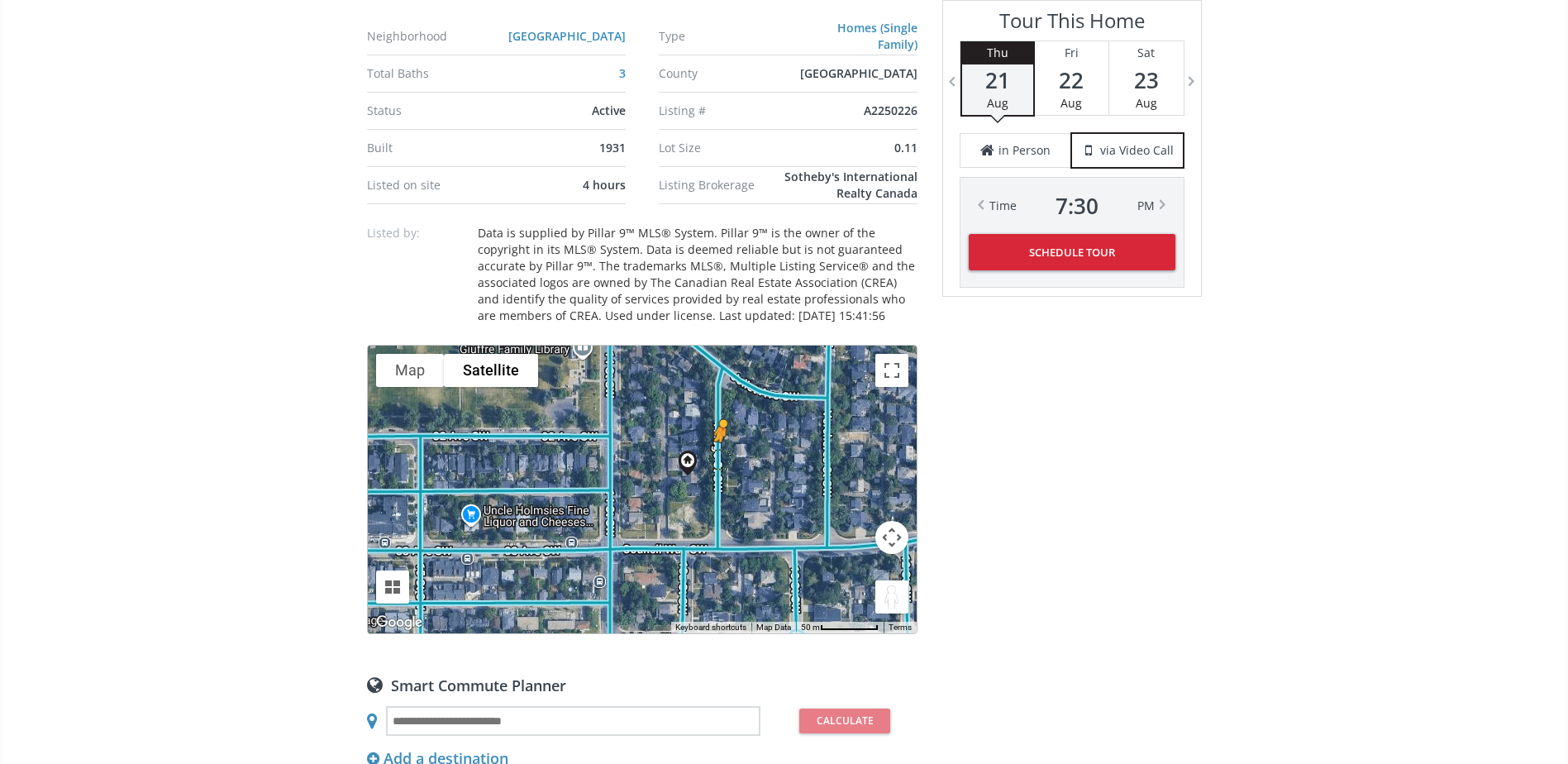
drag, startPoint x: 895, startPoint y: 595, endPoint x: 720, endPoint y: 458, distance: 222.2
click at [720, 458] on div "To activate drag with keyboard, press Alt + Enter. Once in keyboard drag state,…" at bounding box center [642, 489] width 549 height 287
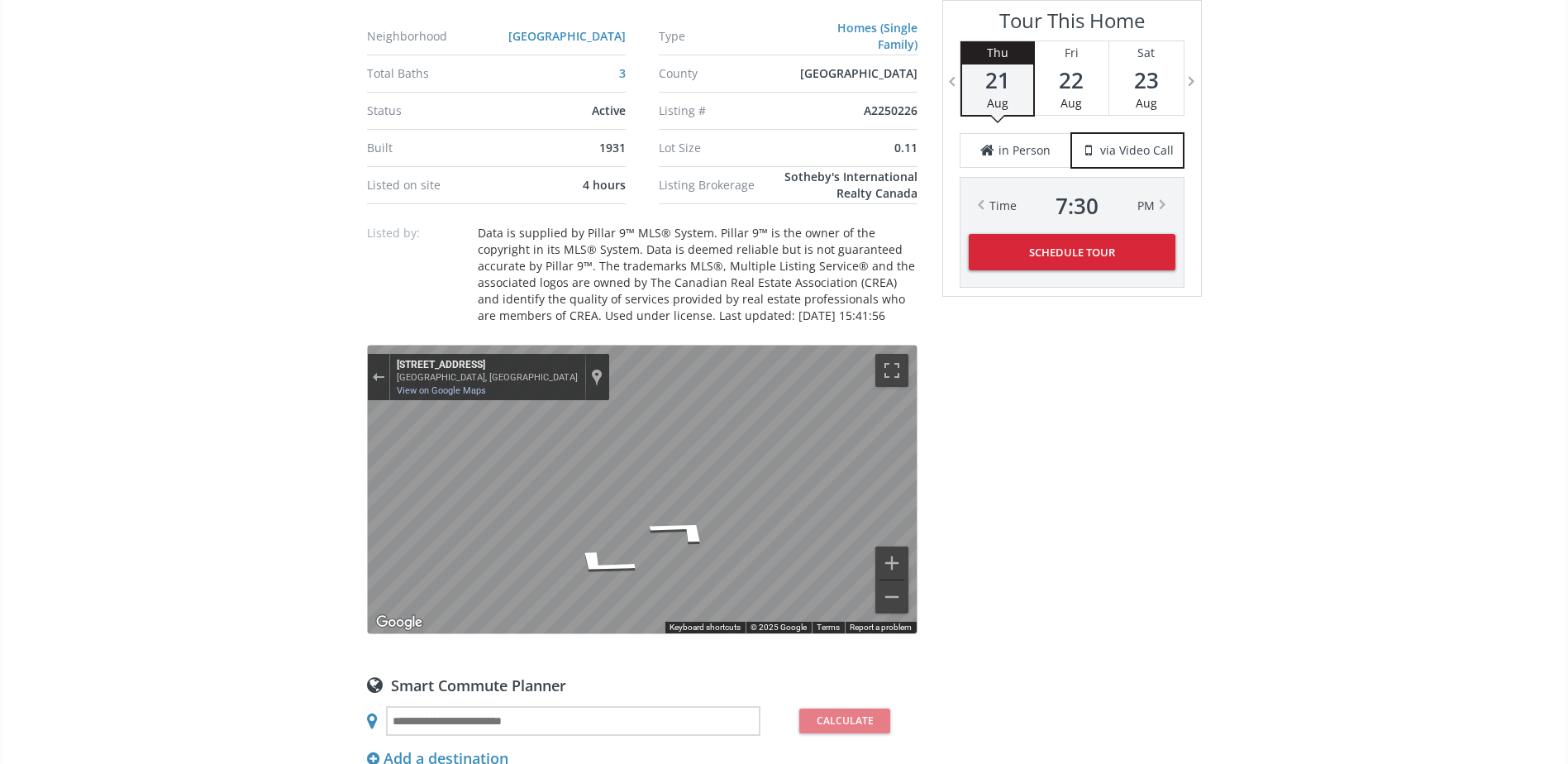
click at [708, 546] on icon "Go North, Alfege St SW" at bounding box center [702, 544] width 92 height 42
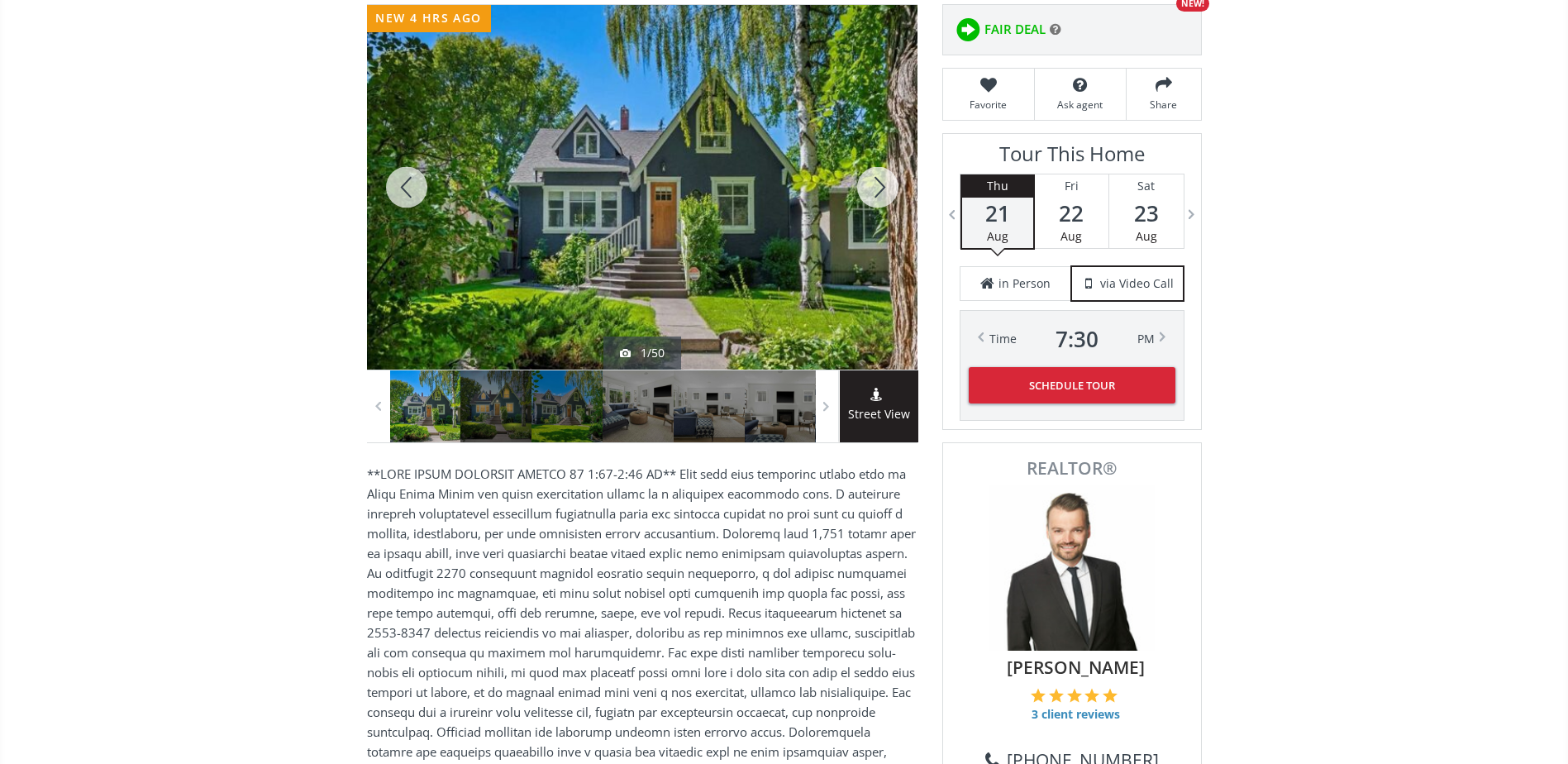
scroll to position [0, 0]
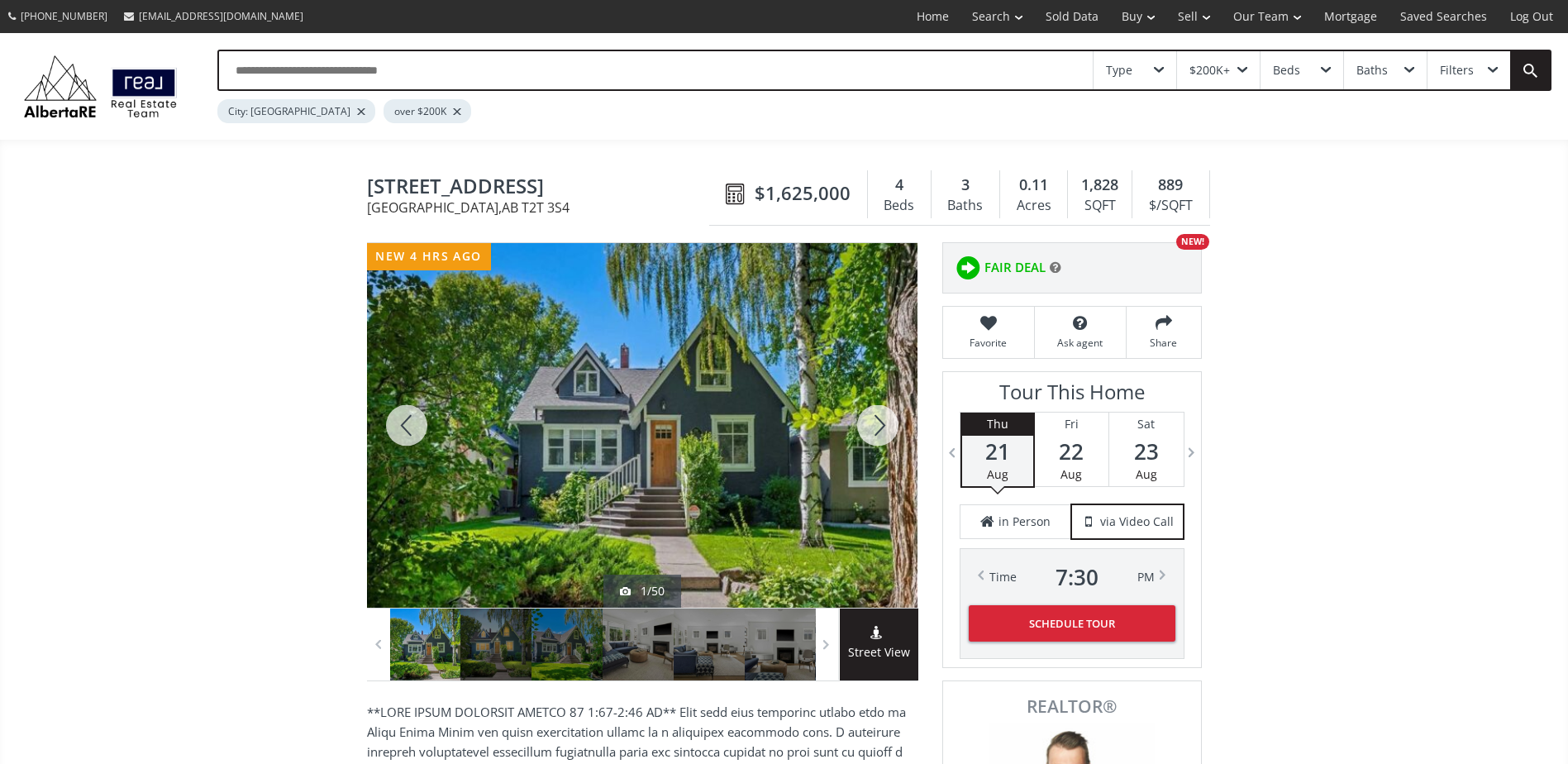
click at [870, 408] on div at bounding box center [878, 426] width 80 height 365
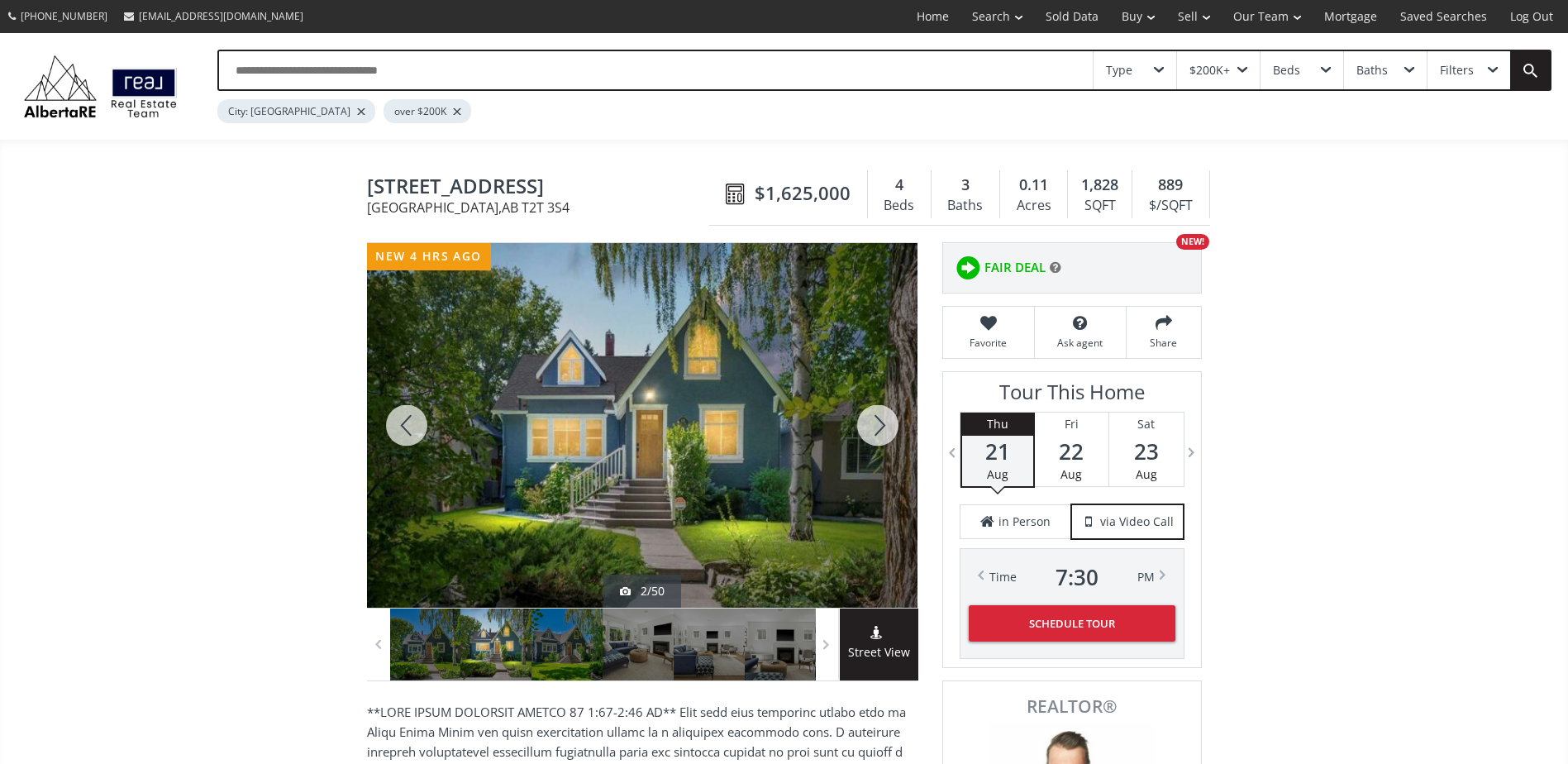
click at [870, 408] on div at bounding box center [878, 426] width 80 height 365
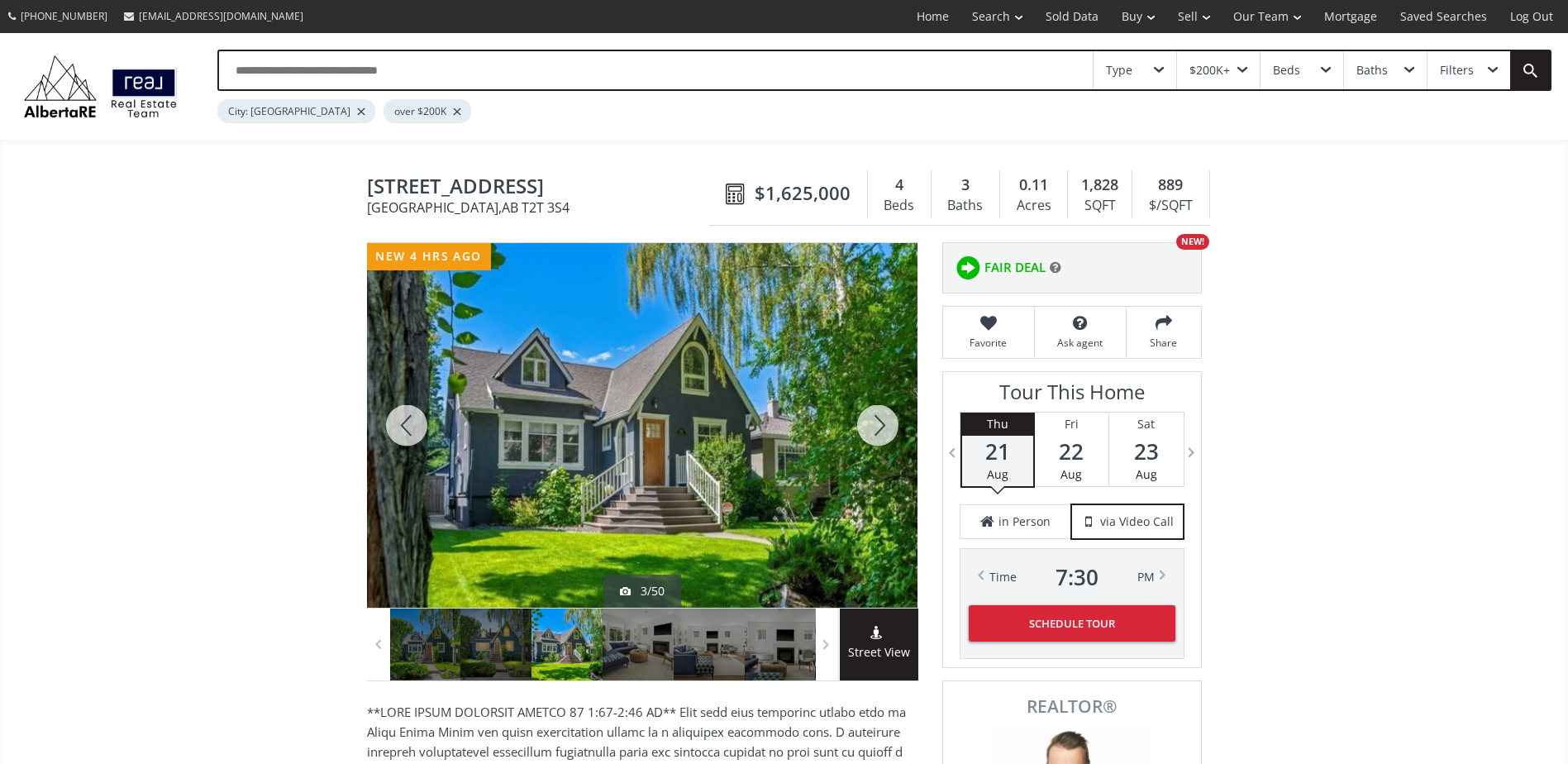
click at [870, 408] on div at bounding box center [878, 426] width 80 height 365
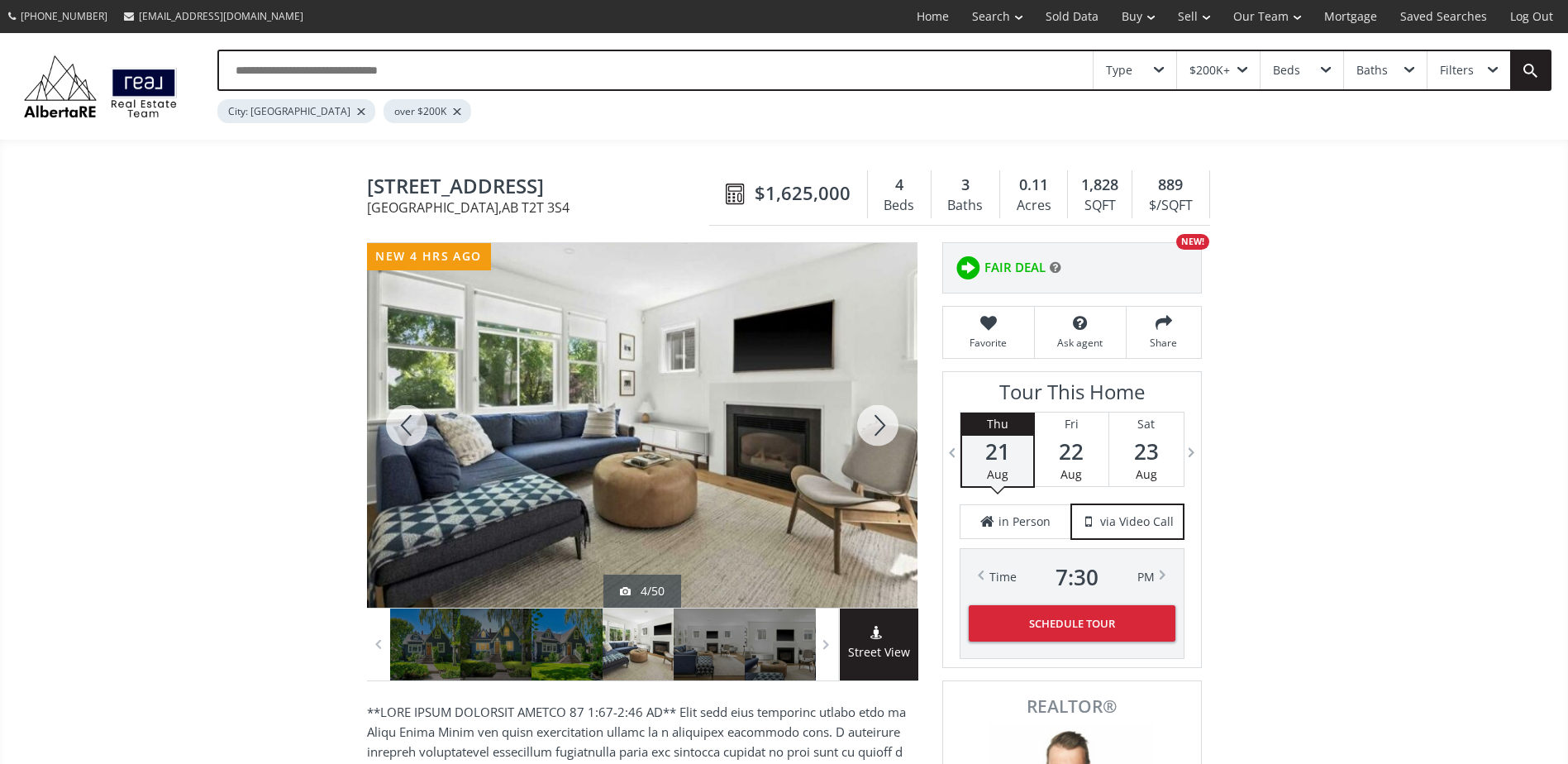
click at [870, 408] on div at bounding box center [878, 426] width 80 height 365
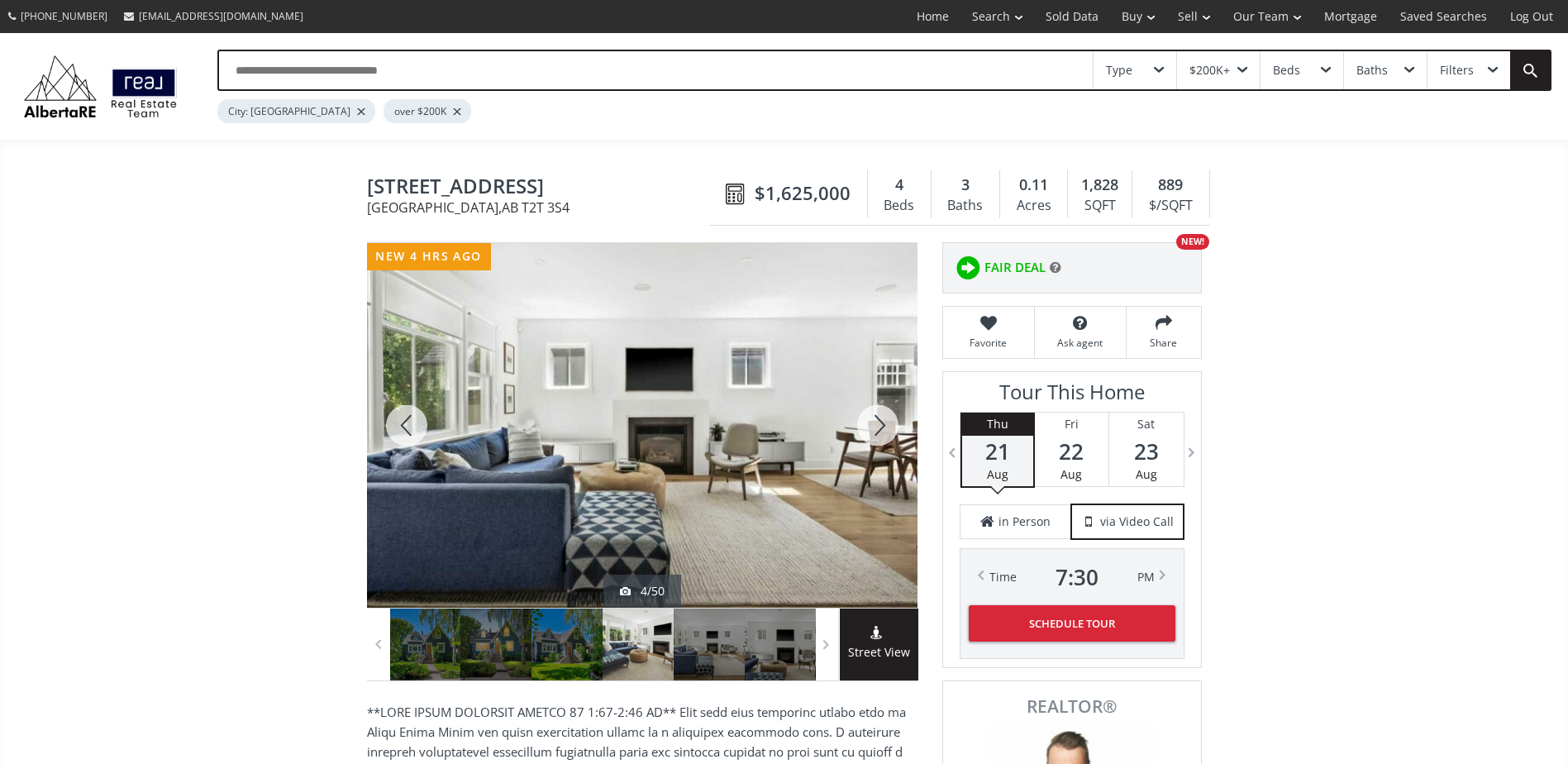
click at [870, 408] on div at bounding box center [878, 426] width 80 height 365
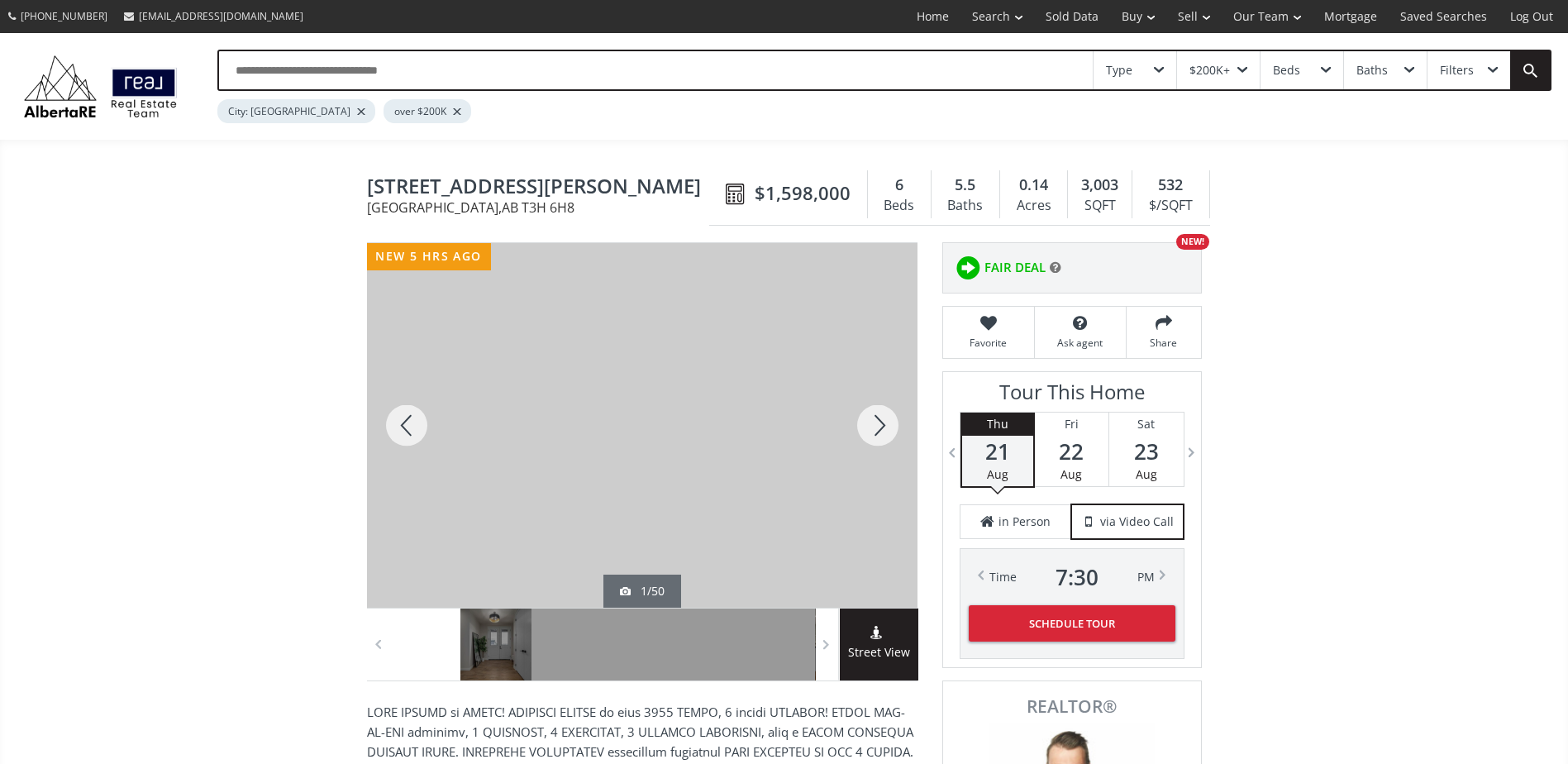
click at [875, 428] on div at bounding box center [878, 426] width 80 height 365
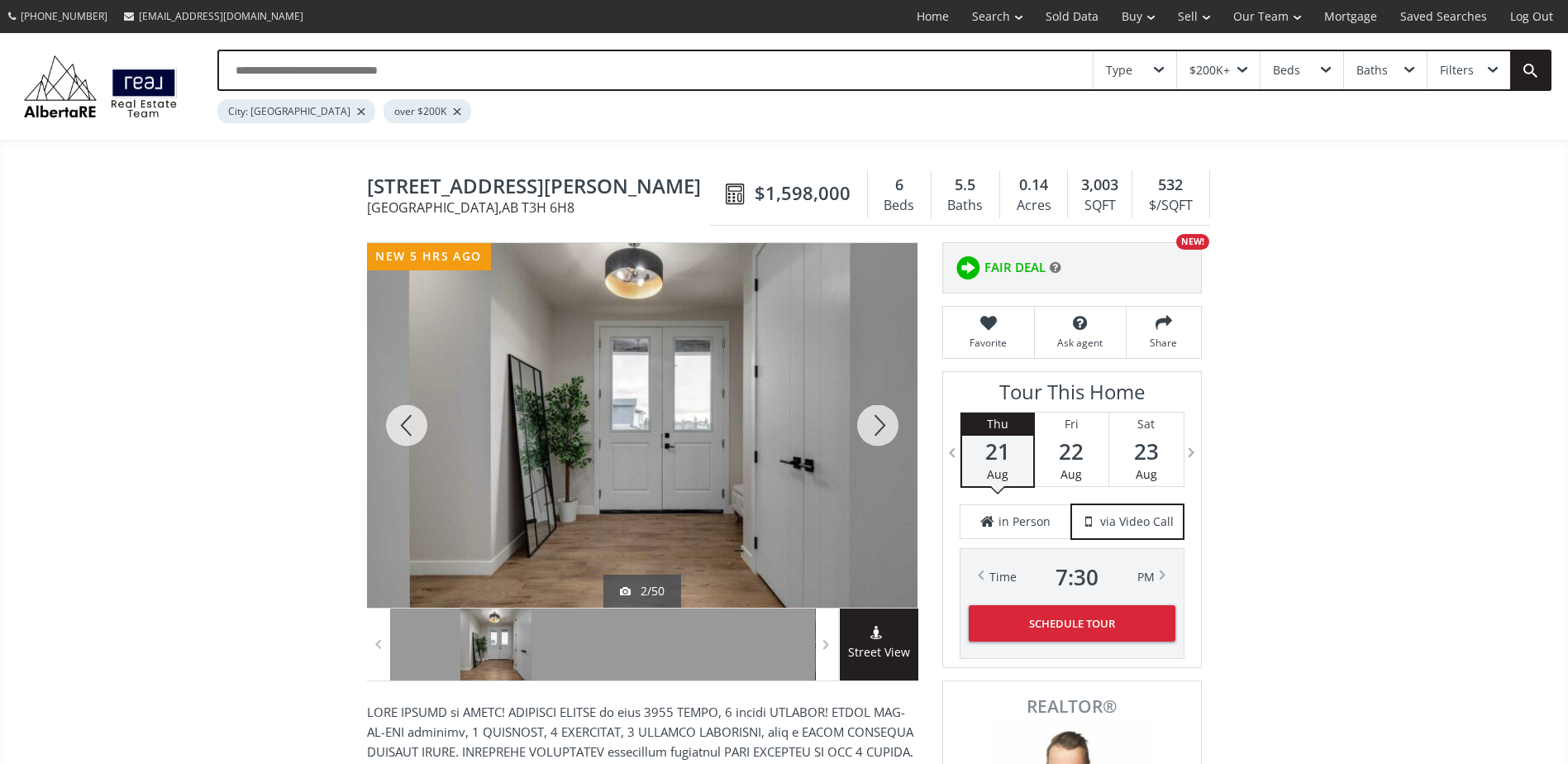
click at [875, 428] on div at bounding box center [878, 426] width 80 height 365
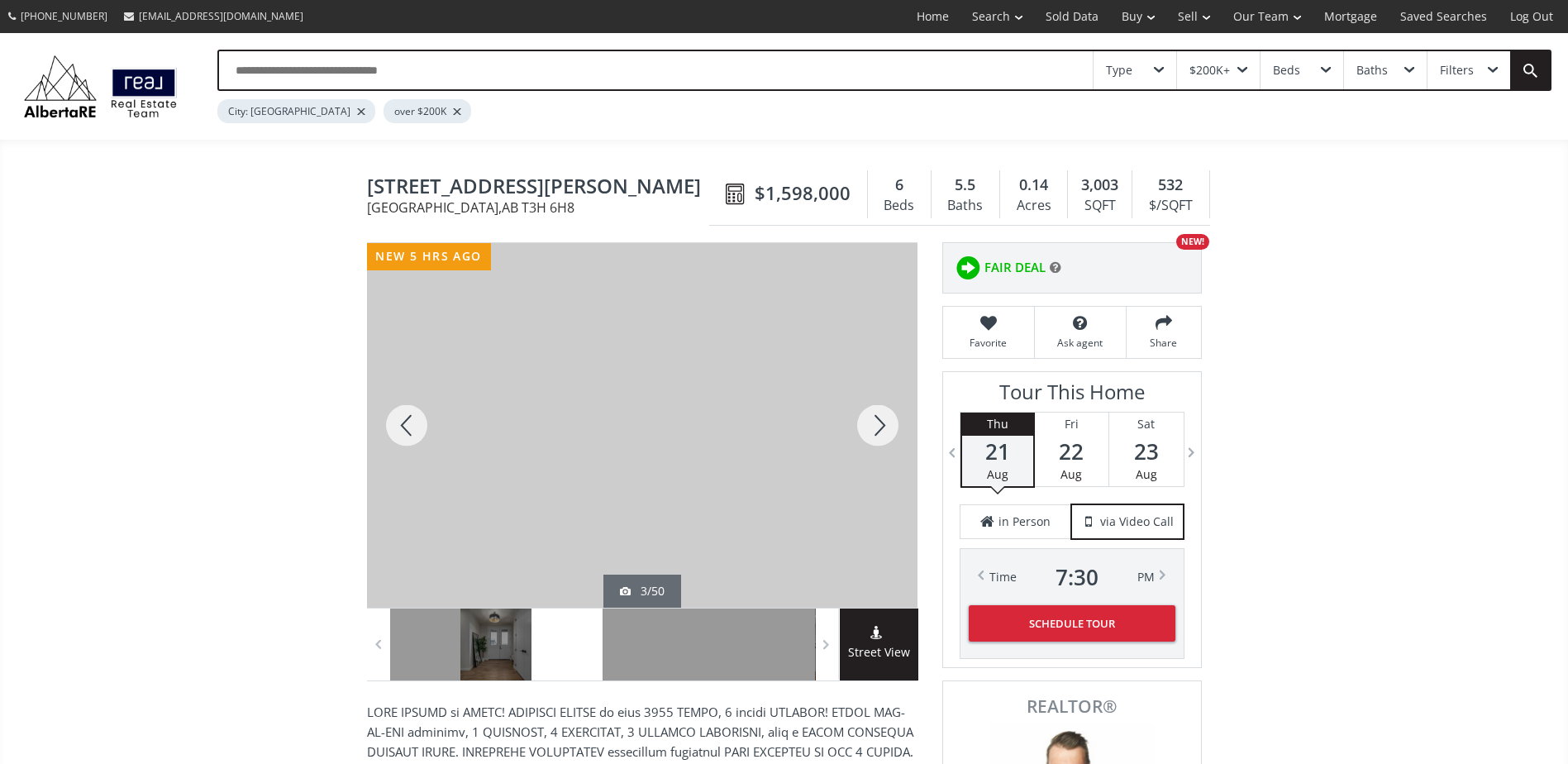
click at [874, 415] on div at bounding box center [878, 426] width 80 height 365
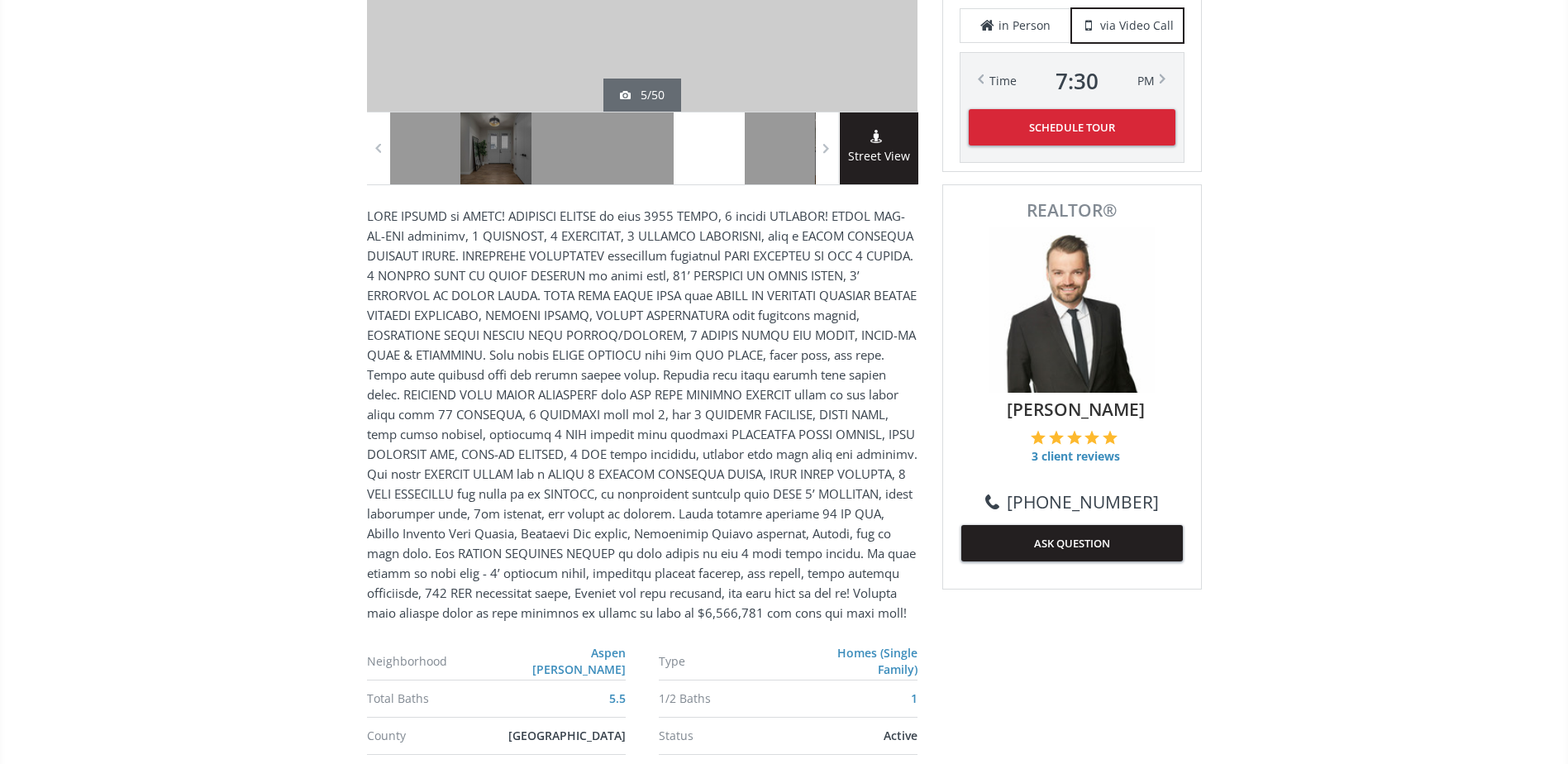
scroll to position [992, 0]
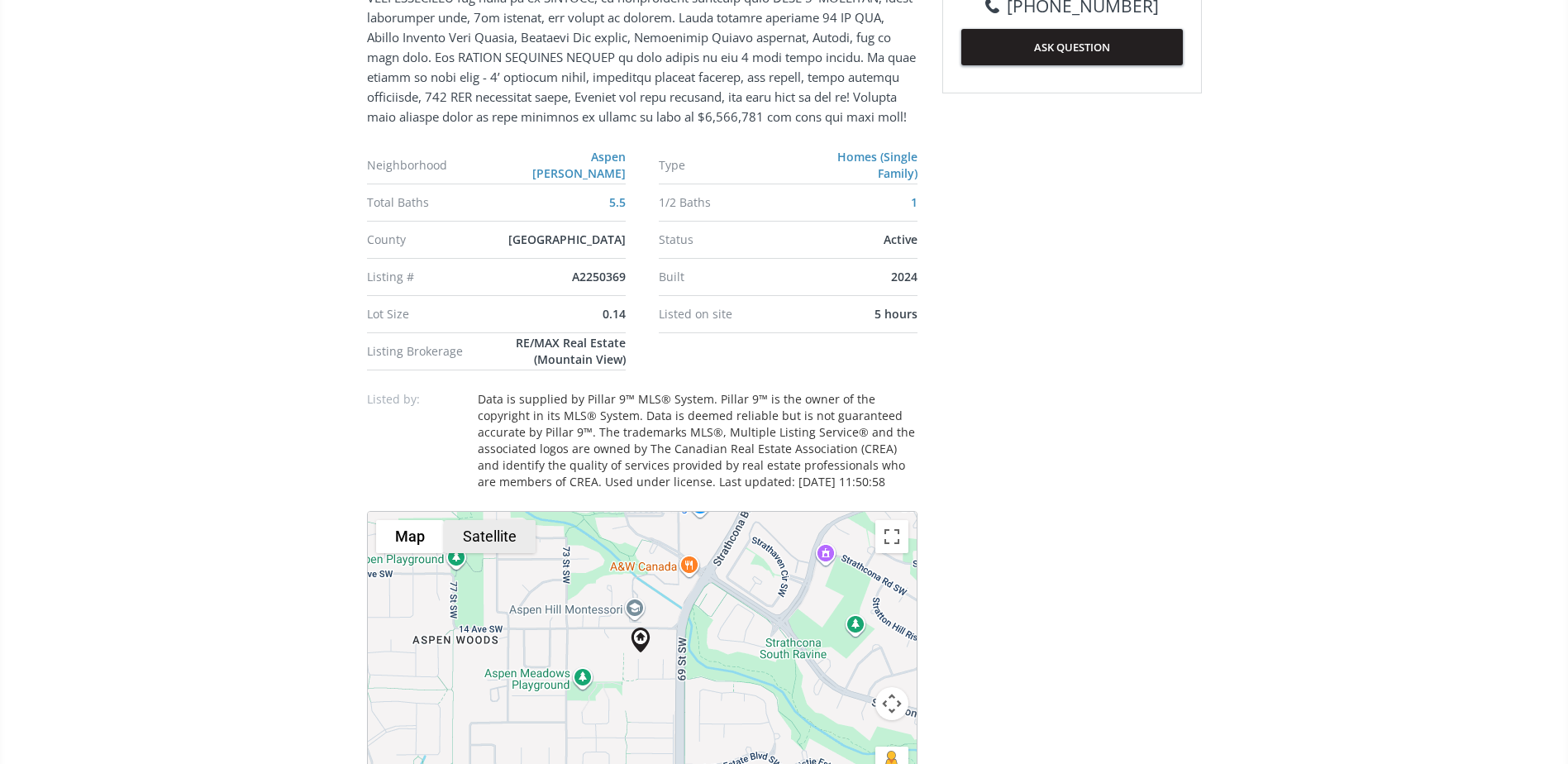
click at [504, 549] on button "Satellite" at bounding box center [490, 536] width 92 height 33
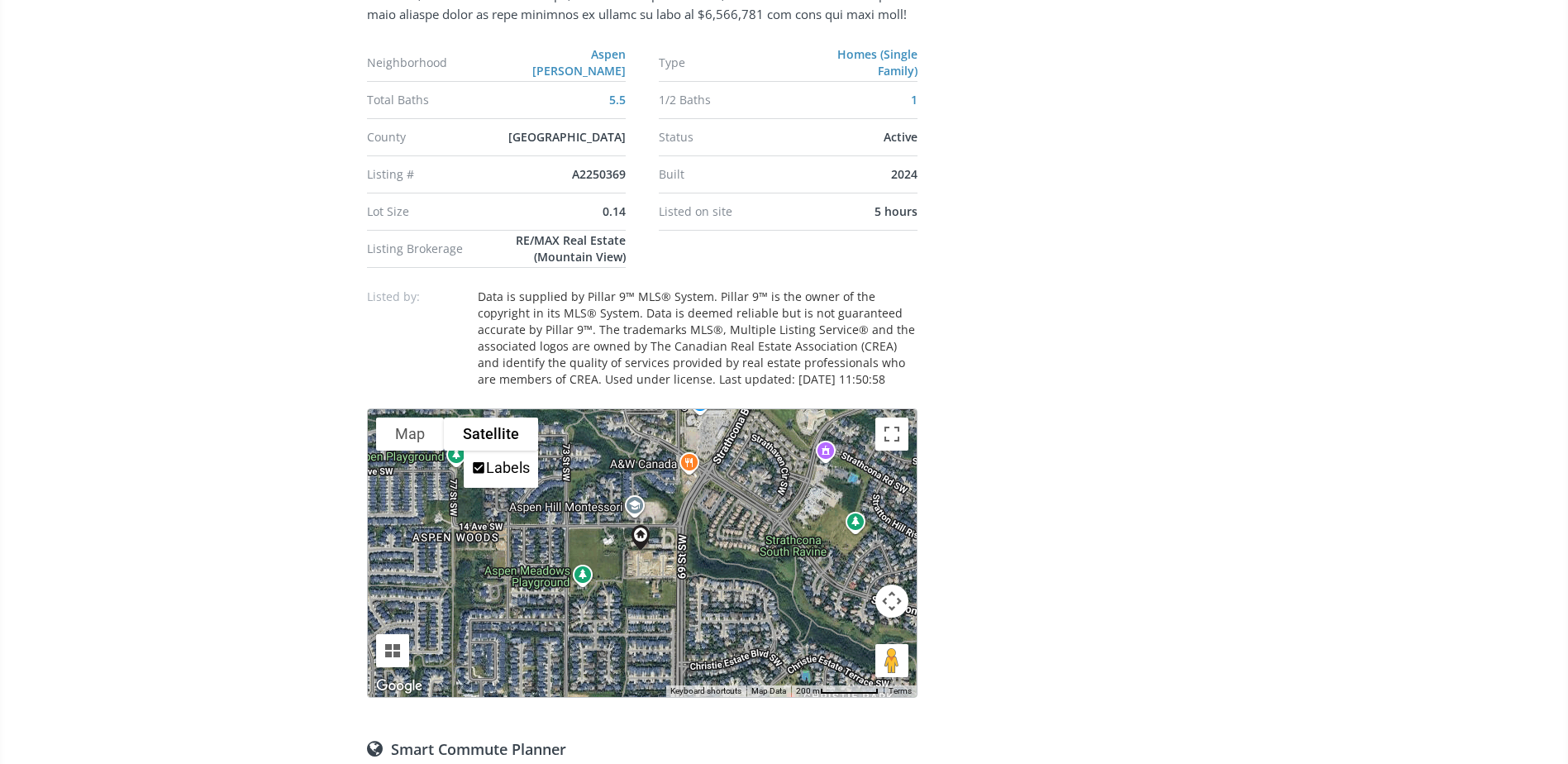
scroll to position [1241, 0]
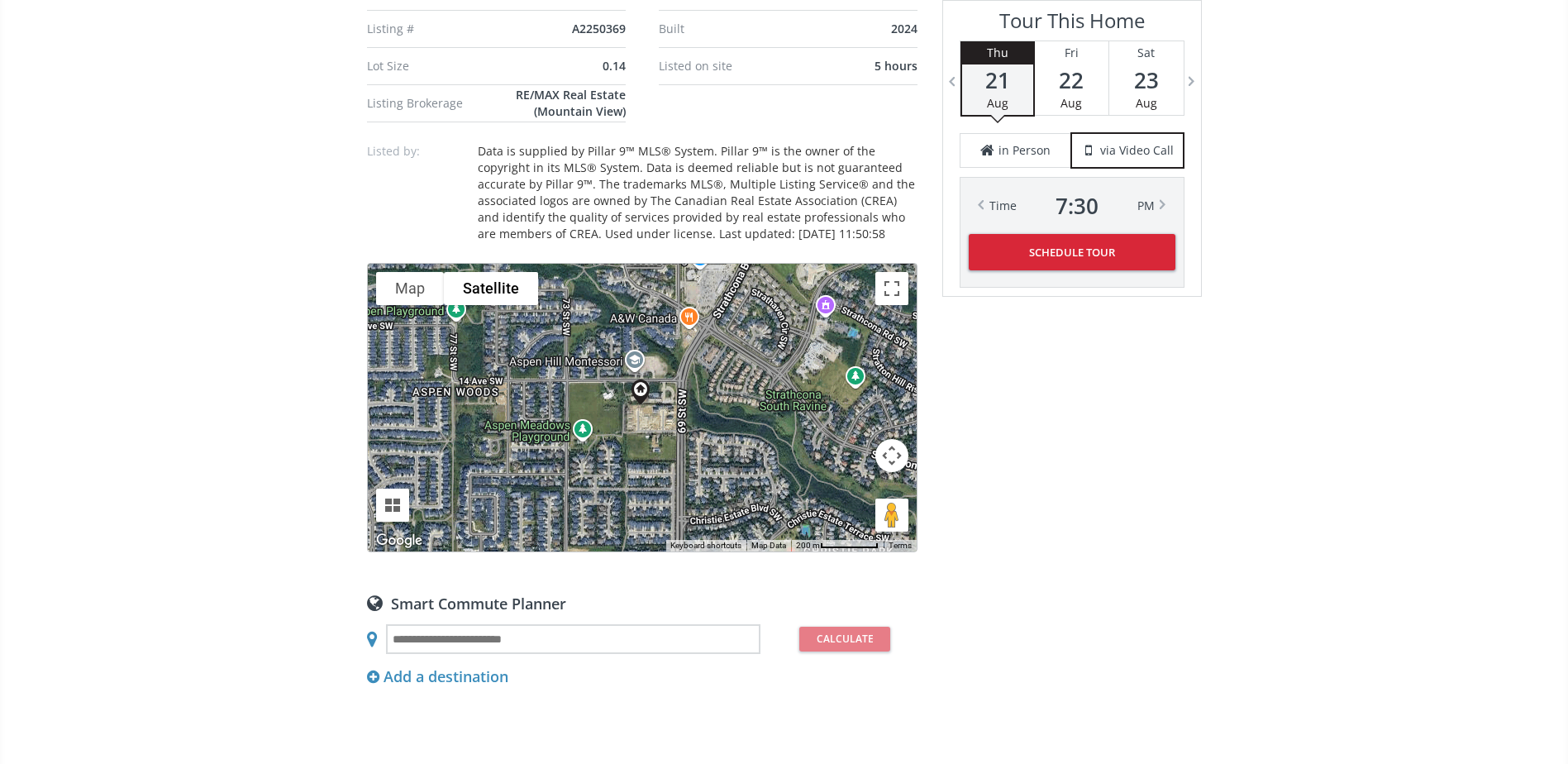
click at [882, 469] on button "Map camera controls" at bounding box center [892, 455] width 33 height 33
click at [855, 431] on button "Zoom in" at bounding box center [850, 414] width 33 height 33
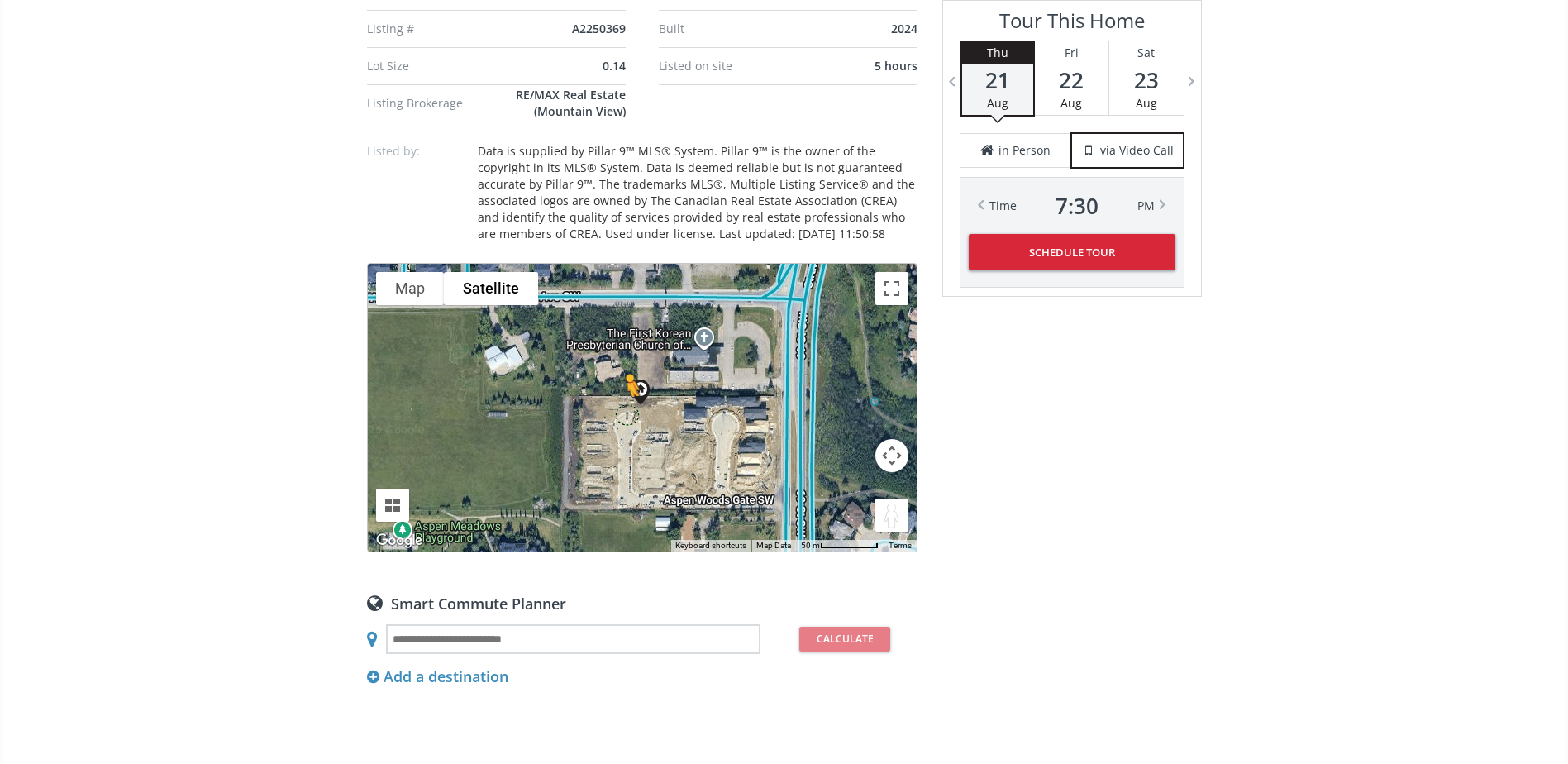
drag, startPoint x: 888, startPoint y: 544, endPoint x: 625, endPoint y: 431, distance: 286.2
click at [625, 432] on div "To activate drag with keyboard, press Alt + Enter. Once in keyboard drag state,…" at bounding box center [642, 407] width 549 height 287
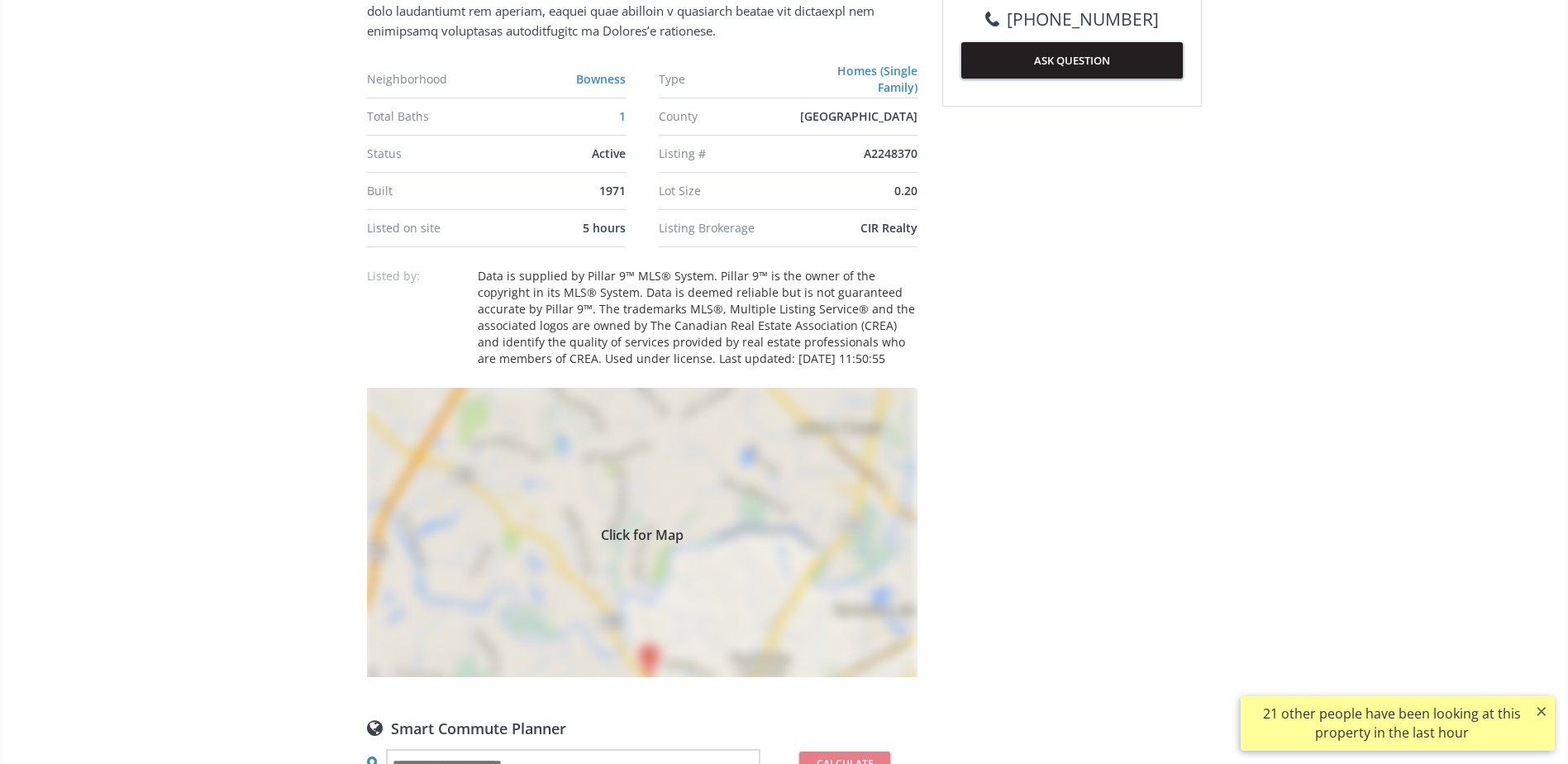
scroll to position [1075, 0]
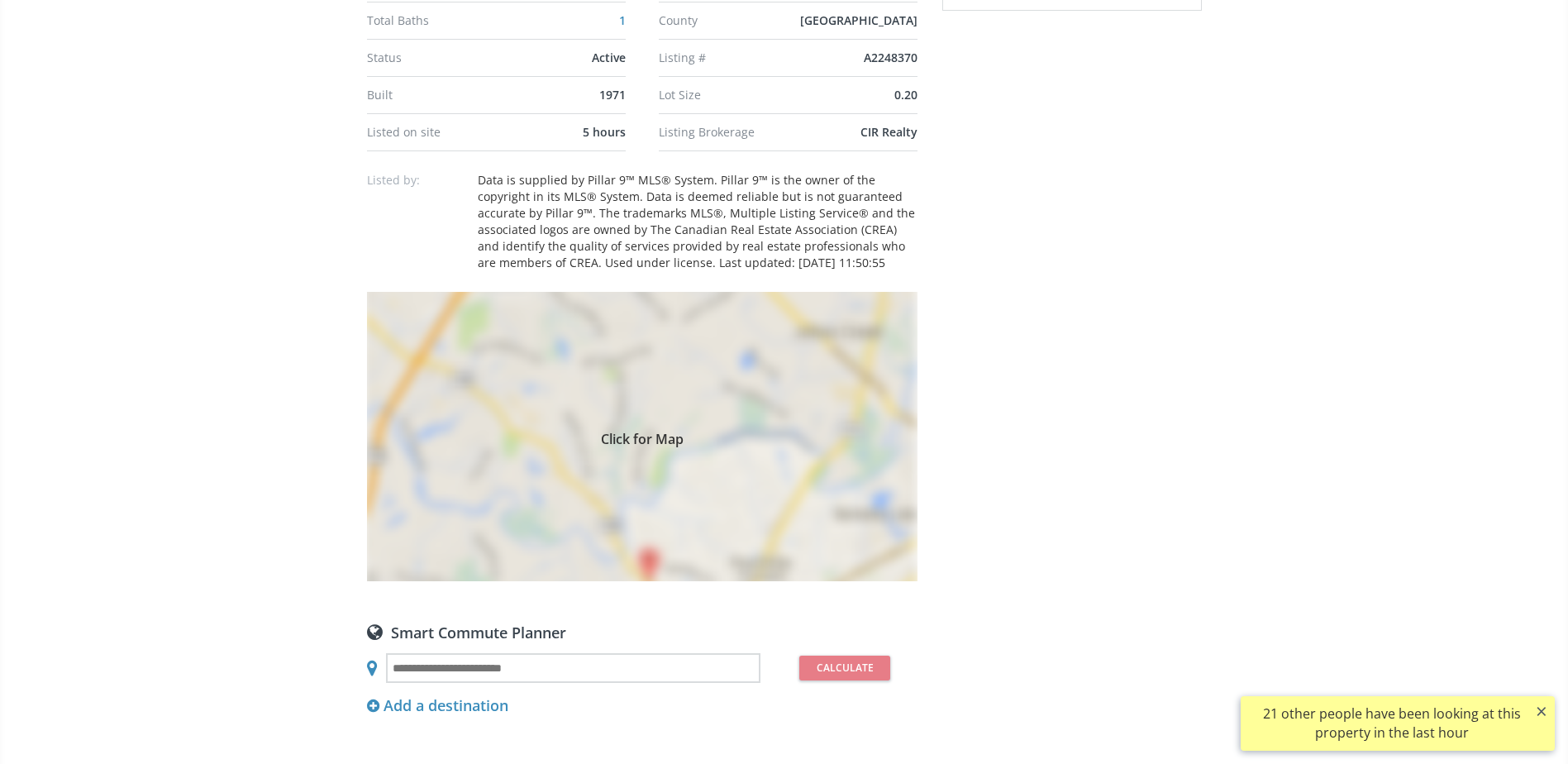
click at [634, 518] on div "Click for Map" at bounding box center [642, 436] width 550 height 289
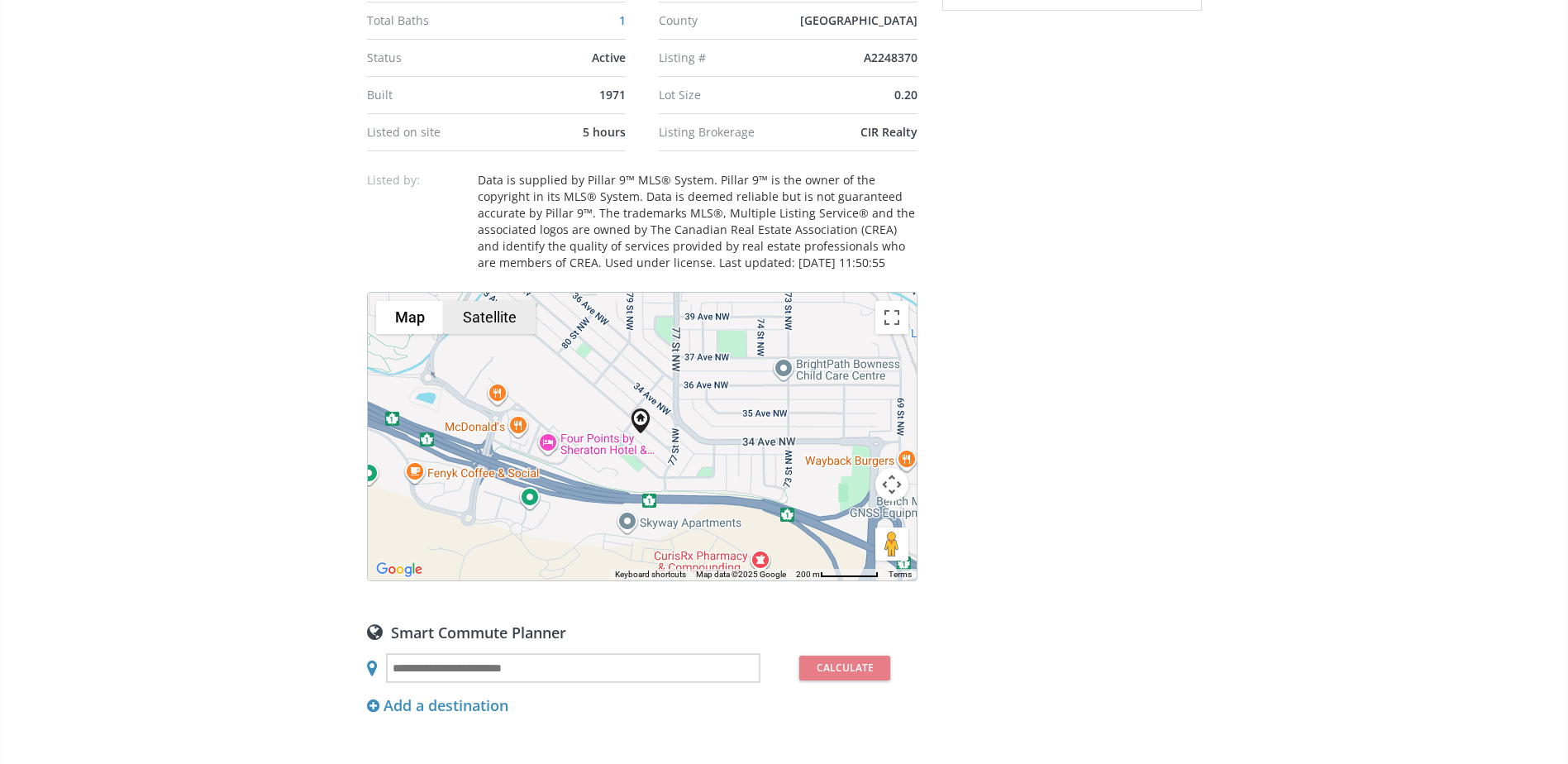
click at [499, 309] on button "Satellite" at bounding box center [490, 317] width 92 height 33
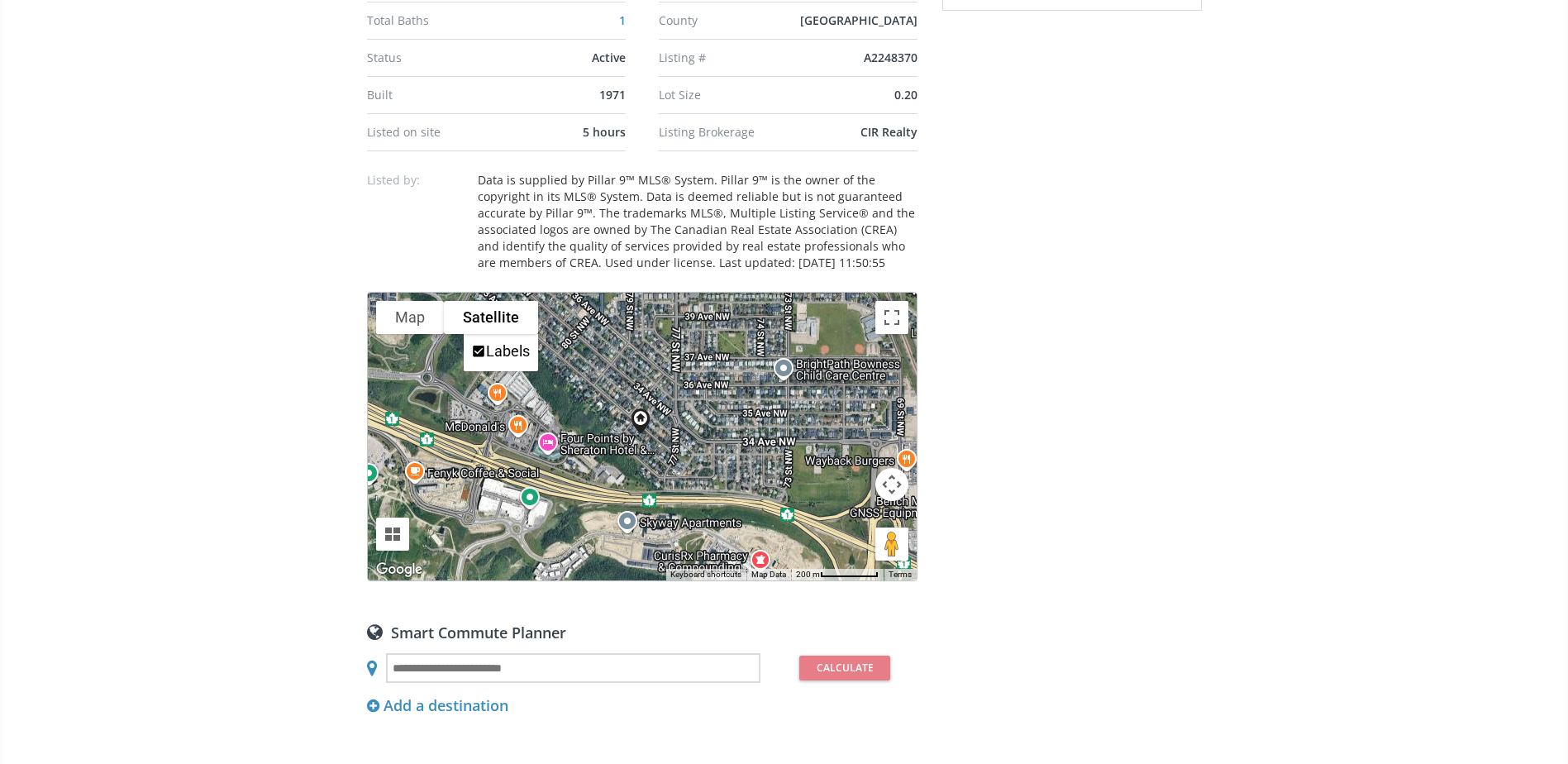
click at [885, 488] on button "Map camera controls" at bounding box center [892, 484] width 33 height 33
click at [844, 452] on button "Zoom in" at bounding box center [850, 443] width 33 height 33
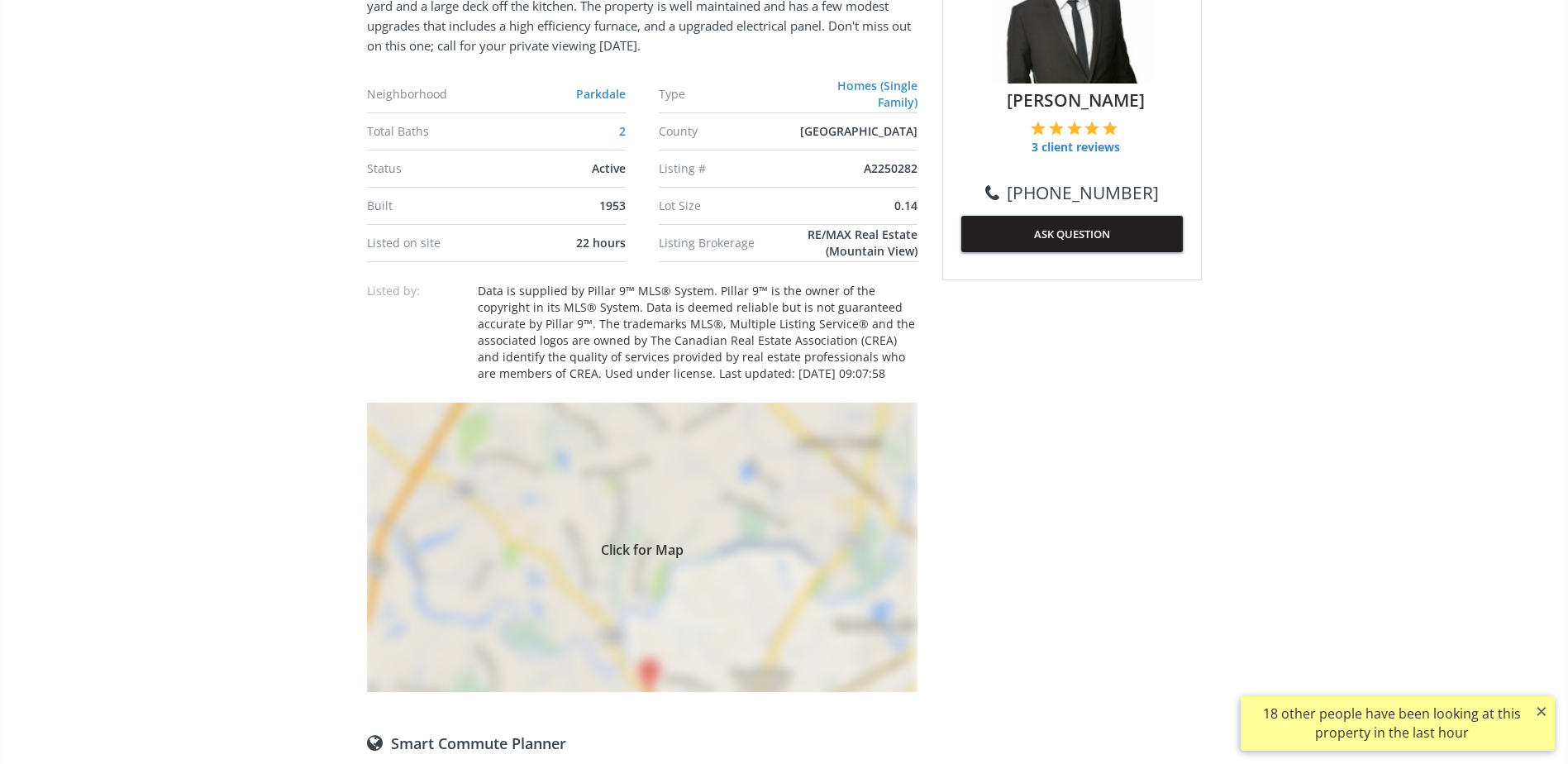
scroll to position [992, 0]
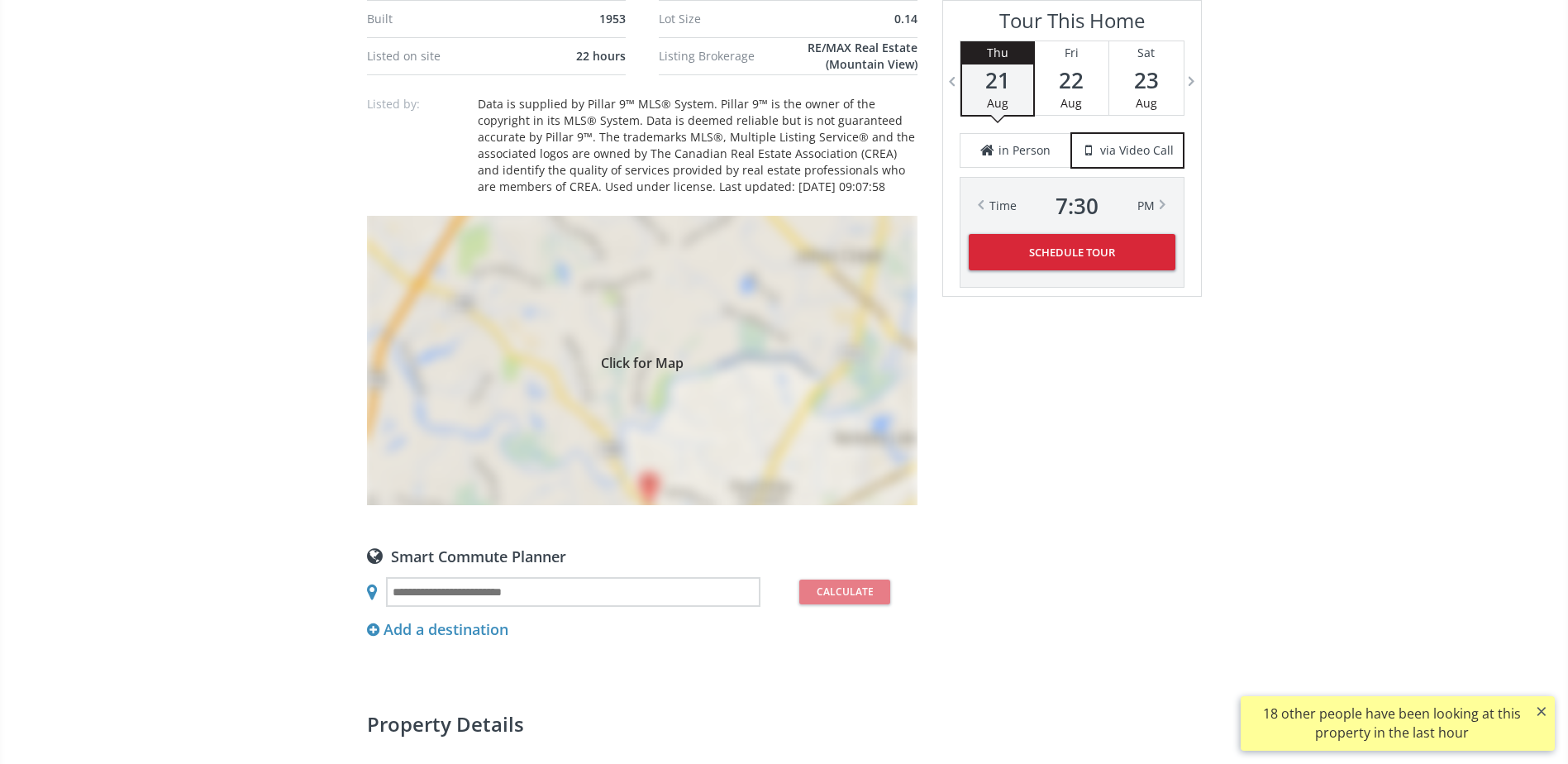
click at [564, 309] on div "Click for Map" at bounding box center [642, 360] width 550 height 289
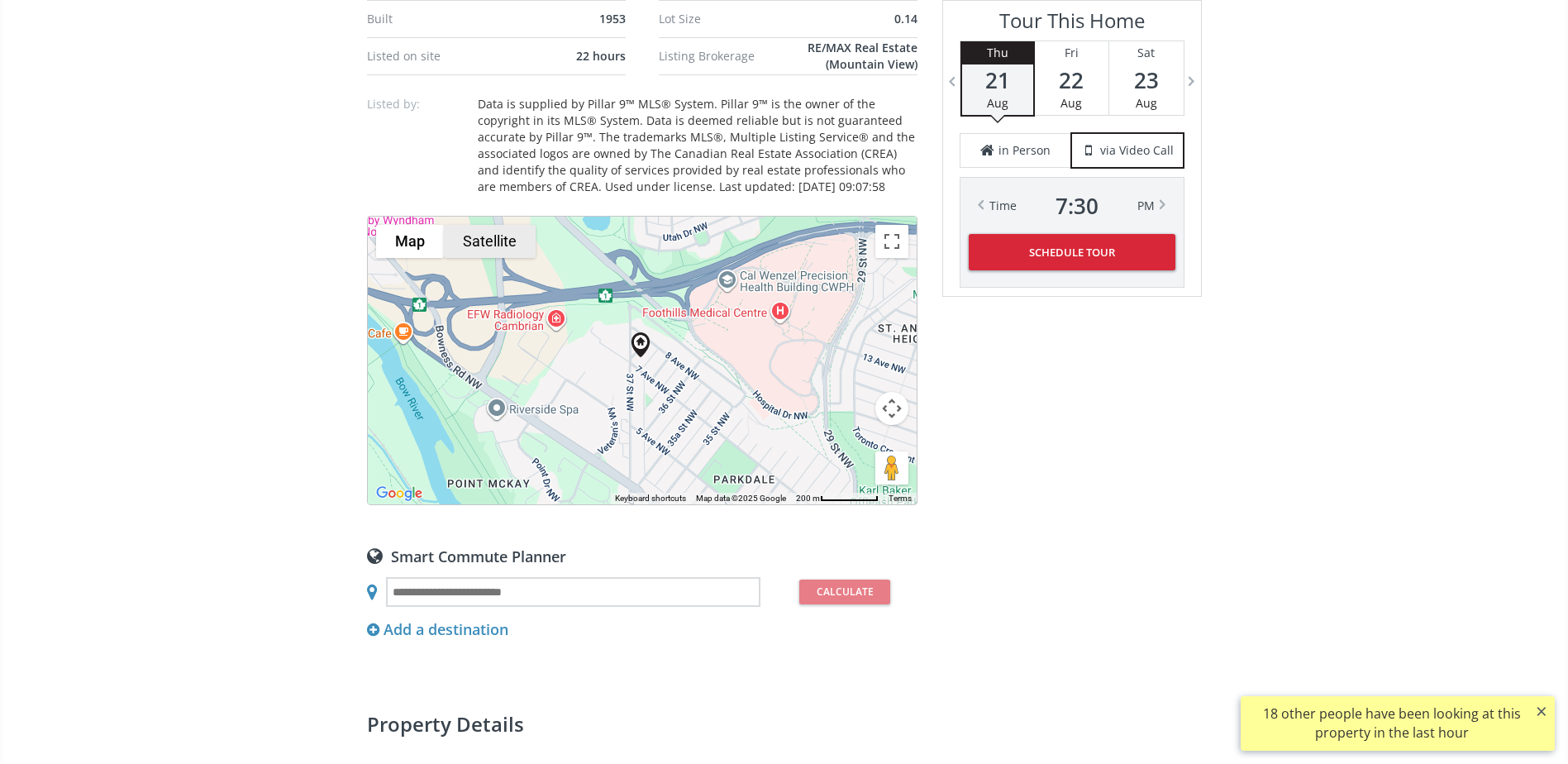
click at [510, 243] on button "Satellite" at bounding box center [490, 241] width 92 height 33
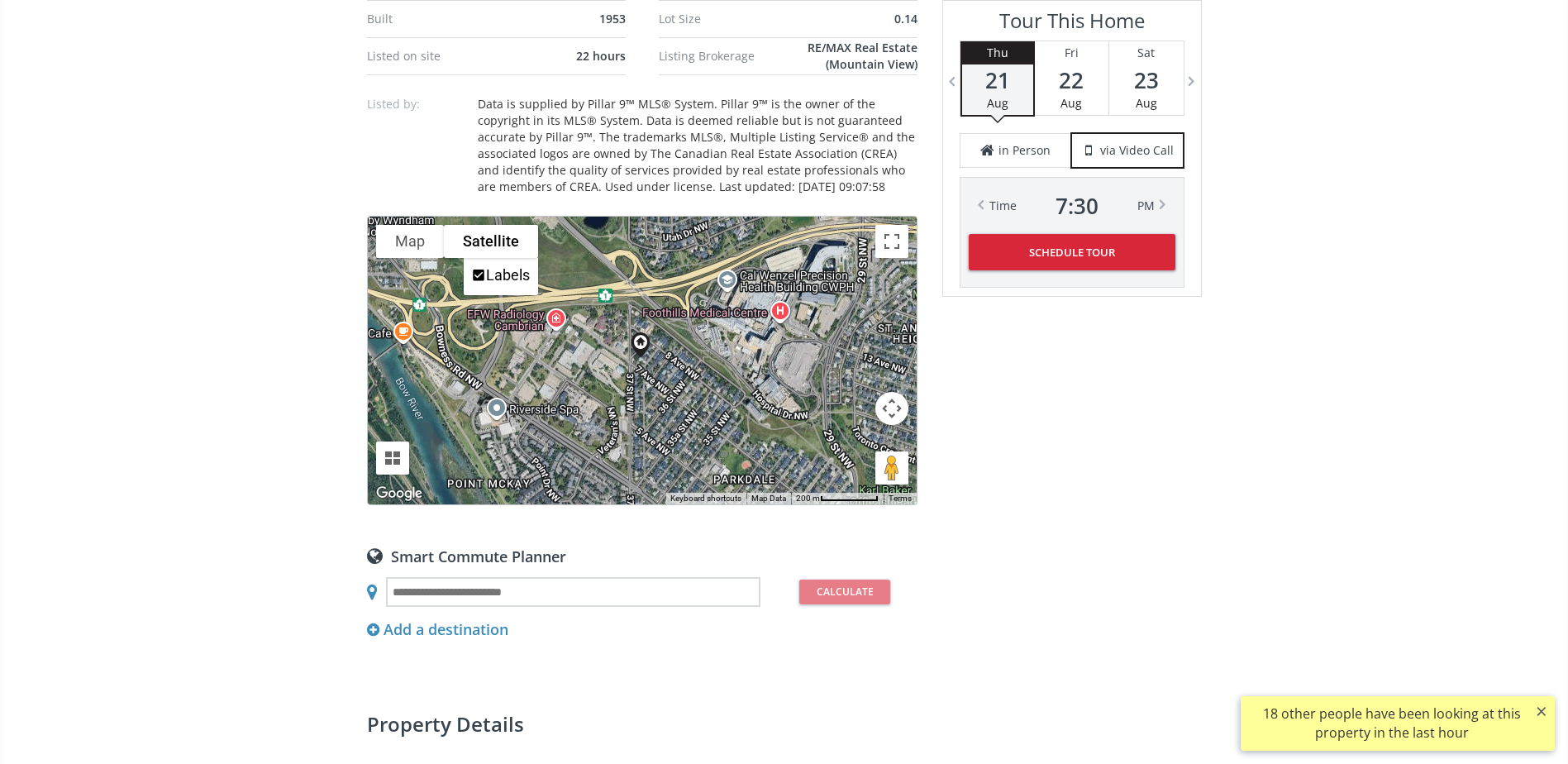
click at [889, 405] on button "Map camera controls" at bounding box center [892, 408] width 33 height 33
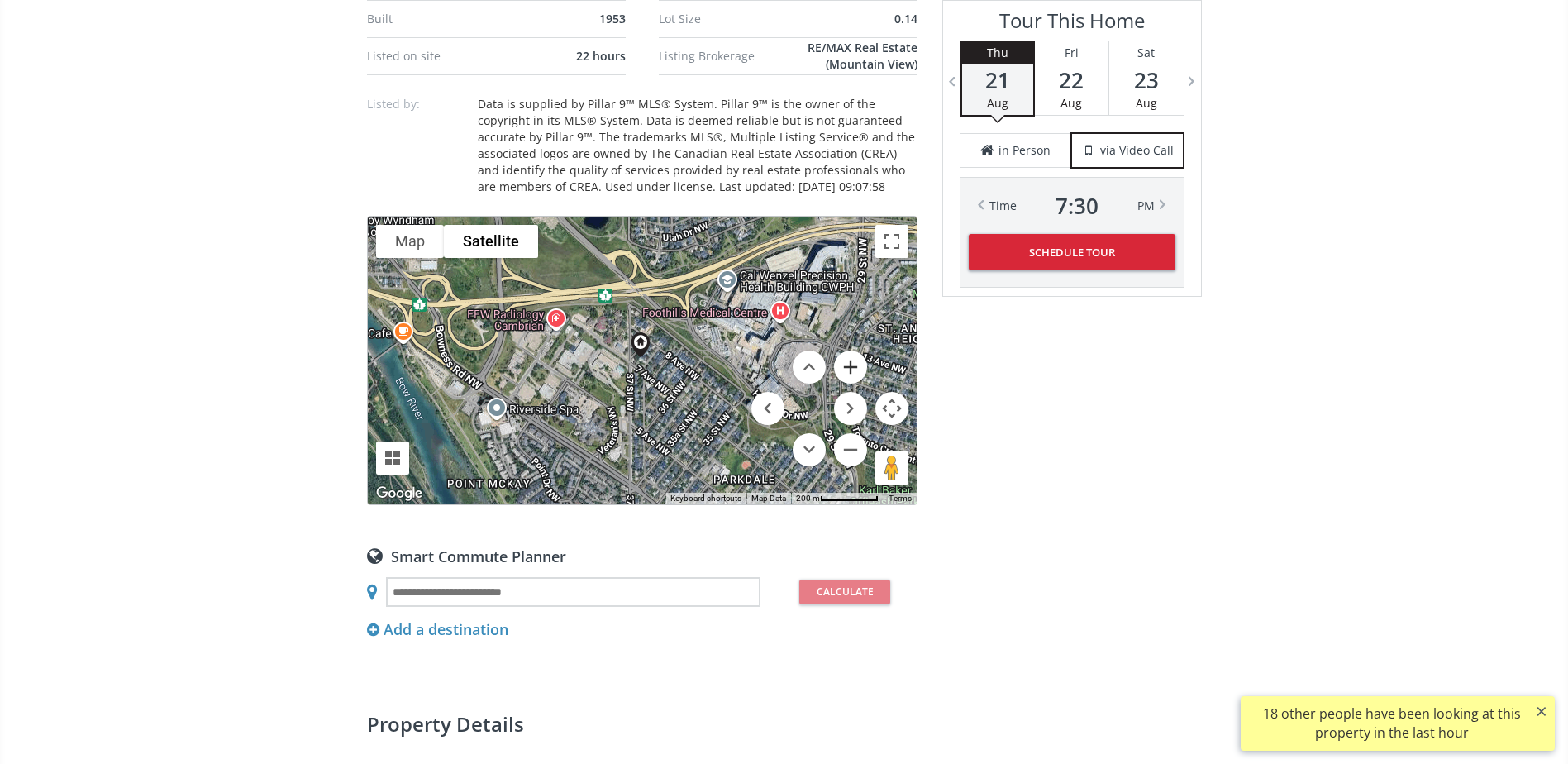
click at [848, 364] on button "Zoom in" at bounding box center [850, 366] width 33 height 33
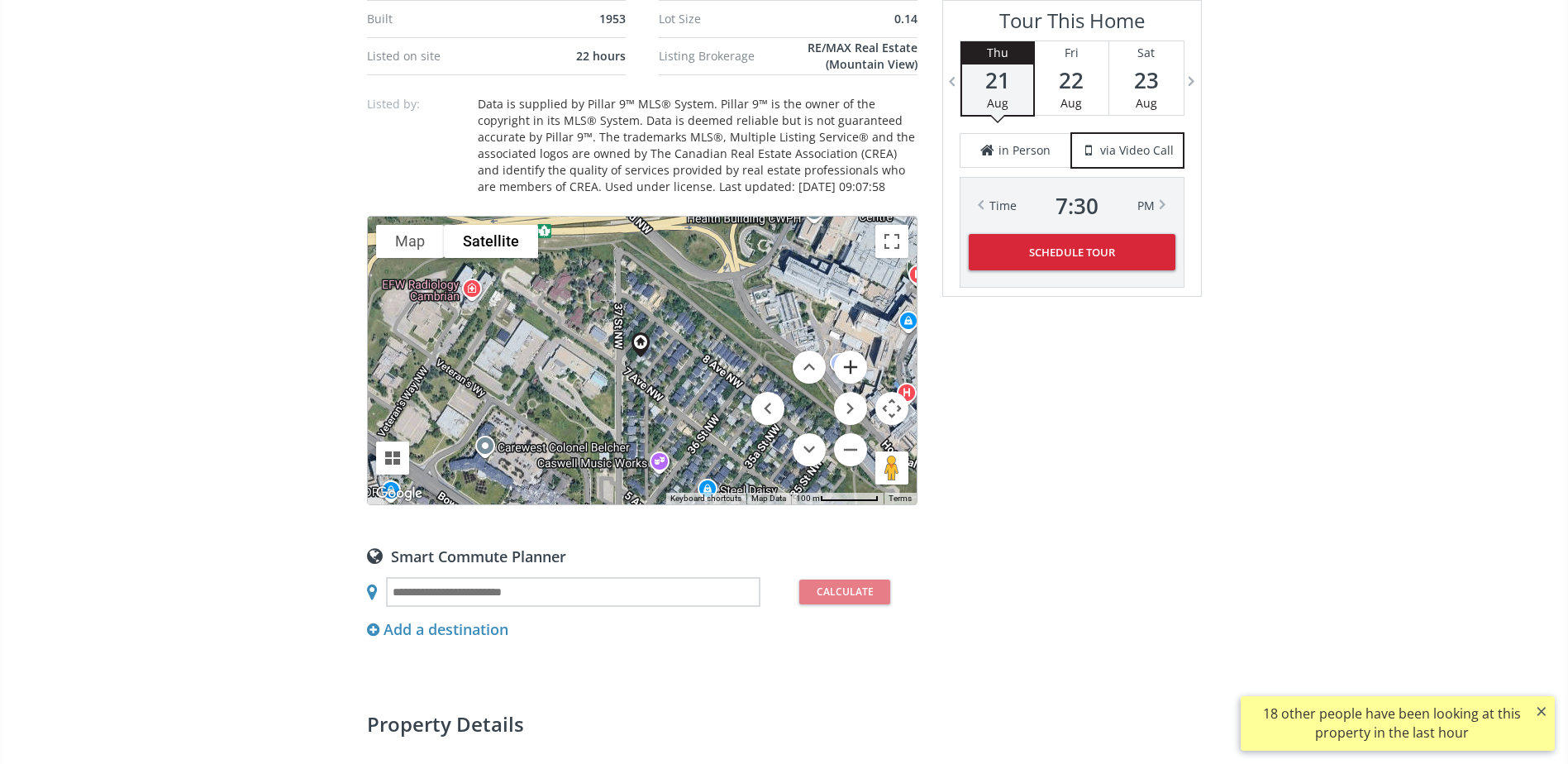
click at [848, 364] on button "Zoom in" at bounding box center [850, 366] width 33 height 33
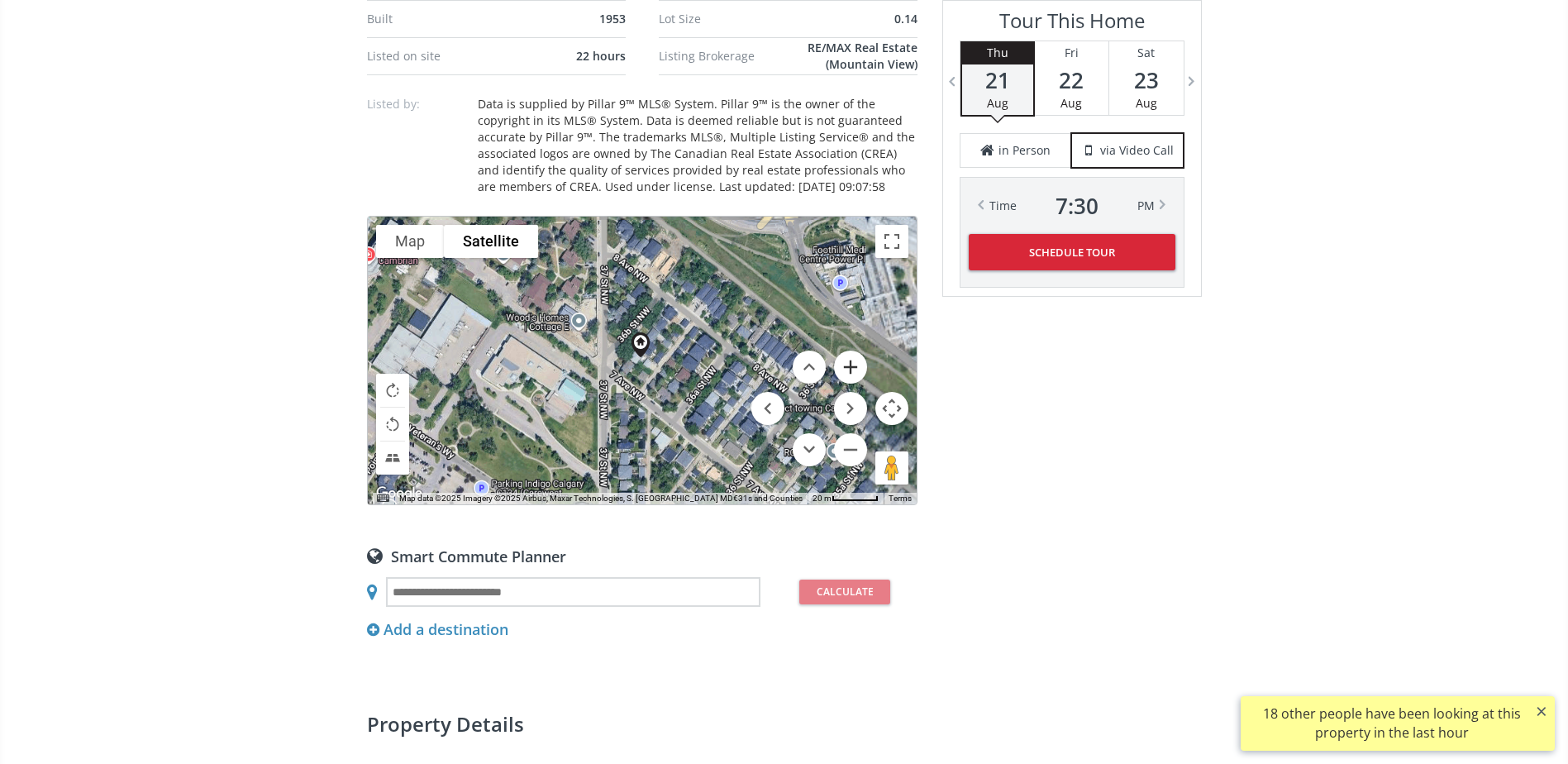
click at [848, 364] on button "Zoom in" at bounding box center [850, 366] width 33 height 33
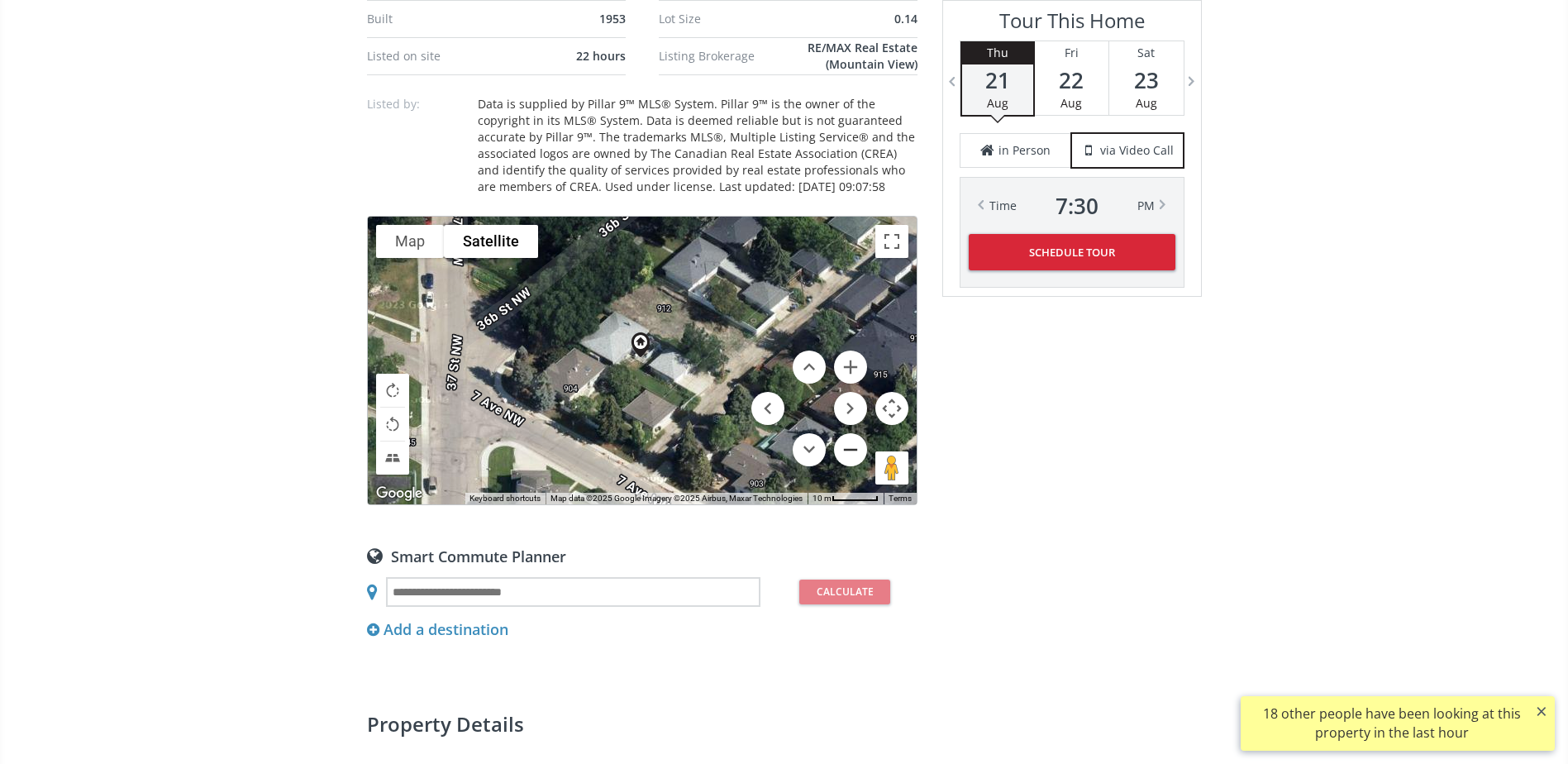
click at [859, 449] on button "Zoom out" at bounding box center [850, 449] width 33 height 33
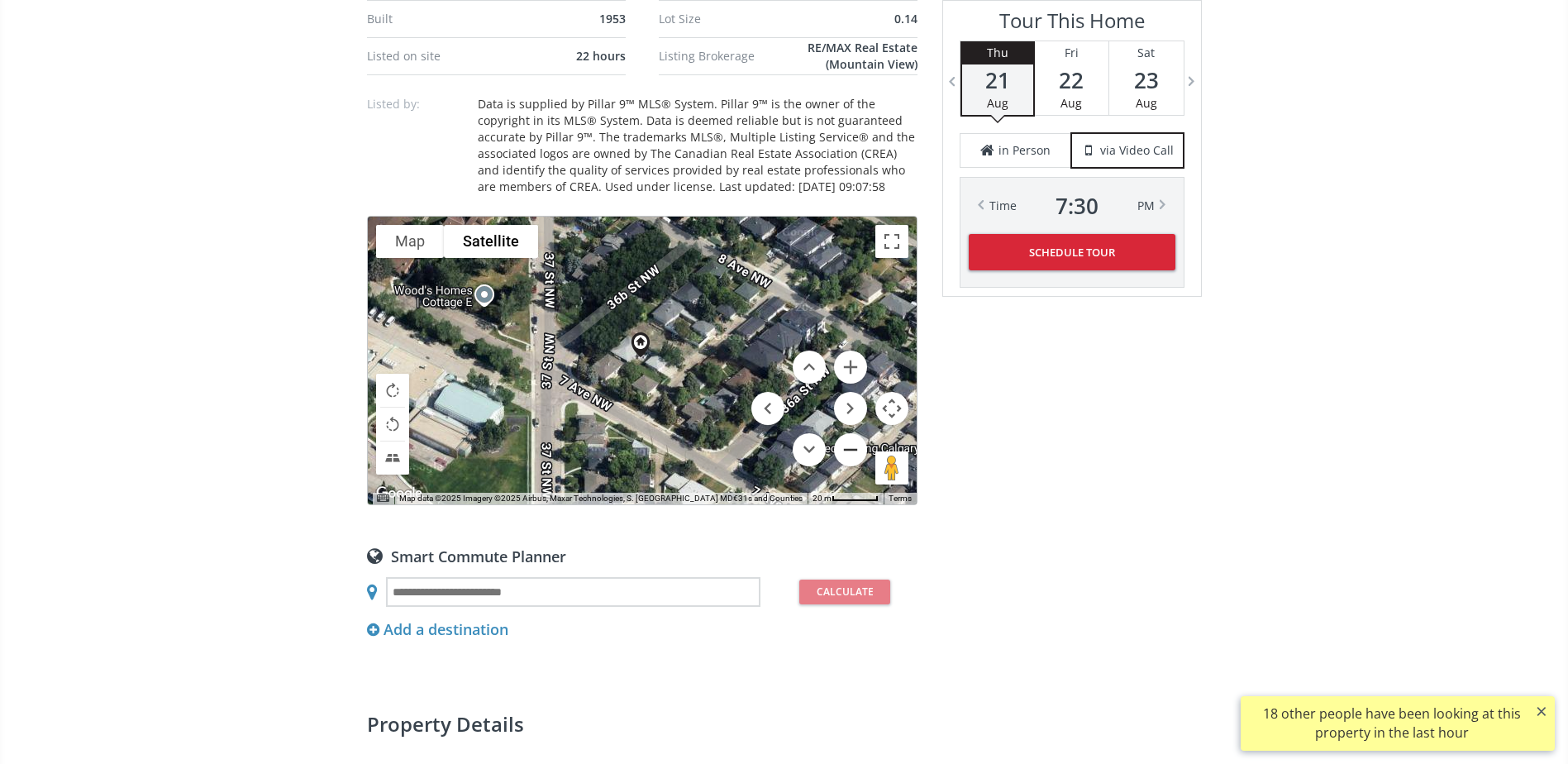
click at [859, 449] on button "Zoom out" at bounding box center [850, 449] width 33 height 33
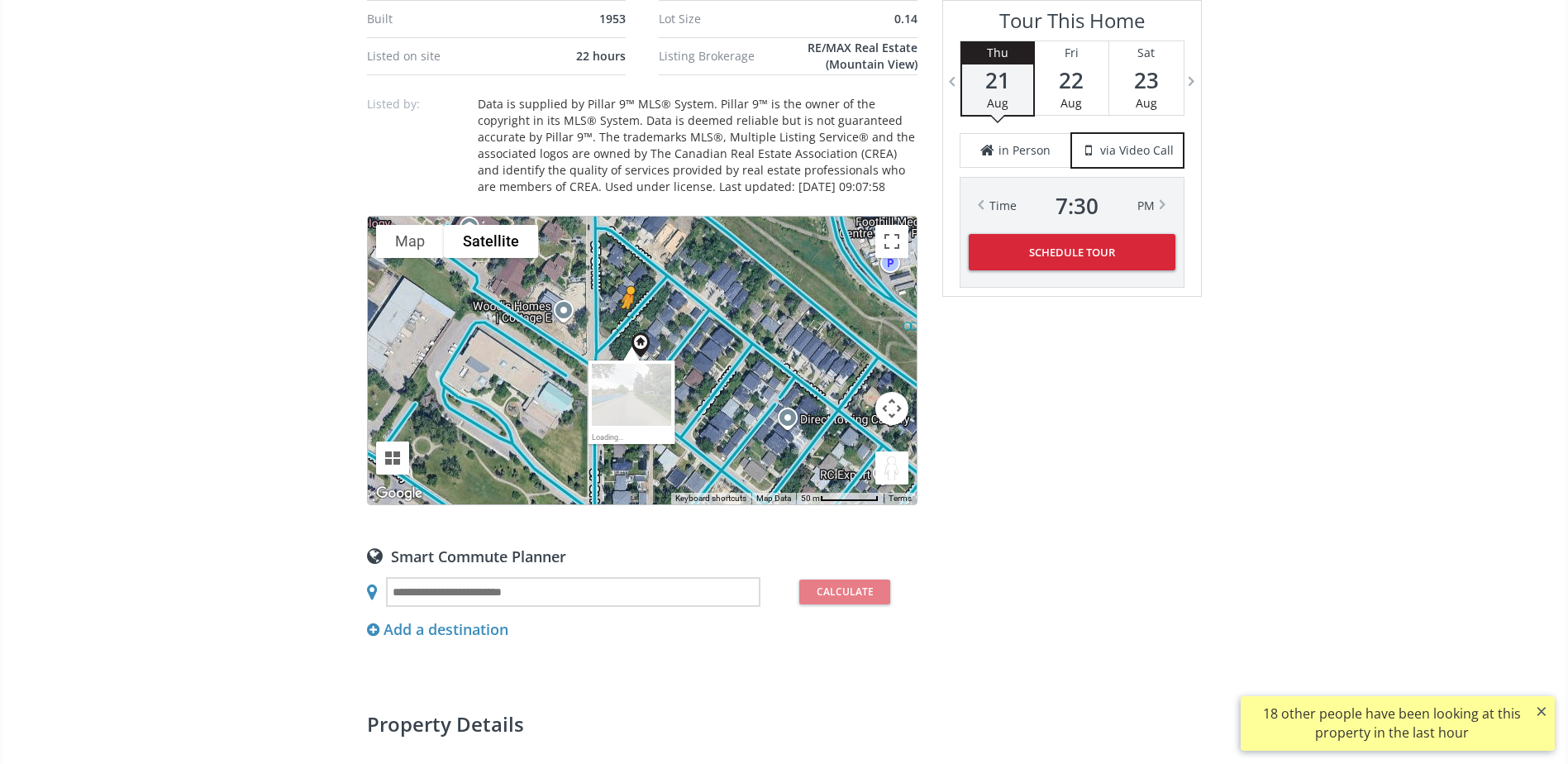
drag, startPoint x: 888, startPoint y: 456, endPoint x: 626, endPoint y: 326, distance: 292.5
click at [626, 326] on div "To activate drag with keyboard, press Alt + Enter. Once in keyboard drag state,…" at bounding box center [642, 360] width 549 height 287
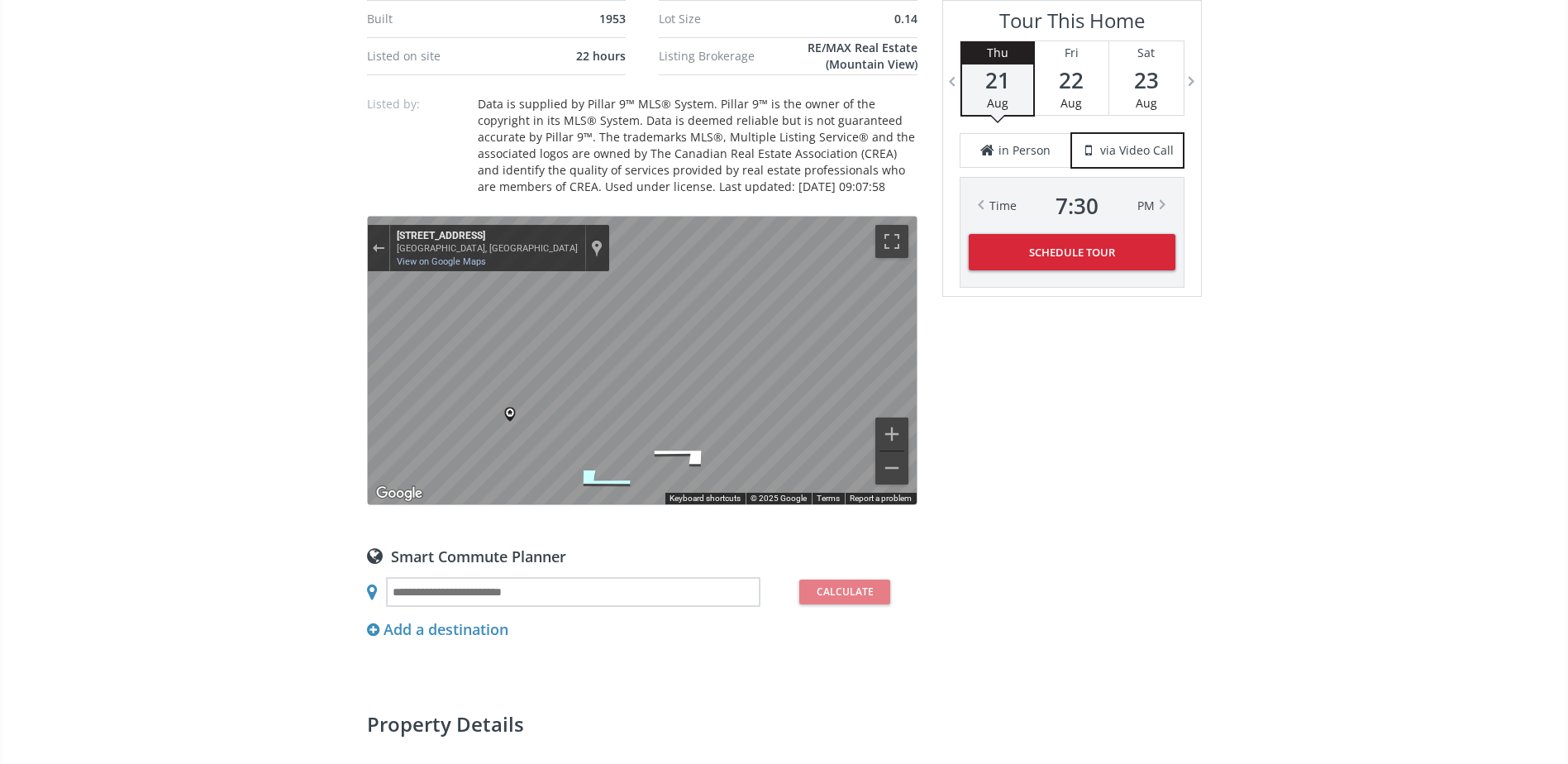
drag, startPoint x: 599, startPoint y: 477, endPoint x: 589, endPoint y: 469, distance: 12.8
click at [598, 477] on icon "Go Northeast, 36b St NW" at bounding box center [598, 479] width 122 height 35
click at [701, 452] on icon "Go Southwest, 36b St NW" at bounding box center [701, 452] width 98 height 34
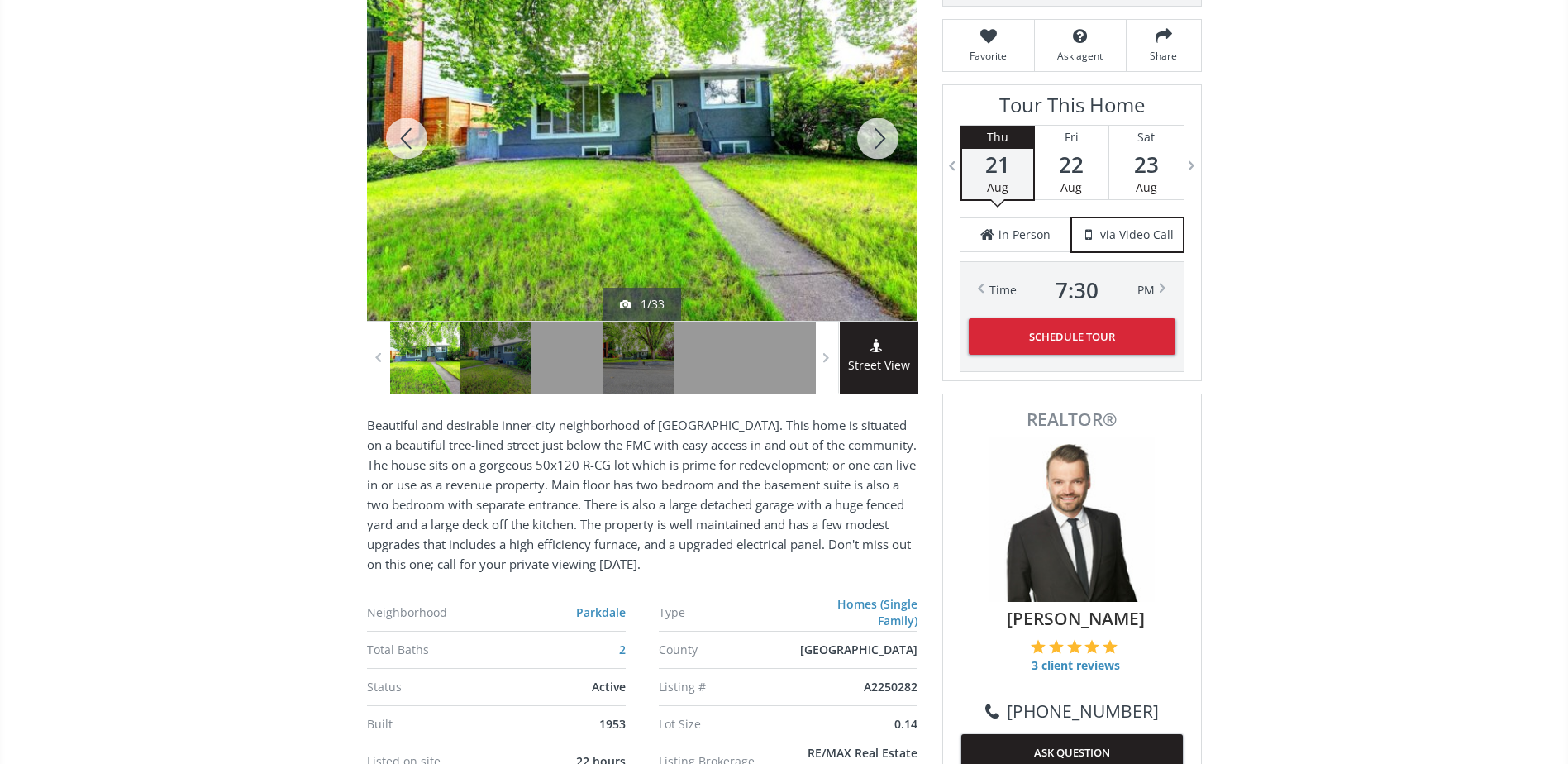
scroll to position [0, 0]
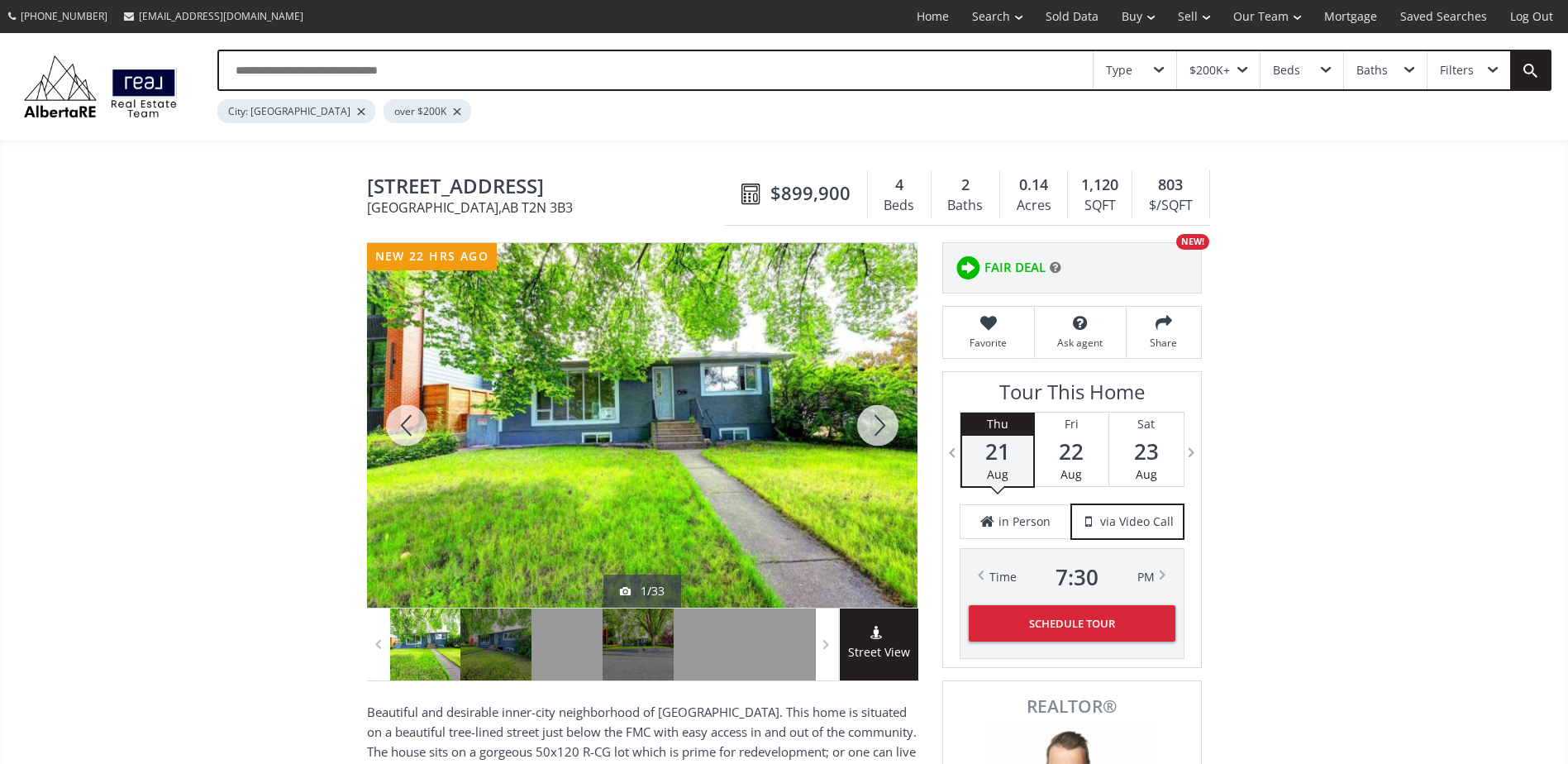
click at [882, 410] on div at bounding box center [878, 426] width 80 height 365
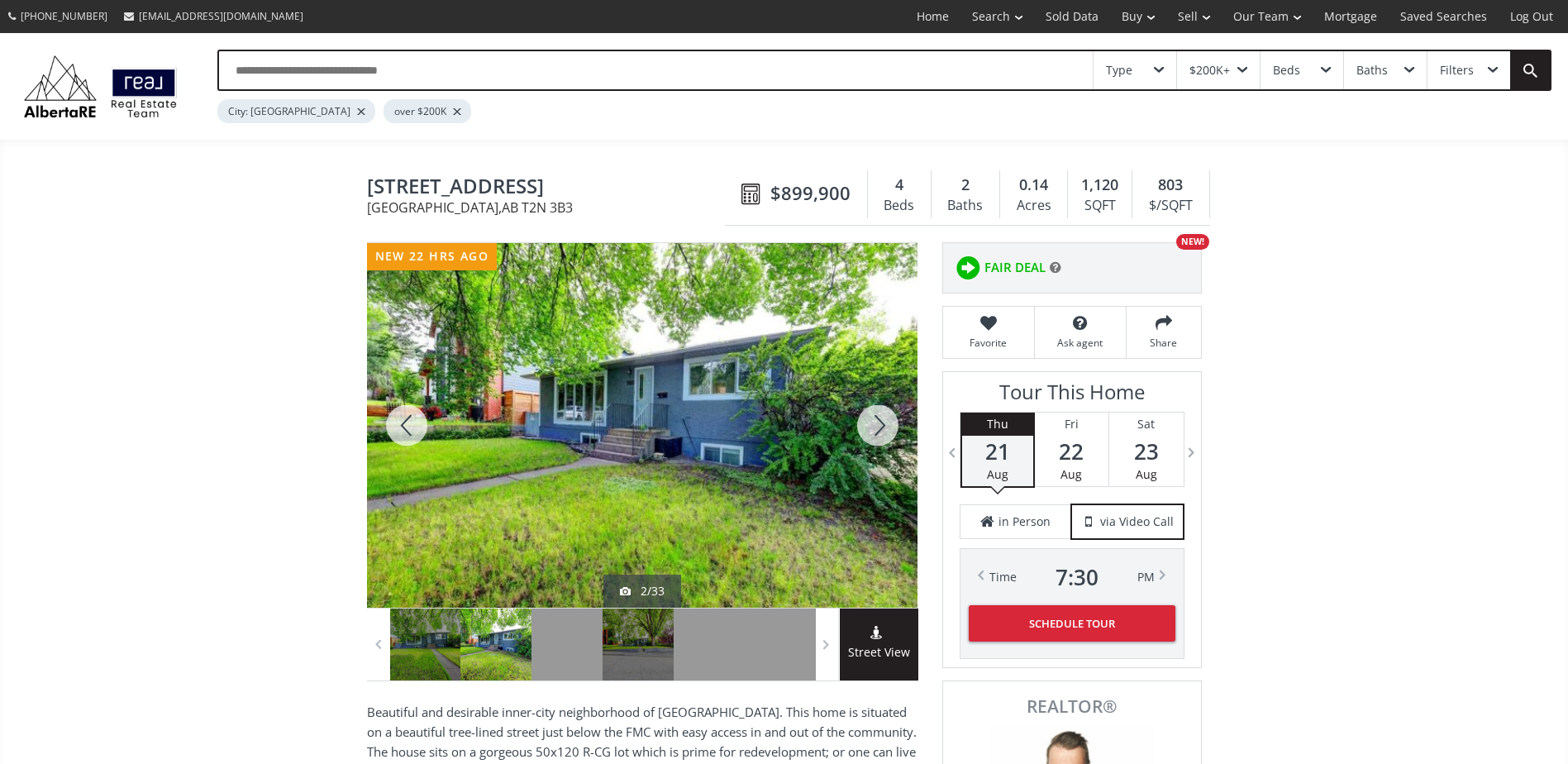
click at [882, 410] on div at bounding box center [878, 426] width 80 height 365
